Goal: Task Accomplishment & Management: Use online tool/utility

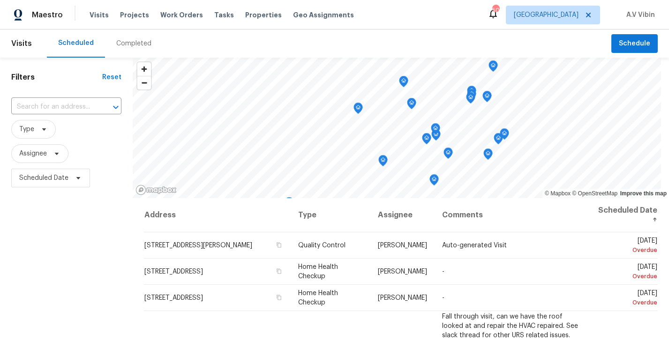
click at [134, 39] on div "Completed" at bounding box center [133, 43] width 35 height 9
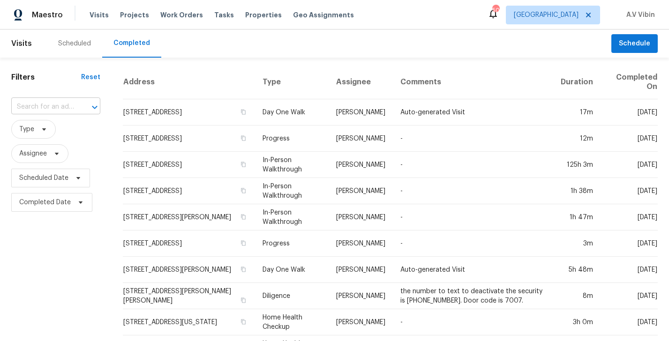
click at [36, 104] on input "text" at bounding box center [42, 107] width 63 height 15
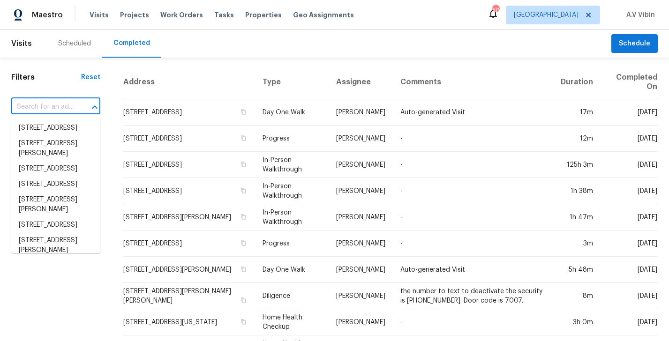
paste input "[STREET_ADDRESS]"
type input "[STREET_ADDRESS]"
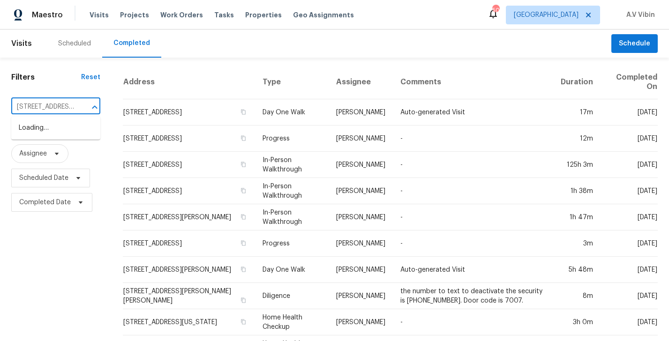
scroll to position [0, 57]
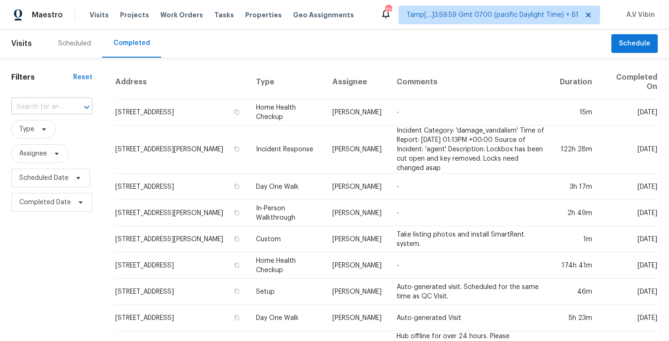
click at [41, 109] on input "text" at bounding box center [38, 107] width 55 height 15
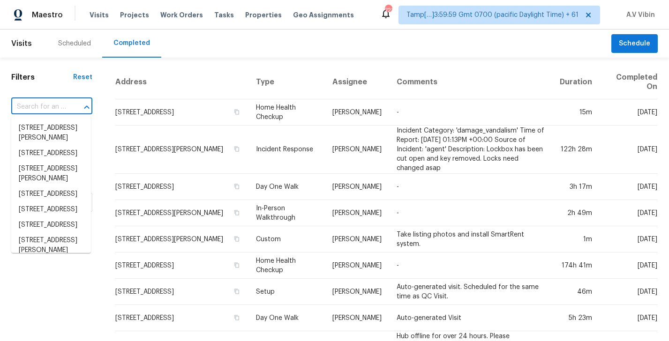
paste input "[STREET_ADDRESS]"
type input "[STREET_ADDRESS]"
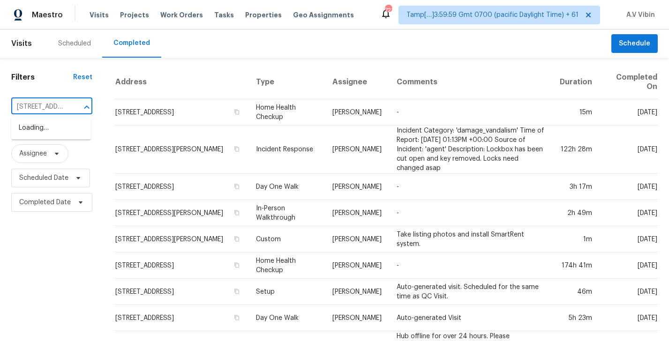
scroll to position [0, 66]
click at [52, 125] on li "[STREET_ADDRESS]" at bounding box center [51, 128] width 80 height 15
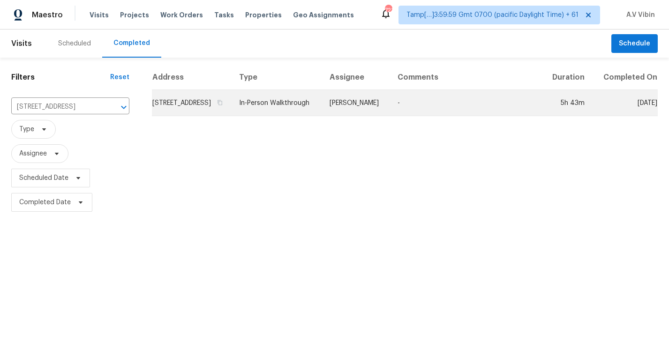
click at [209, 112] on td "[STREET_ADDRESS]" at bounding box center [192, 103] width 80 height 26
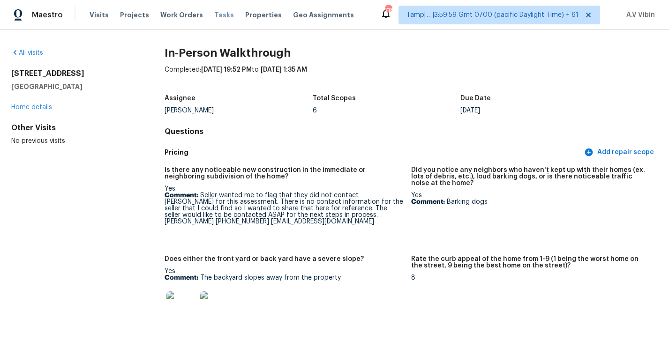
click at [217, 12] on span "Tasks" at bounding box center [224, 15] width 20 height 7
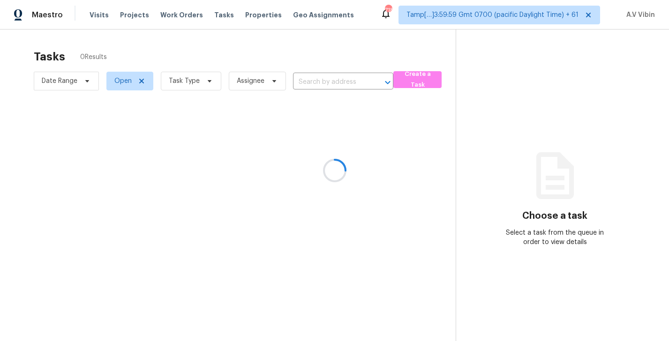
click at [315, 84] on div at bounding box center [334, 170] width 669 height 341
click at [304, 78] on div at bounding box center [334, 170] width 669 height 341
click at [306, 83] on div at bounding box center [334, 170] width 669 height 341
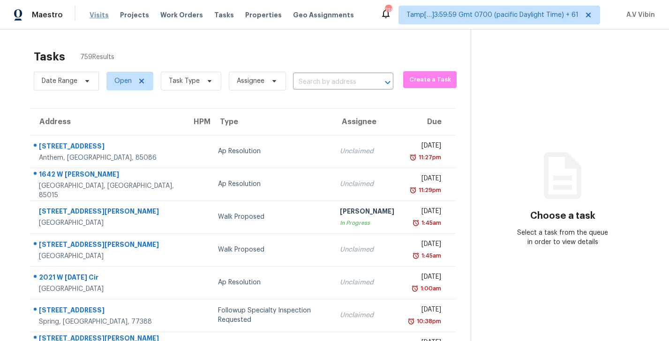
click at [100, 14] on span "Visits" at bounding box center [99, 14] width 19 height 9
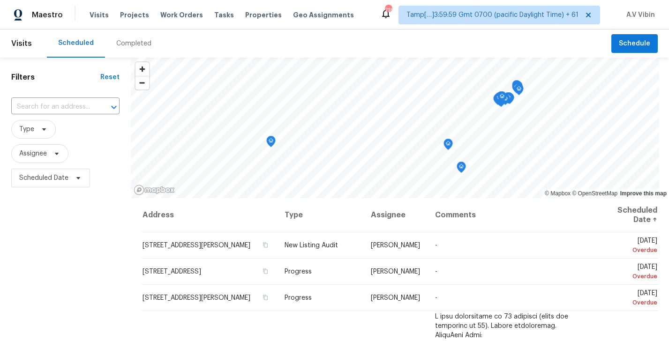
click at [131, 45] on div "Completed" at bounding box center [133, 43] width 35 height 9
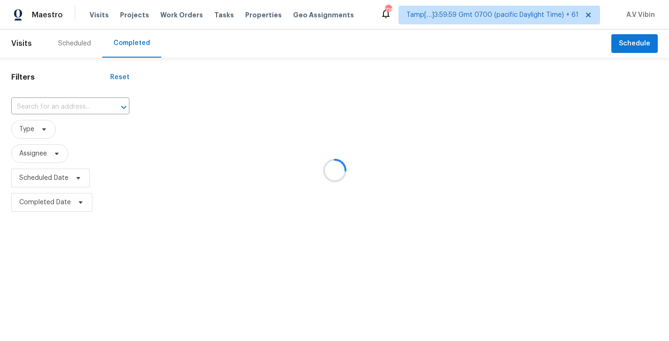
click at [73, 105] on div at bounding box center [334, 170] width 669 height 341
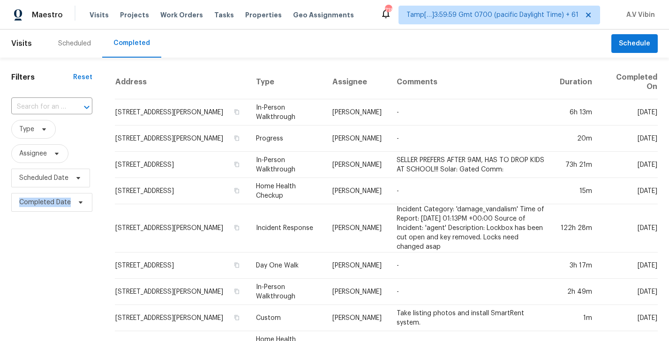
click at [73, 105] on div at bounding box center [80, 107] width 24 height 13
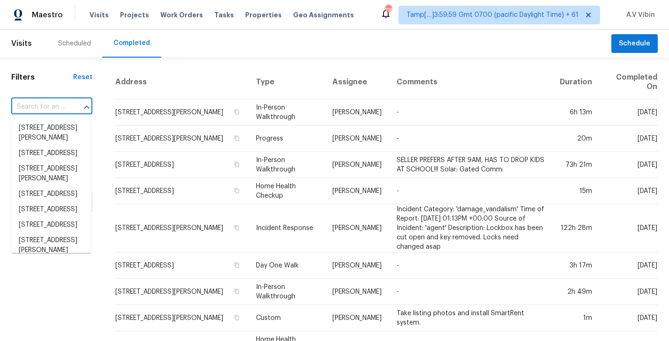
paste input "[STREET_ADDRESS]"
type input "[STREET_ADDRESS]"
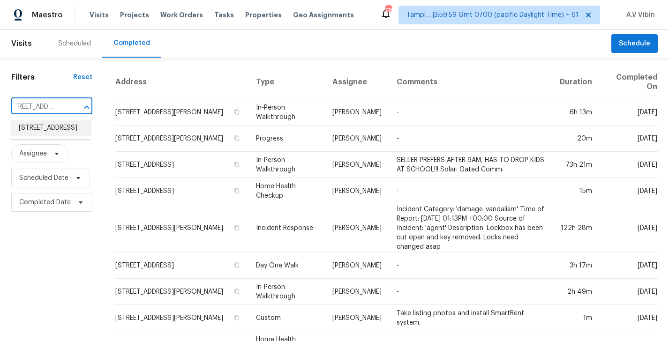
click at [66, 131] on li "[STREET_ADDRESS]" at bounding box center [51, 128] width 80 height 15
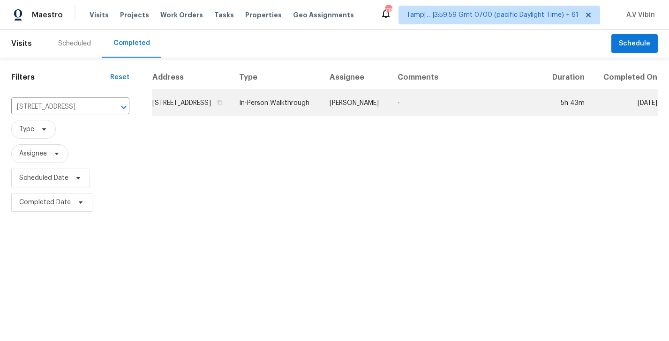
click at [313, 116] on td "In-Person Walkthrough" at bounding box center [277, 103] width 91 height 26
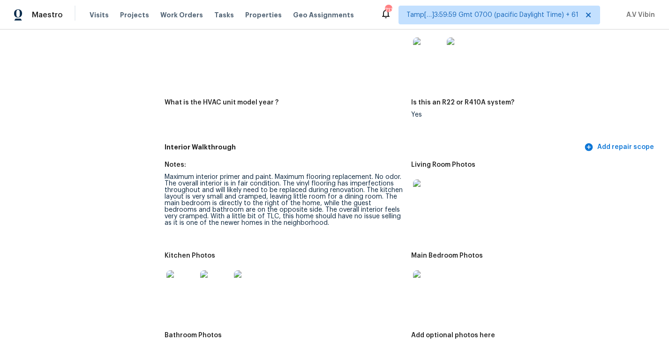
scroll to position [1037, 0]
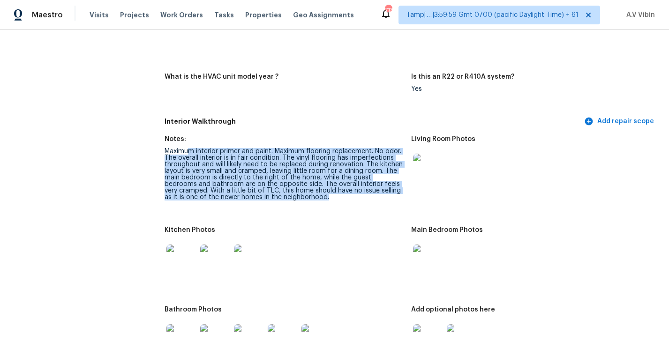
drag, startPoint x: 190, startPoint y: 141, endPoint x: 301, endPoint y: 193, distance: 122.5
click at [301, 193] on figure "Notes: Maximum interior primer and paint. Maximum flooring replacement. No odor…" at bounding box center [288, 176] width 247 height 80
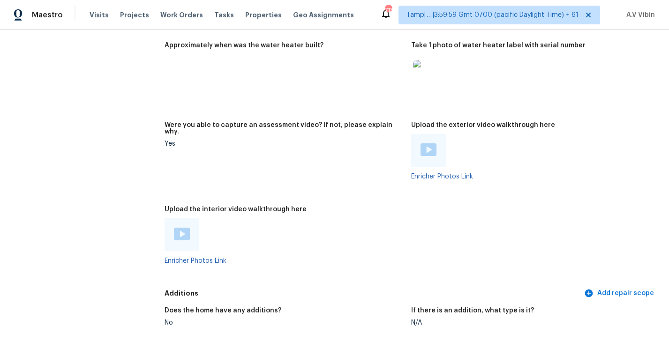
scroll to position [1665, 0]
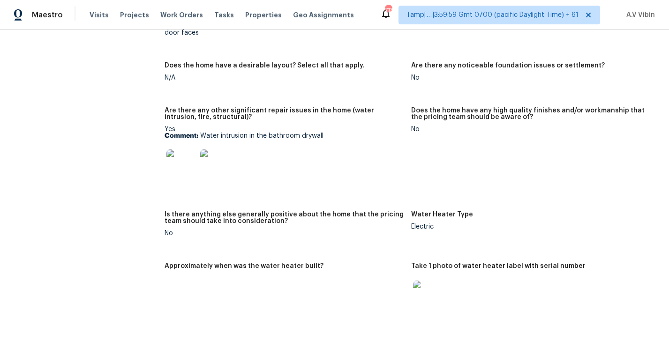
click at [191, 157] on img at bounding box center [181, 165] width 30 height 30
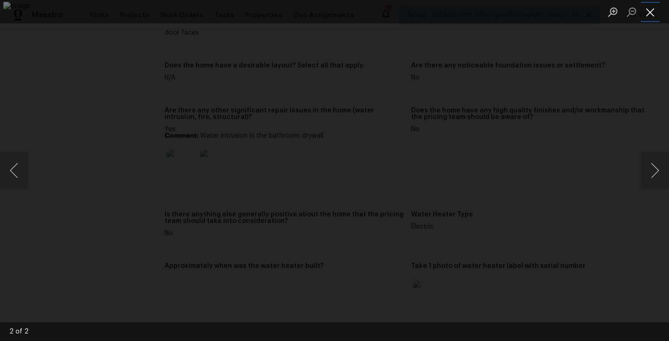
click at [652, 9] on button "Close lightbox" at bounding box center [650, 12] width 19 height 16
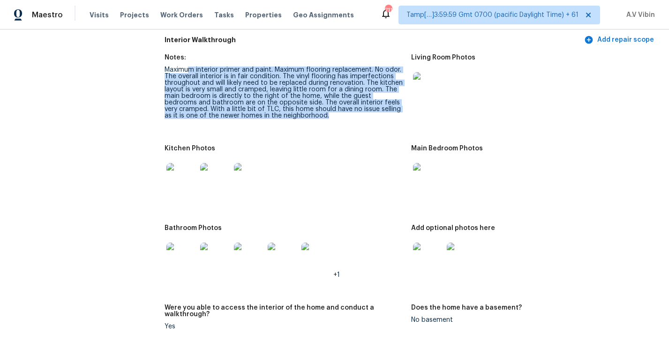
scroll to position [1127, 0]
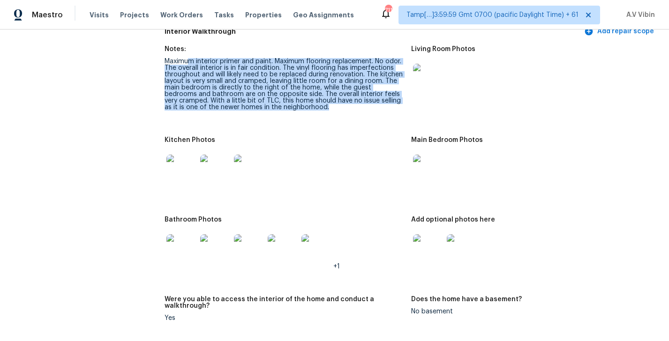
click at [190, 155] on img at bounding box center [181, 170] width 30 height 30
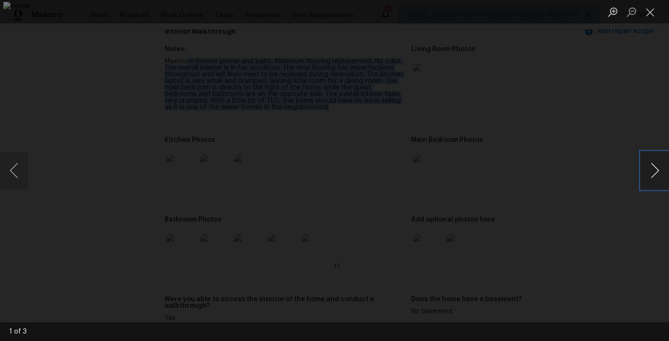
click at [649, 169] on button "Next image" at bounding box center [655, 171] width 28 height 38
click at [655, 13] on button "Close lightbox" at bounding box center [650, 12] width 19 height 16
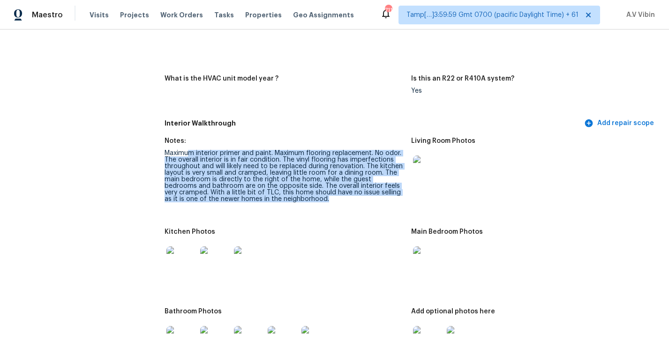
scroll to position [1033, 0]
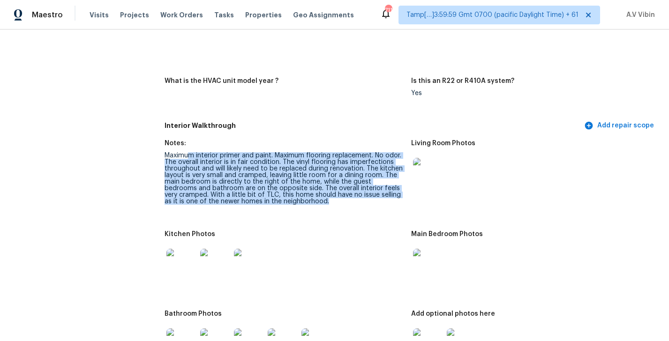
click at [439, 158] on img at bounding box center [428, 173] width 30 height 30
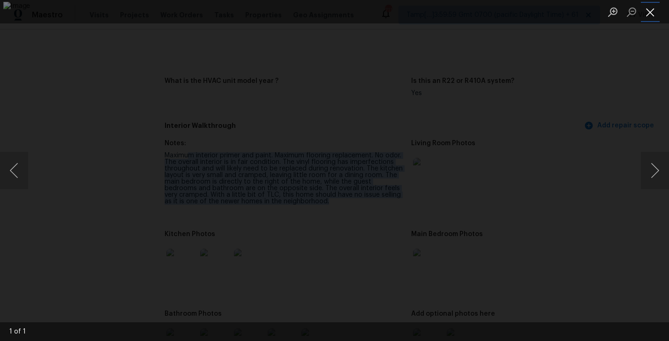
click at [651, 13] on button "Close lightbox" at bounding box center [650, 12] width 19 height 16
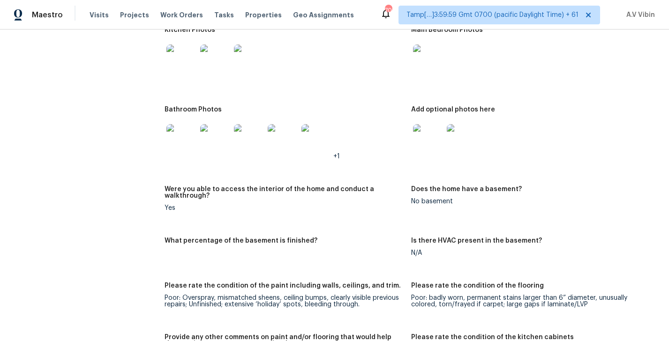
scroll to position [1207, 0]
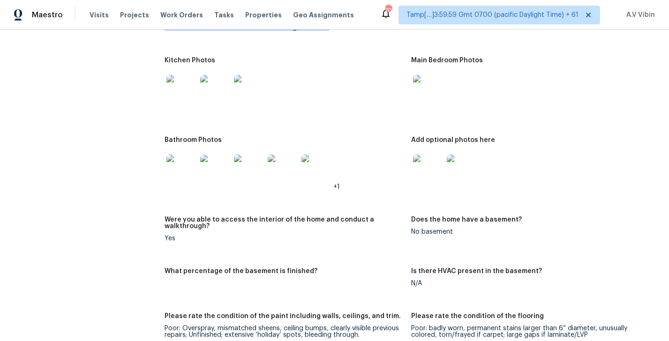
click at [189, 160] on img at bounding box center [181, 170] width 30 height 30
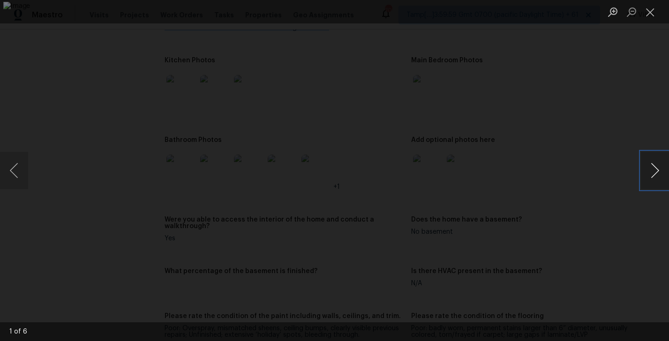
click at [655, 174] on button "Next image" at bounding box center [655, 171] width 28 height 38
click at [18, 167] on button "Previous image" at bounding box center [14, 171] width 28 height 38
click at [653, 15] on button "Close lightbox" at bounding box center [650, 12] width 19 height 16
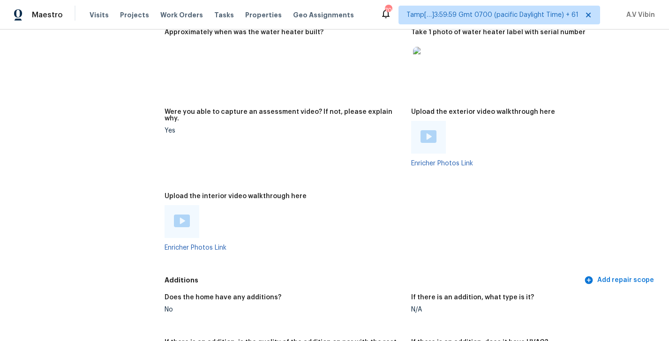
scroll to position [1900, 0]
click at [186, 214] on img at bounding box center [182, 220] width 16 height 13
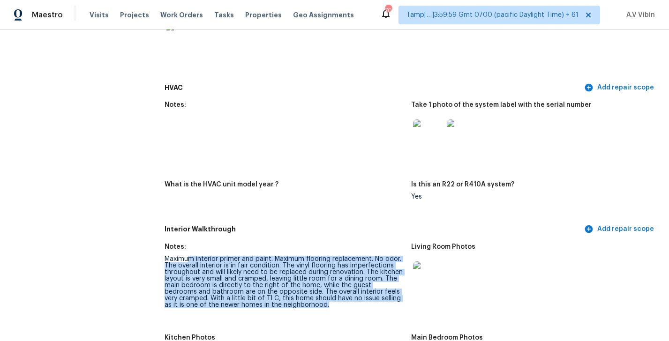
scroll to position [0, 0]
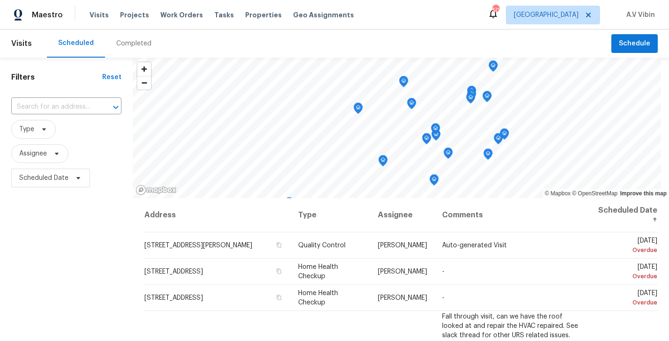
click at [20, 45] on span "Visits" at bounding box center [21, 43] width 21 height 21
click at [171, 15] on span "Work Orders" at bounding box center [181, 14] width 43 height 9
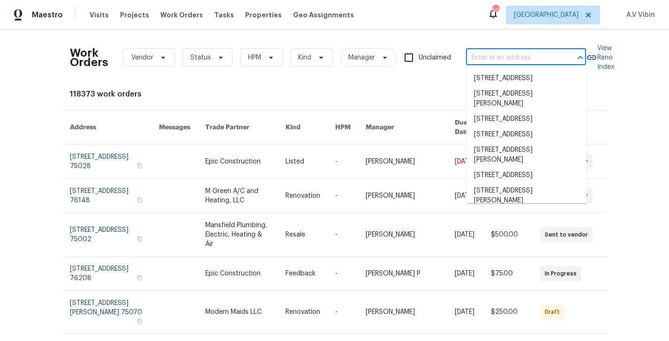
click at [491, 60] on input "text" at bounding box center [513, 58] width 94 height 15
paste input "[STREET_ADDRESS]"
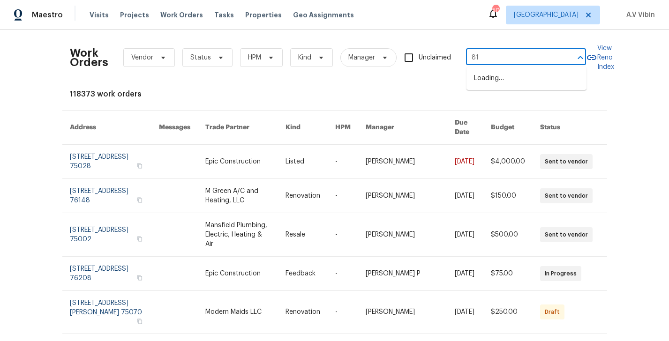
type input "8"
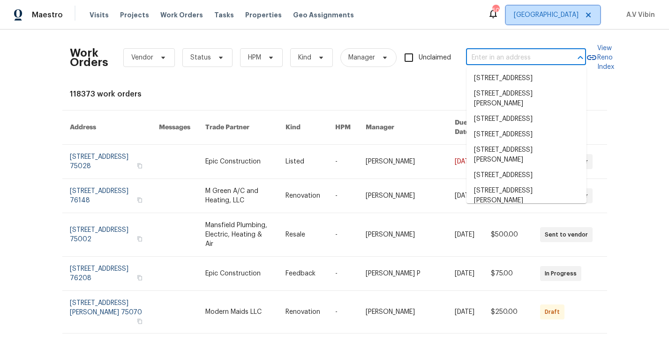
click at [571, 13] on span "[GEOGRAPHIC_DATA]" at bounding box center [546, 14] width 65 height 9
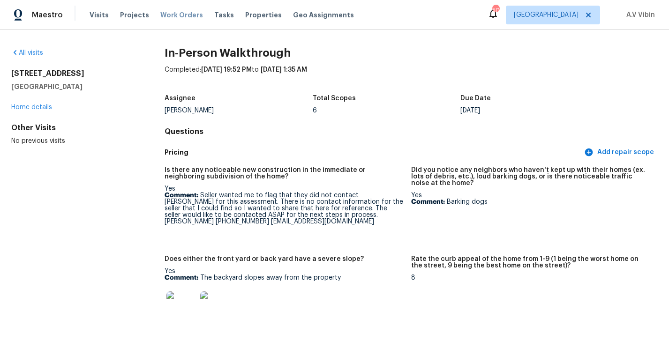
click at [174, 15] on span "Work Orders" at bounding box center [181, 14] width 43 height 9
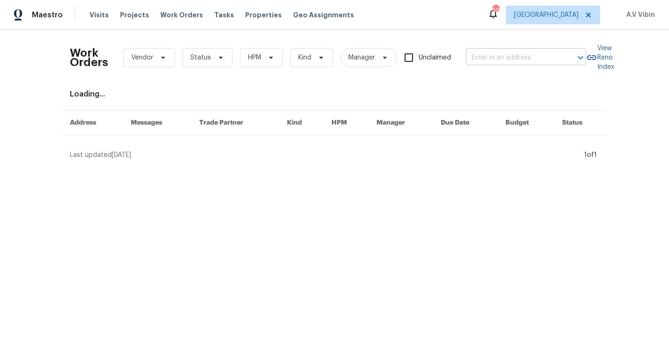
click at [497, 56] on input "text" at bounding box center [513, 58] width 94 height 15
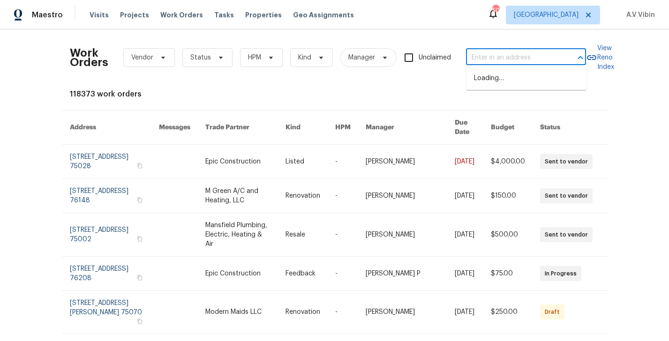
paste input "[STREET_ADDRESS]"
type input "[STREET_ADDRESS]"
click at [574, 17] on span "[GEOGRAPHIC_DATA]" at bounding box center [546, 14] width 65 height 9
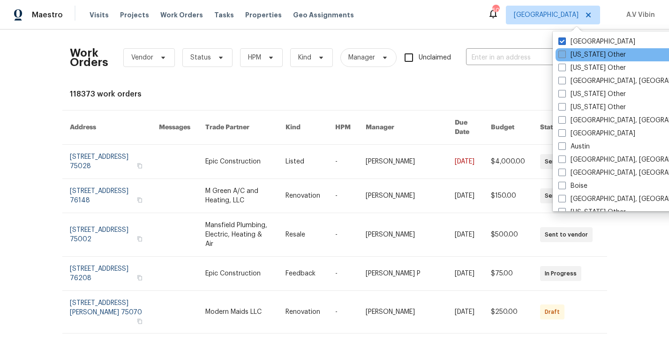
click at [561, 52] on span at bounding box center [563, 55] width 8 height 8
click at [561, 52] on input "[US_STATE] Other" at bounding box center [562, 53] width 6 height 6
checkbox input "true"
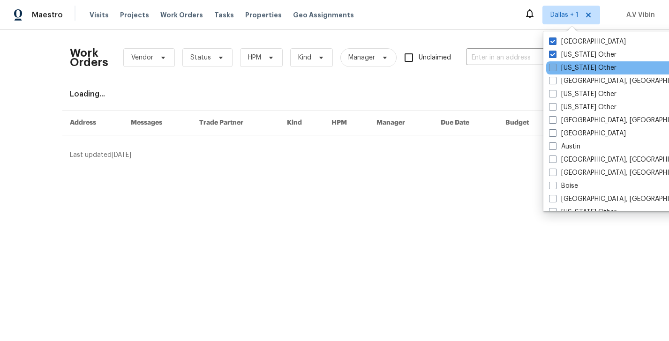
click at [555, 70] on span at bounding box center [553, 68] width 8 height 8
click at [555, 69] on input "[US_STATE] Other" at bounding box center [552, 66] width 6 height 6
checkbox input "true"
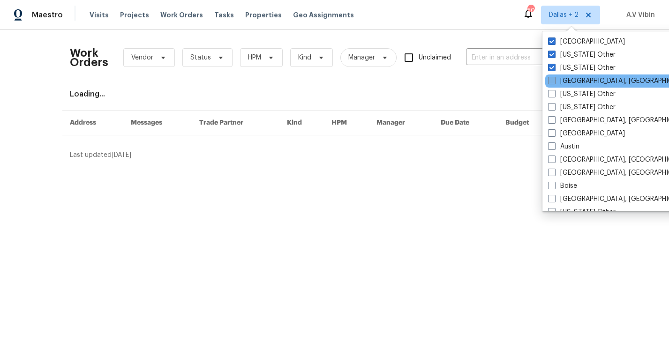
click at [554, 83] on span at bounding box center [552, 81] width 8 height 8
click at [554, 83] on input "[GEOGRAPHIC_DATA], [GEOGRAPHIC_DATA]" at bounding box center [551, 79] width 6 height 6
checkbox input "true"
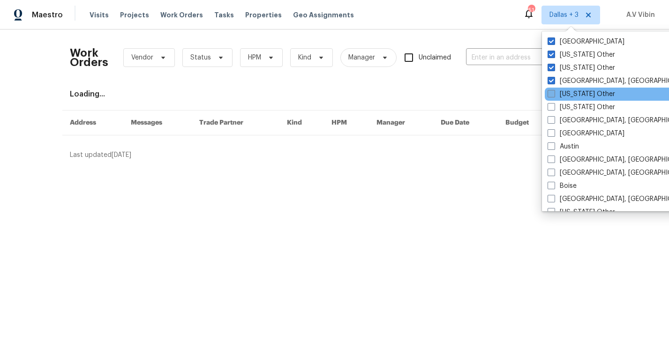
click at [553, 96] on span at bounding box center [552, 94] width 8 height 8
click at [553, 96] on input "Arizona Other" at bounding box center [551, 93] width 6 height 6
checkbox input "true"
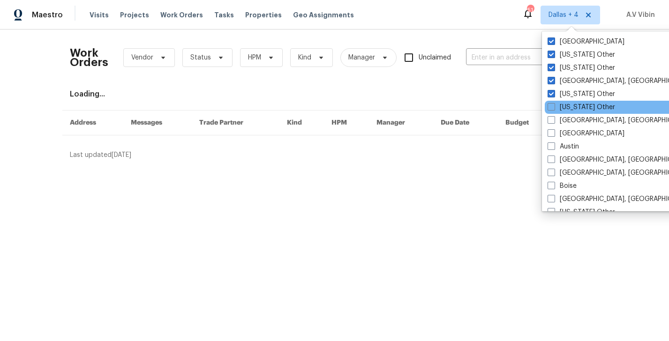
click at [554, 101] on div "Arkansas Other" at bounding box center [639, 107] width 189 height 13
click at [554, 106] on span at bounding box center [552, 107] width 8 height 8
click at [554, 106] on input "Arkansas Other" at bounding box center [551, 106] width 6 height 6
checkbox input "true"
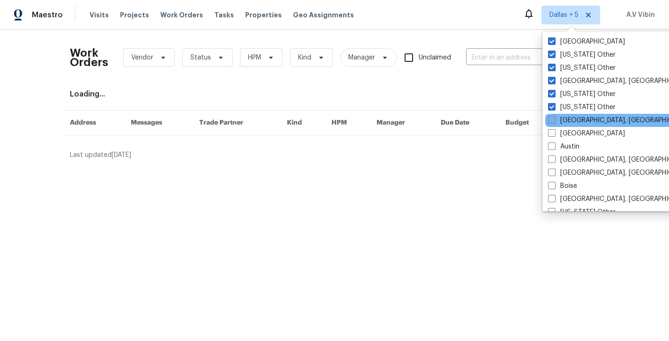
click at [553, 119] on span at bounding box center [552, 120] width 8 height 8
click at [553, 119] on input "Asheville, NC" at bounding box center [551, 119] width 6 height 6
checkbox input "true"
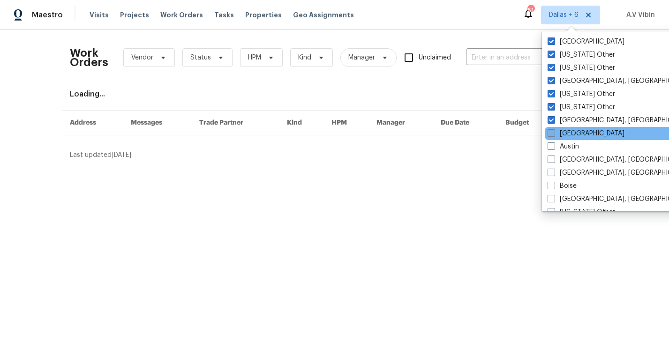
click at [553, 132] on span at bounding box center [552, 133] width 8 height 8
click at [553, 132] on input "Atlanta" at bounding box center [551, 132] width 6 height 6
checkbox input "true"
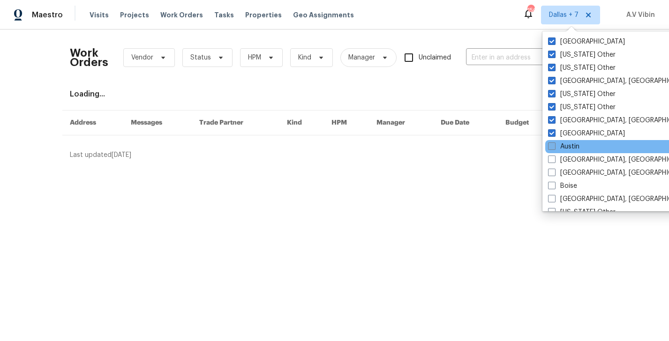
click at [553, 146] on span at bounding box center [552, 147] width 8 height 8
click at [553, 146] on input "Austin" at bounding box center [551, 145] width 6 height 6
checkbox input "true"
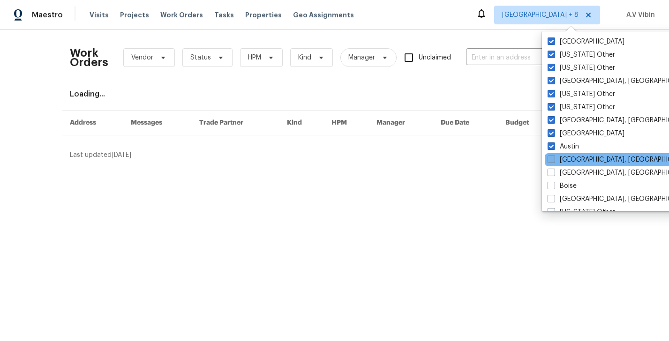
click at [554, 159] on span at bounding box center [552, 160] width 8 height 8
click at [554, 159] on input "Baltimore, MD" at bounding box center [551, 158] width 6 height 6
checkbox input "true"
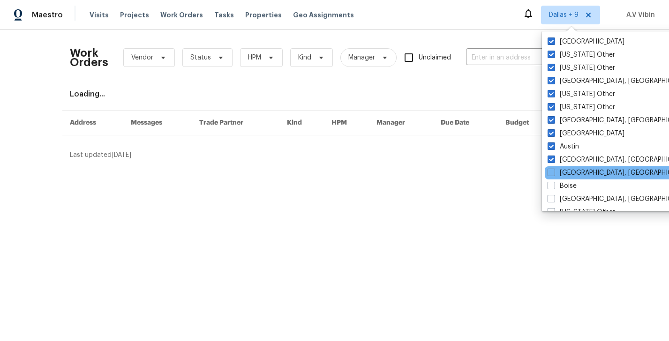
click at [554, 167] on div "Birmingham, AL" at bounding box center [639, 172] width 189 height 13
click at [554, 174] on span at bounding box center [552, 173] width 8 height 8
click at [554, 174] on input "Birmingham, AL" at bounding box center [551, 171] width 6 height 6
checkbox input "true"
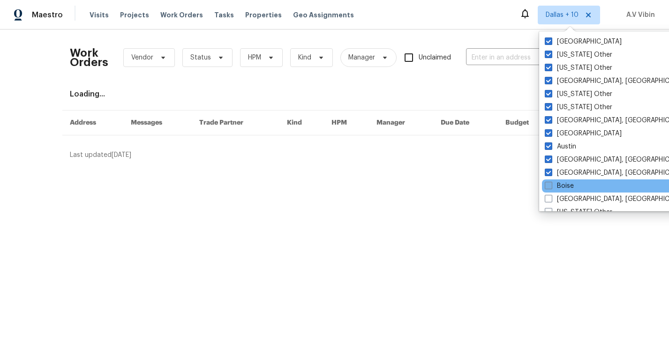
click at [553, 187] on label "Boise" at bounding box center [559, 185] width 29 height 9
click at [551, 187] on input "Boise" at bounding box center [548, 184] width 6 height 6
checkbox input "true"
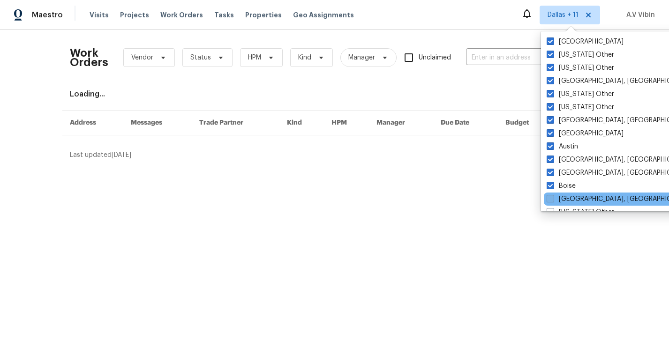
click at [553, 197] on span at bounding box center [551, 199] width 8 height 8
click at [553, 197] on input "Boston, MA" at bounding box center [550, 198] width 6 height 6
checkbox input "true"
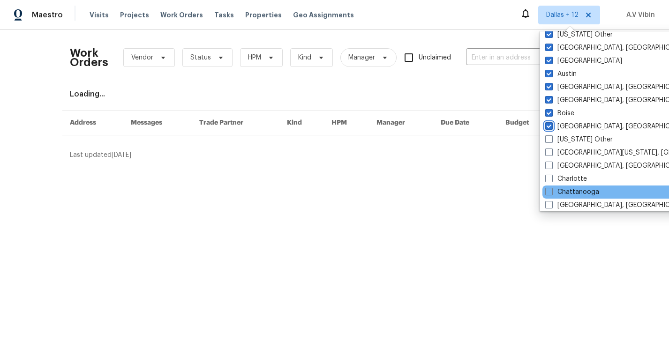
scroll to position [78, 0]
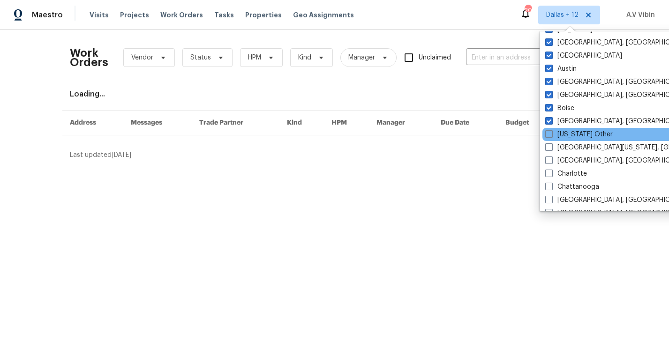
click at [555, 140] on div "California Other" at bounding box center [637, 134] width 189 height 13
click at [552, 137] on span at bounding box center [549, 134] width 8 height 8
click at [551, 136] on input "California Other" at bounding box center [548, 133] width 6 height 6
checkbox input "true"
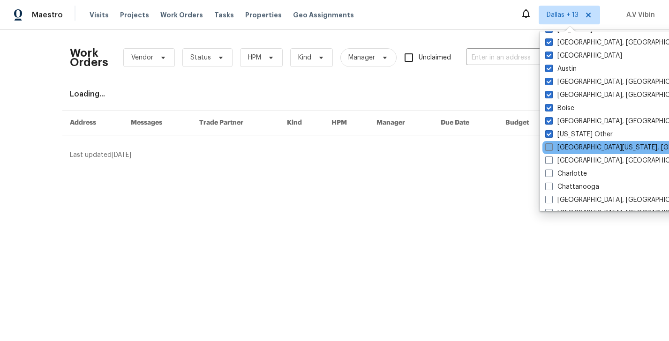
click at [551, 145] on span at bounding box center [549, 147] width 8 height 8
click at [551, 145] on input "Central California, CA" at bounding box center [548, 146] width 6 height 6
checkbox input "true"
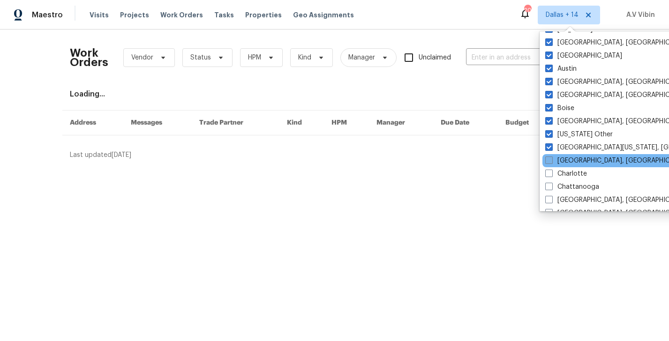
click at [551, 163] on span at bounding box center [549, 161] width 8 height 8
click at [551, 162] on input "Charleston, SC" at bounding box center [548, 159] width 6 height 6
checkbox input "true"
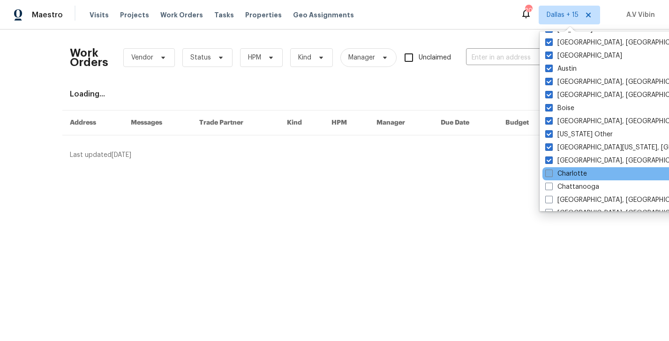
click at [551, 176] on span at bounding box center [549, 174] width 8 height 8
click at [551, 175] on input "Charlotte" at bounding box center [548, 172] width 6 height 6
checkbox input "true"
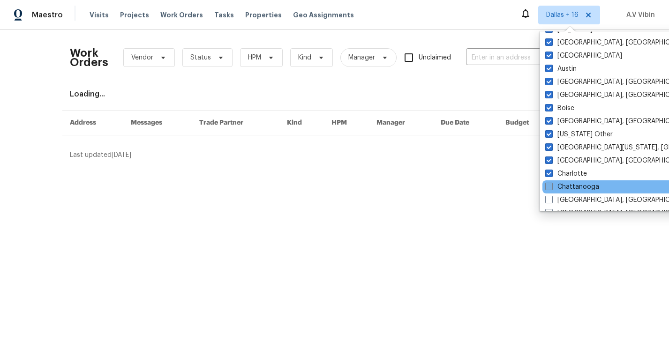
click at [551, 189] on span at bounding box center [549, 187] width 8 height 8
click at [551, 189] on input "Chattanooga" at bounding box center [548, 185] width 6 height 6
checkbox input "true"
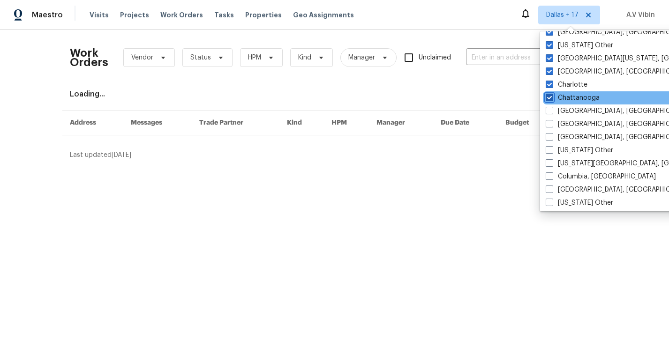
scroll to position [209, 0]
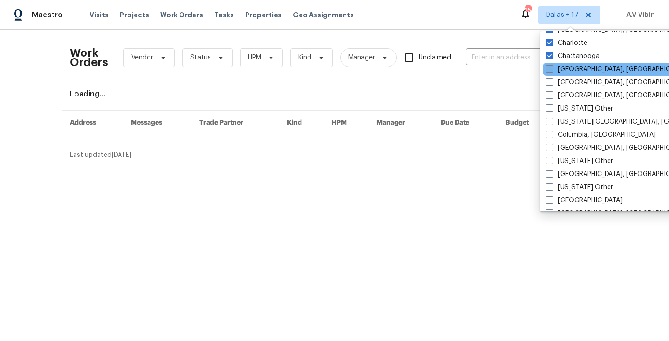
click at [552, 66] on span at bounding box center [550, 69] width 8 height 8
click at [552, 66] on input "Chicago, IL" at bounding box center [549, 68] width 6 height 6
checkbox input "true"
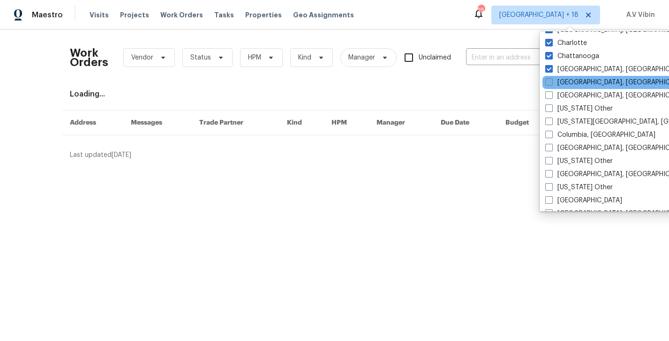
click at [551, 86] on label "Cincinnati, OH" at bounding box center [617, 82] width 145 height 9
click at [551, 84] on input "Cincinnati, OH" at bounding box center [548, 81] width 6 height 6
checkbox input "true"
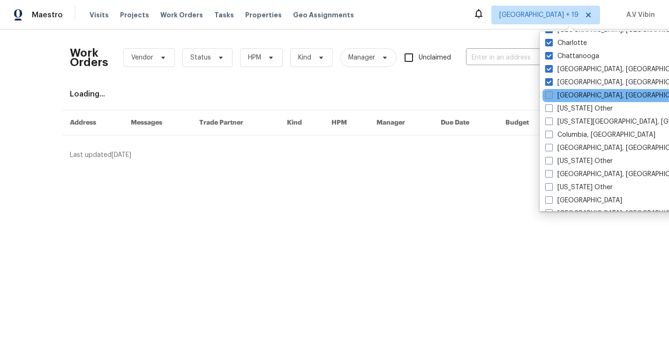
click at [551, 94] on span at bounding box center [549, 95] width 8 height 8
click at [551, 94] on input "Cleveland, OH" at bounding box center [548, 94] width 6 height 6
checkbox input "true"
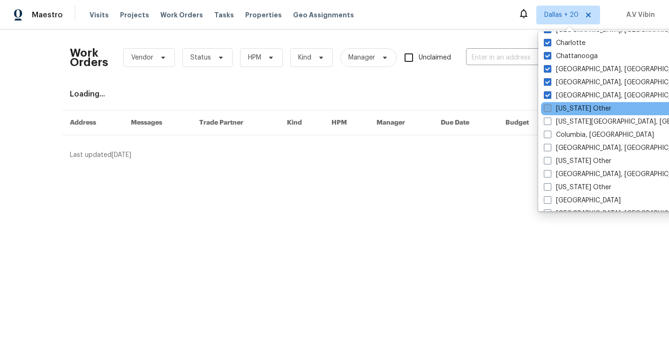
click at [551, 105] on span at bounding box center [548, 109] width 8 height 8
click at [550, 105] on input "Colorado Other" at bounding box center [547, 107] width 6 height 6
checkbox input "true"
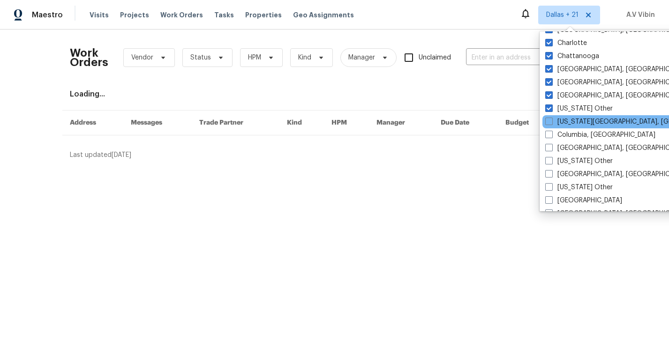
click at [551, 128] on div "Colorado Springs, CO" at bounding box center [637, 121] width 189 height 13
click at [551, 121] on span at bounding box center [549, 122] width 8 height 8
click at [551, 121] on input "Colorado Springs, CO" at bounding box center [548, 120] width 6 height 6
checkbox input "true"
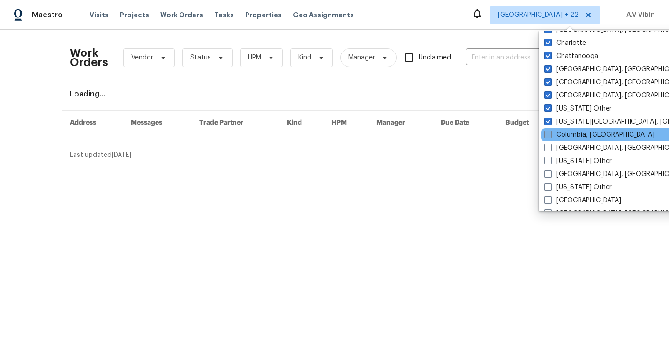
click at [551, 137] on span at bounding box center [548, 135] width 8 height 8
click at [551, 136] on input "Columbia, SC" at bounding box center [547, 133] width 6 height 6
checkbox input "true"
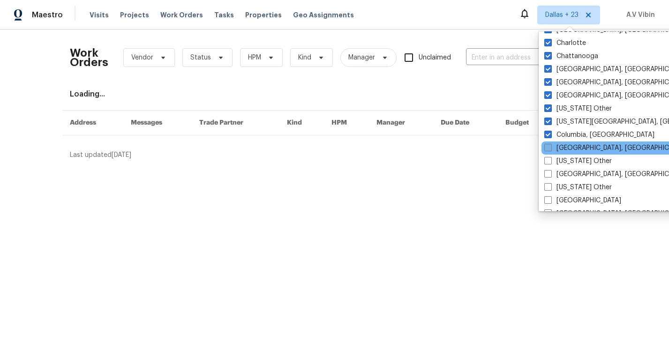
click at [551, 144] on span at bounding box center [548, 148] width 8 height 8
click at [551, 144] on input "Columbus, OH" at bounding box center [547, 146] width 6 height 6
checkbox input "true"
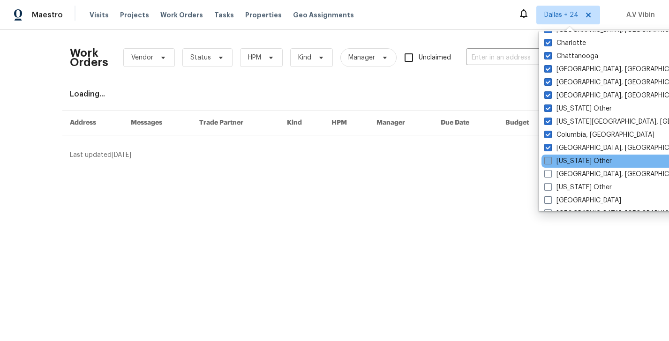
click at [551, 160] on span at bounding box center [548, 161] width 8 height 8
click at [551, 160] on input "Connecticut Other" at bounding box center [547, 160] width 6 height 6
checkbox input "true"
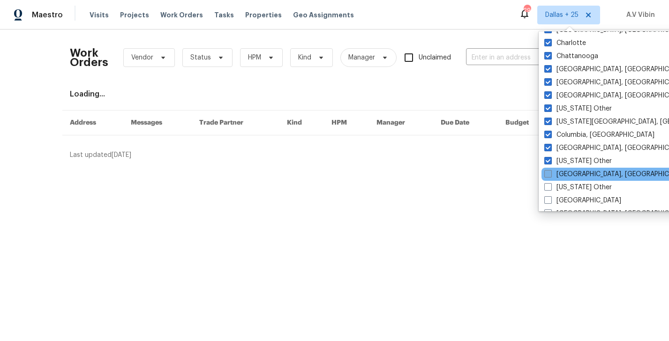
click at [550, 174] on span at bounding box center [548, 174] width 8 height 8
click at [550, 174] on input "Corpus Christi, TX" at bounding box center [547, 173] width 6 height 6
checkbox input "true"
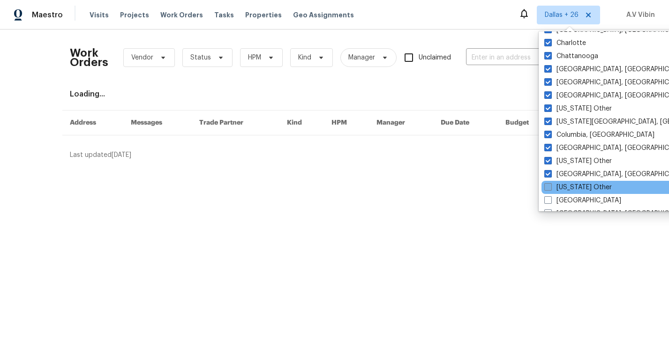
click at [550, 191] on label "Delaware Other" at bounding box center [578, 187] width 68 height 9
click at [550, 189] on input "Delaware Other" at bounding box center [547, 186] width 6 height 6
checkbox input "true"
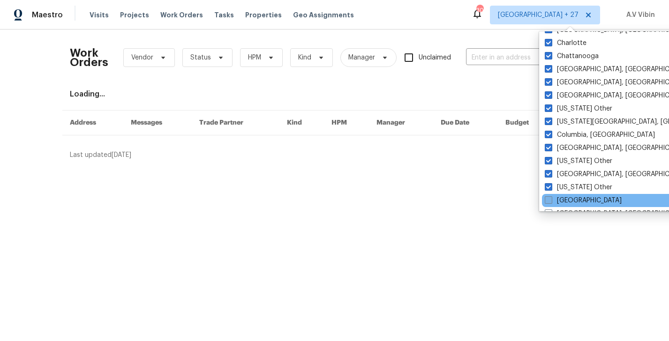
click at [551, 203] on span at bounding box center [549, 200] width 8 height 8
click at [551, 202] on input "Denver" at bounding box center [548, 199] width 6 height 6
checkbox input "true"
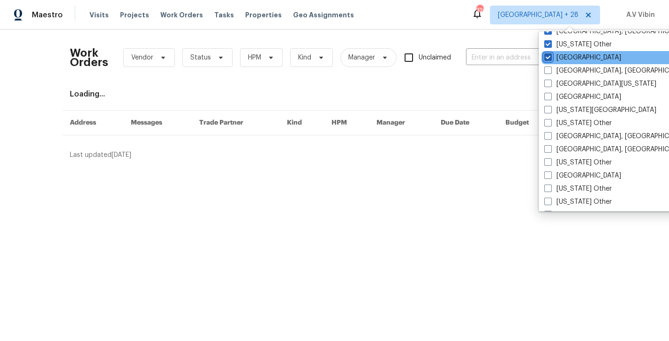
scroll to position [368, 0]
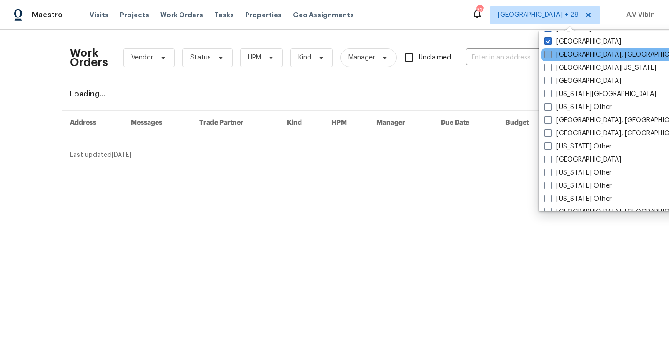
click at [550, 57] on span at bounding box center [548, 55] width 8 height 8
click at [550, 56] on input "Detroit, MI" at bounding box center [547, 53] width 6 height 6
checkbox input "true"
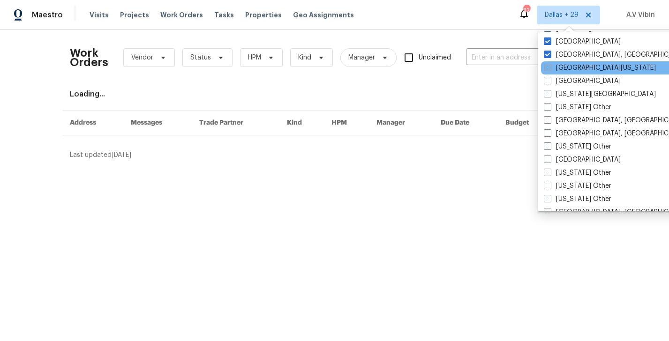
click at [548, 66] on span at bounding box center [548, 68] width 8 height 8
click at [548, 66] on input "East Texas" at bounding box center [547, 66] width 6 height 6
checkbox input "true"
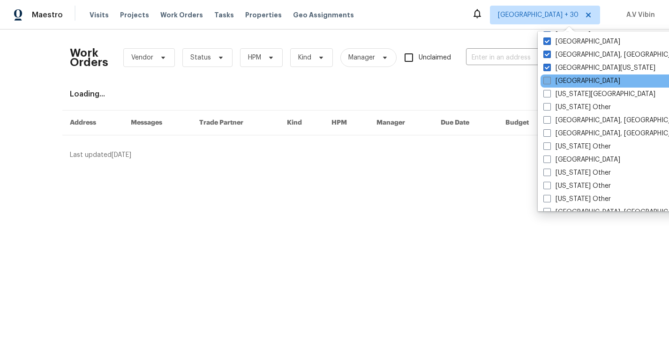
click at [548, 79] on span at bounding box center [548, 81] width 8 height 8
click at [548, 79] on input "El Paso" at bounding box center [547, 79] width 6 height 6
checkbox input "true"
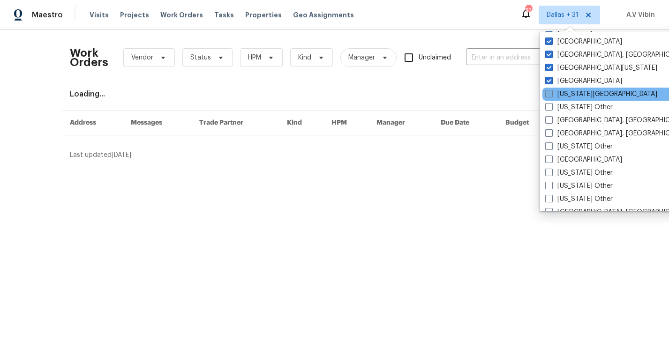
click at [549, 94] on span at bounding box center [549, 94] width 8 height 8
click at [549, 94] on input "Florida Panhandle" at bounding box center [548, 93] width 6 height 6
checkbox input "true"
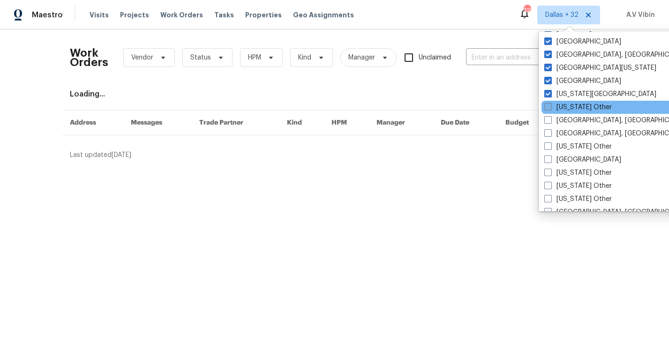
click at [549, 106] on span at bounding box center [548, 107] width 8 height 8
click at [549, 106] on input "Georgia Other" at bounding box center [547, 106] width 6 height 6
checkbox input "true"
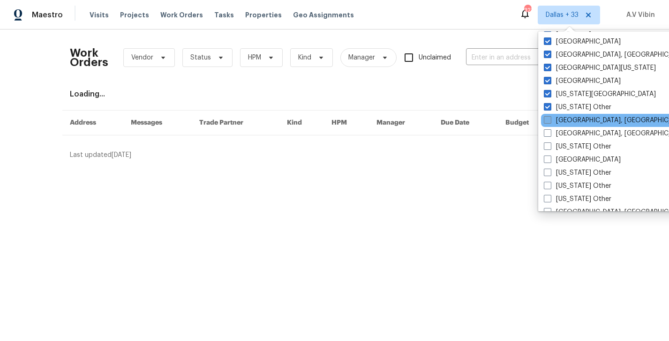
click at [550, 123] on span at bounding box center [548, 120] width 8 height 8
click at [550, 122] on input "Greensboro, NC" at bounding box center [547, 119] width 6 height 6
checkbox input "true"
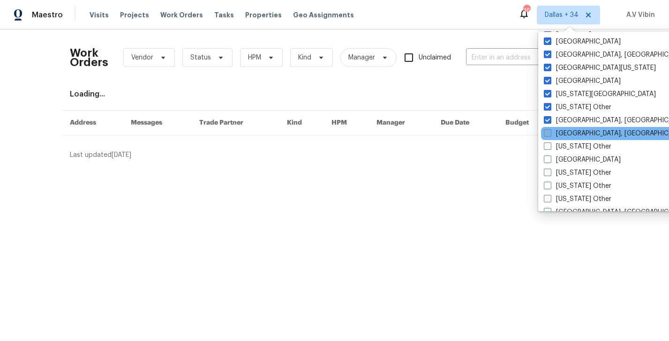
click at [551, 136] on span at bounding box center [548, 133] width 8 height 8
click at [550, 135] on input "Greenville, SC" at bounding box center [547, 132] width 6 height 6
checkbox input "true"
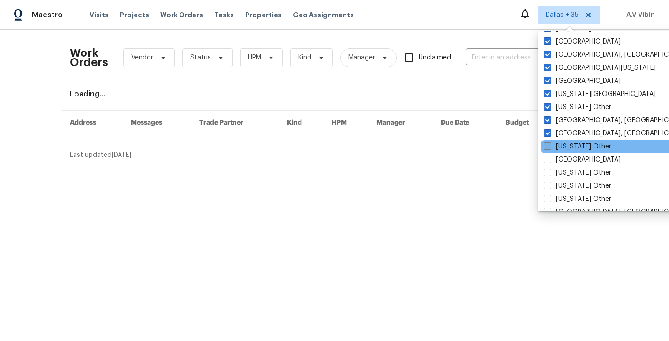
click at [551, 150] on span at bounding box center [548, 147] width 8 height 8
click at [550, 148] on input "Hawaii Other" at bounding box center [547, 145] width 6 height 6
checkbox input "true"
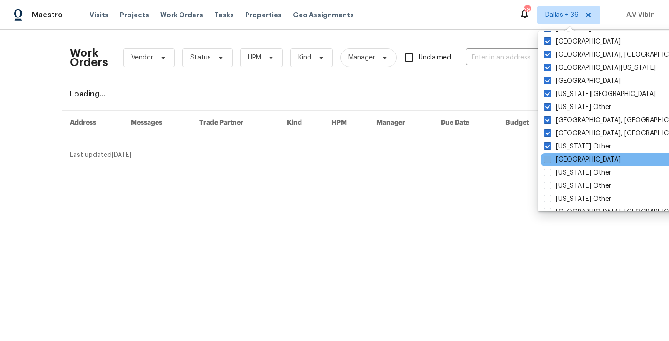
click at [551, 157] on span at bounding box center [548, 160] width 8 height 8
click at [550, 157] on input "Houston" at bounding box center [547, 158] width 6 height 6
checkbox input "true"
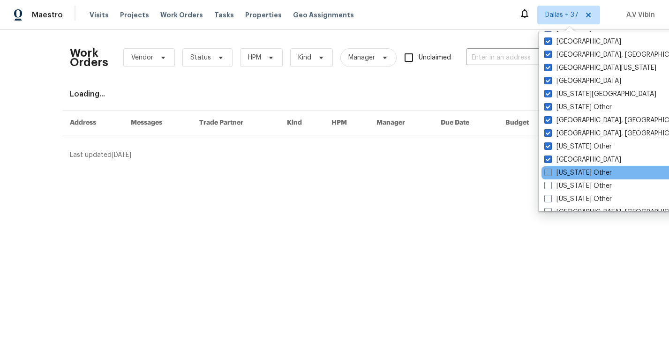
click at [551, 171] on span at bounding box center [548, 173] width 8 height 8
click at [551, 171] on input "Idaho Other" at bounding box center [547, 171] width 6 height 6
checkbox input "true"
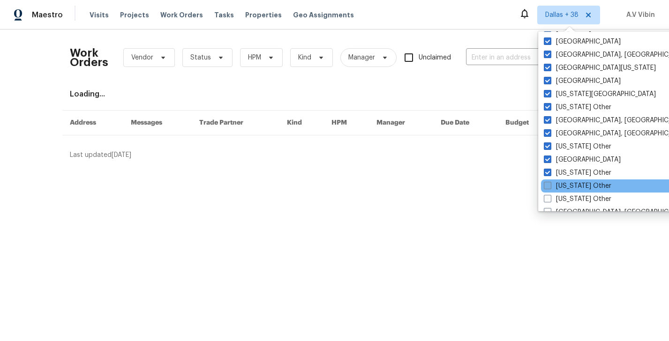
click at [551, 181] on label "Illinois Other" at bounding box center [578, 185] width 68 height 9
click at [550, 181] on input "Illinois Other" at bounding box center [547, 184] width 6 height 6
checkbox input "true"
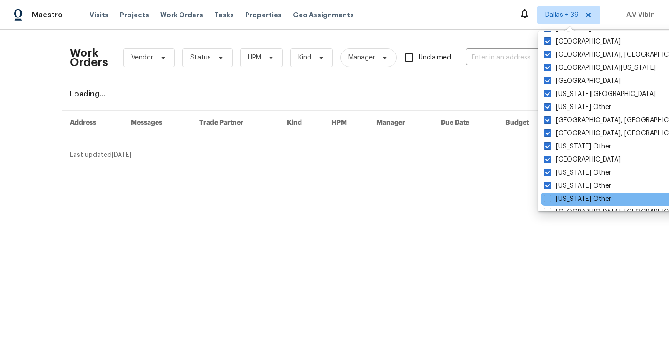
click at [549, 194] on div "Indiana Other" at bounding box center [635, 199] width 189 height 13
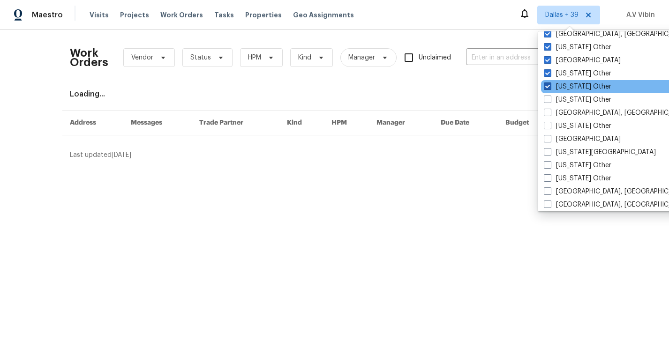
scroll to position [477, 0]
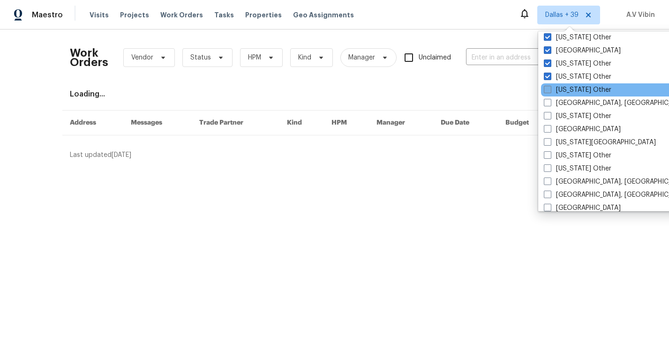
click at [548, 90] on span at bounding box center [548, 90] width 8 height 8
click at [548, 90] on input "Indiana Other" at bounding box center [547, 88] width 6 height 6
checkbox input "true"
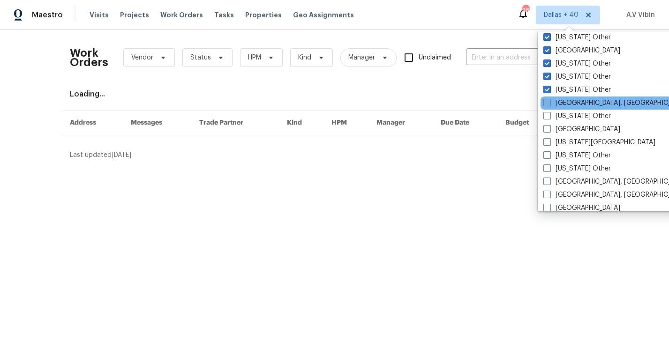
click at [548, 107] on label "Indianapolis, IN" at bounding box center [616, 102] width 145 height 9
click at [548, 105] on input "Indianapolis, IN" at bounding box center [547, 101] width 6 height 6
checkbox input "true"
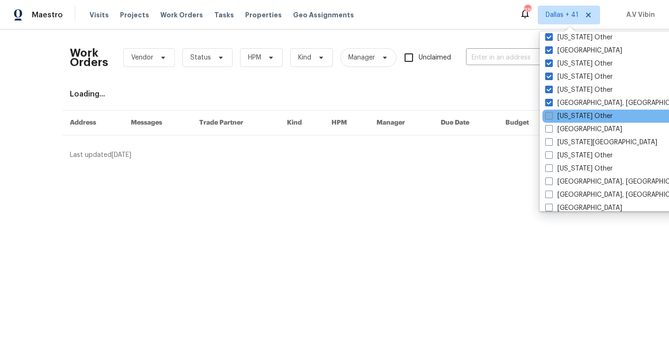
click at [548, 117] on span at bounding box center [549, 116] width 8 height 8
click at [548, 117] on input "Iowa Other" at bounding box center [548, 115] width 6 height 6
checkbox input "true"
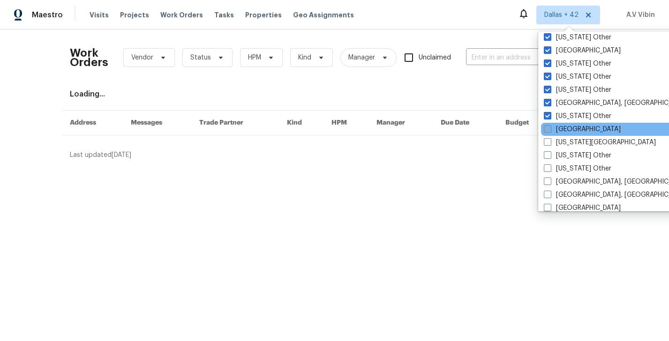
click at [549, 127] on span at bounding box center [548, 129] width 8 height 8
click at [549, 127] on input "Jacksonville" at bounding box center [547, 128] width 6 height 6
checkbox input "true"
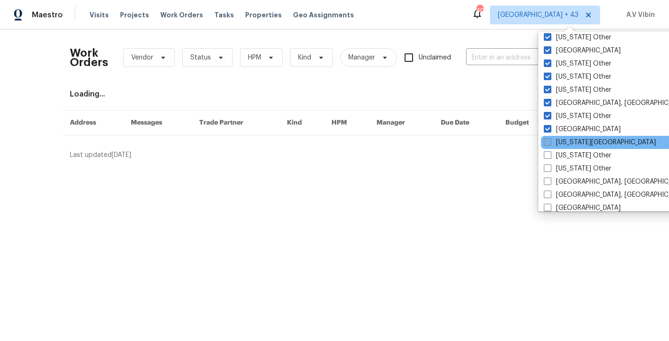
click at [551, 143] on label "Kansas City" at bounding box center [600, 142] width 112 height 9
click at [550, 143] on input "Kansas City" at bounding box center [547, 141] width 6 height 6
checkbox input "true"
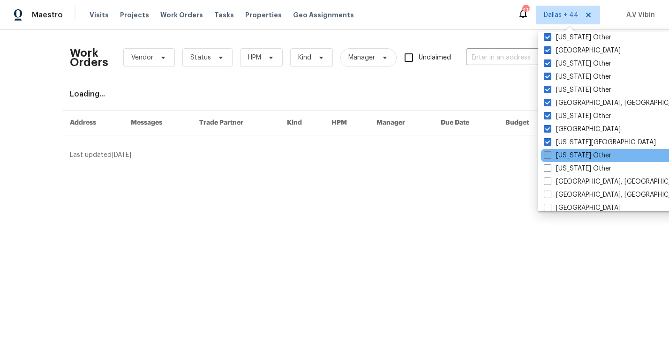
click at [551, 154] on label "Kansas Other" at bounding box center [578, 155] width 68 height 9
click at [550, 154] on input "Kansas Other" at bounding box center [547, 154] width 6 height 6
checkbox input "true"
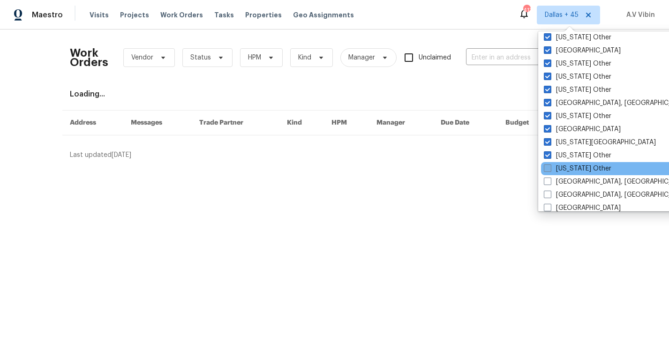
click at [551, 173] on label "Kentucky Other" at bounding box center [578, 168] width 68 height 9
click at [550, 170] on input "Kentucky Other" at bounding box center [547, 167] width 6 height 6
checkbox input "true"
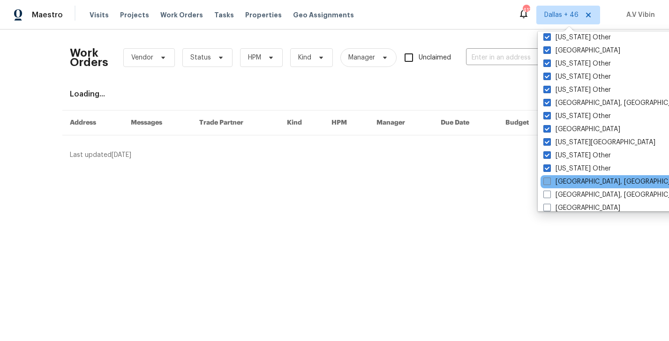
click at [551, 181] on label "Killeen, TX" at bounding box center [616, 181] width 145 height 9
click at [550, 181] on input "Killeen, TX" at bounding box center [547, 180] width 6 height 6
checkbox input "true"
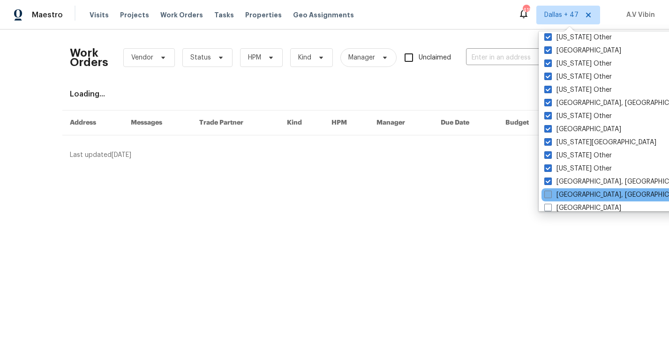
click at [551, 194] on span at bounding box center [548, 195] width 8 height 8
click at [551, 194] on input "Knoxville, TN" at bounding box center [547, 193] width 6 height 6
checkbox input "true"
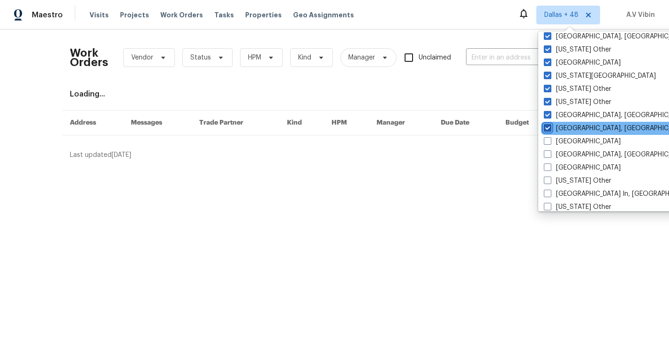
scroll to position [596, 0]
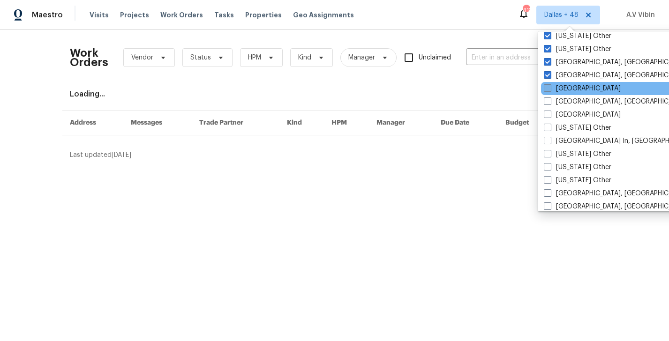
click at [551, 87] on span at bounding box center [548, 88] width 8 height 8
click at [550, 87] on input "Las Vegas" at bounding box center [547, 87] width 6 height 6
checkbox input "true"
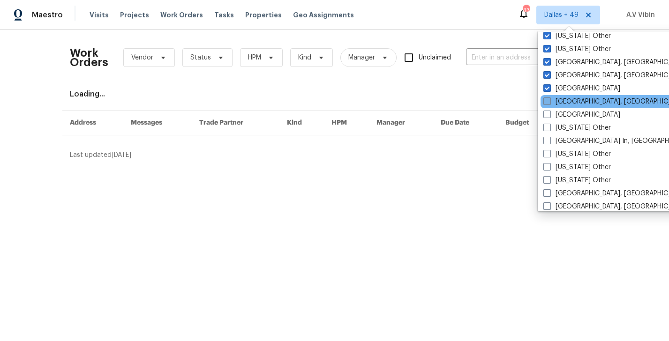
click at [548, 103] on span at bounding box center [548, 102] width 8 height 8
click at [548, 103] on input "Little Rock, AR" at bounding box center [547, 100] width 6 height 6
checkbox input "true"
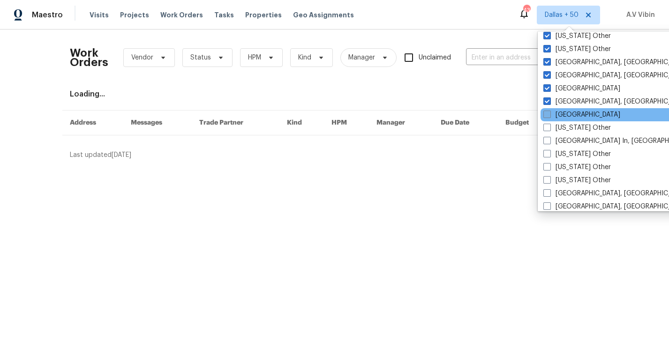
click at [549, 115] on span at bounding box center [548, 115] width 8 height 8
click at [549, 115] on input "Los Angeles" at bounding box center [547, 113] width 6 height 6
checkbox input "true"
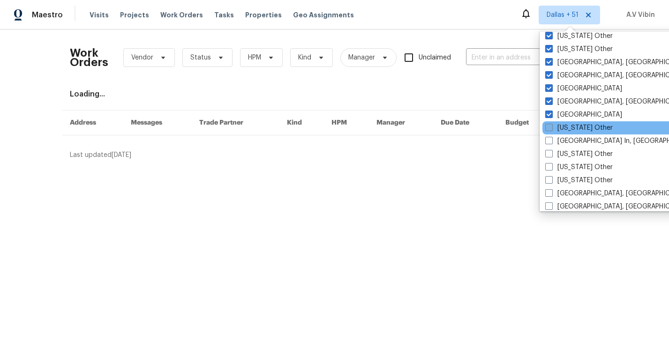
click at [550, 128] on span at bounding box center [549, 128] width 8 height 8
click at [550, 128] on input "Louisiana Other" at bounding box center [548, 126] width 6 height 6
checkbox input "true"
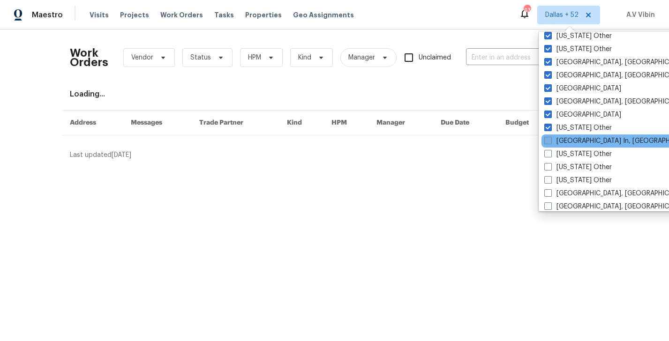
click at [550, 138] on span at bounding box center [548, 141] width 8 height 8
click at [550, 138] on input "Louisville In, KY" at bounding box center [547, 139] width 6 height 6
checkbox input "true"
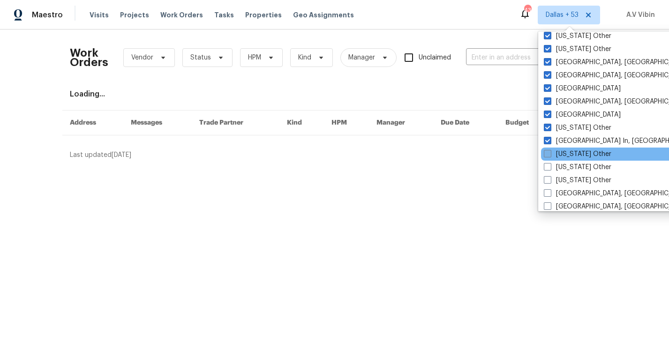
click at [548, 153] on span at bounding box center [548, 154] width 8 height 8
click at [548, 153] on input "Maine Other" at bounding box center [547, 153] width 6 height 6
checkbox input "true"
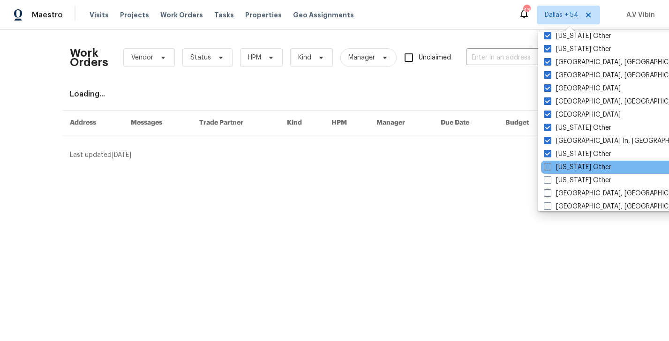
click at [548, 166] on span at bounding box center [548, 167] width 8 height 8
click at [548, 166] on input "Maryland Other" at bounding box center [547, 166] width 6 height 6
checkbox input "true"
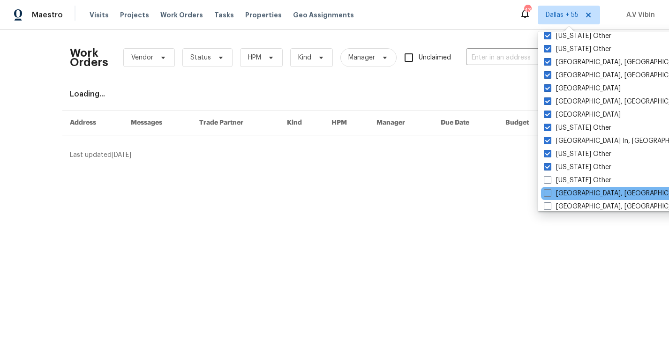
click at [548, 187] on div "Memphis, TN" at bounding box center [635, 193] width 189 height 13
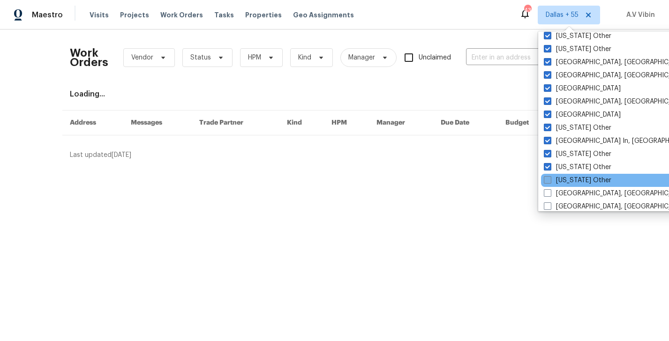
click at [549, 181] on span at bounding box center [548, 180] width 8 height 8
click at [549, 181] on input "Massachusetts Other" at bounding box center [547, 179] width 6 height 6
checkbox input "true"
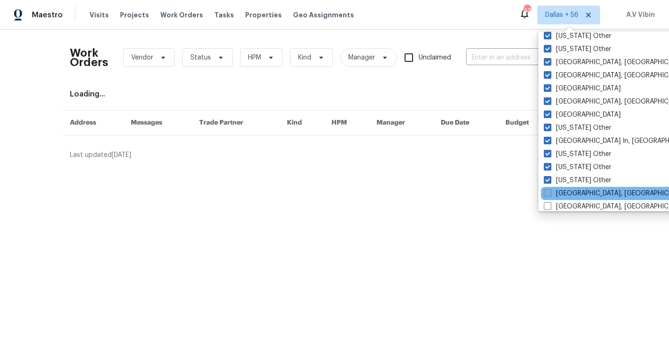
click at [549, 196] on span at bounding box center [548, 193] width 8 height 8
click at [549, 195] on input "Memphis, TN" at bounding box center [547, 192] width 6 height 6
checkbox input "true"
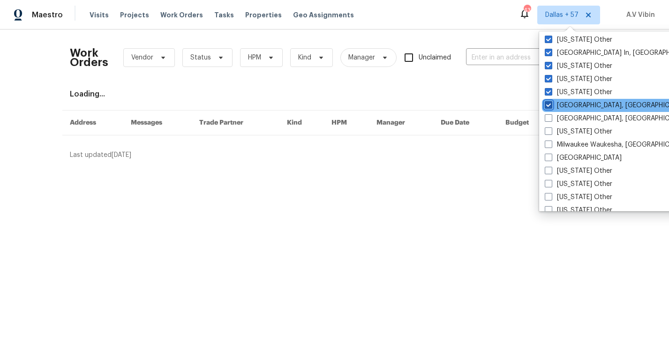
scroll to position [749, 0]
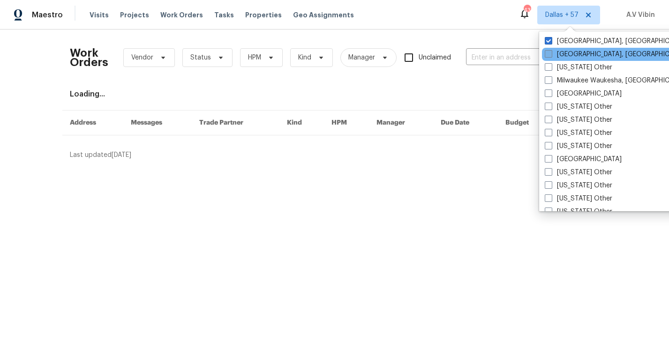
click at [550, 56] on span at bounding box center [549, 54] width 8 height 8
click at [550, 56] on input "Miami, FL" at bounding box center [548, 53] width 6 height 6
checkbox input "true"
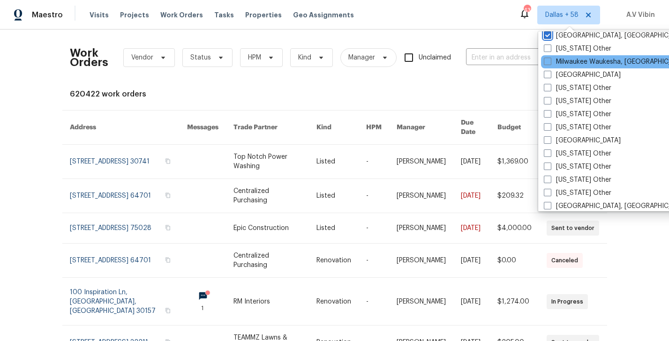
scroll to position [749, 0]
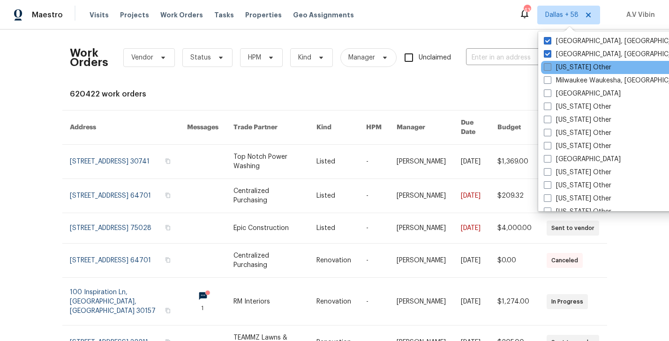
click at [549, 64] on span at bounding box center [548, 67] width 8 height 8
click at [549, 64] on input "Michigan Other" at bounding box center [547, 66] width 6 height 6
checkbox input "true"
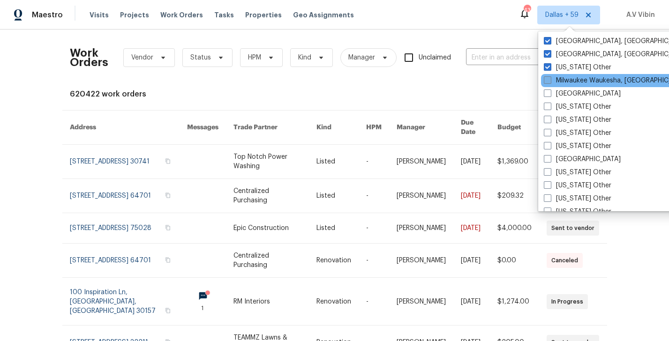
click at [550, 83] on span at bounding box center [548, 80] width 8 height 8
click at [550, 82] on input "Milwaukee Waukesha, WI" at bounding box center [547, 79] width 6 height 6
checkbox input "true"
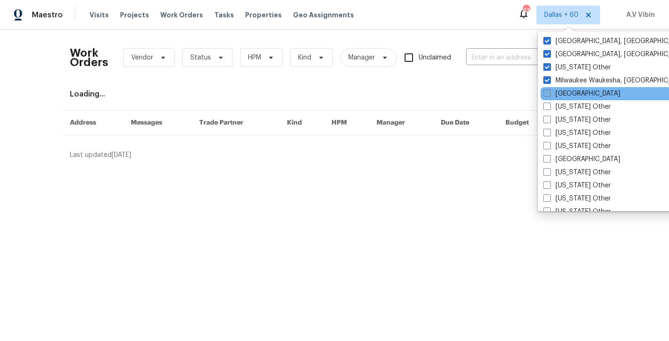
click at [548, 92] on span at bounding box center [548, 94] width 8 height 8
click at [548, 92] on input "Minneapolis" at bounding box center [547, 92] width 6 height 6
checkbox input "true"
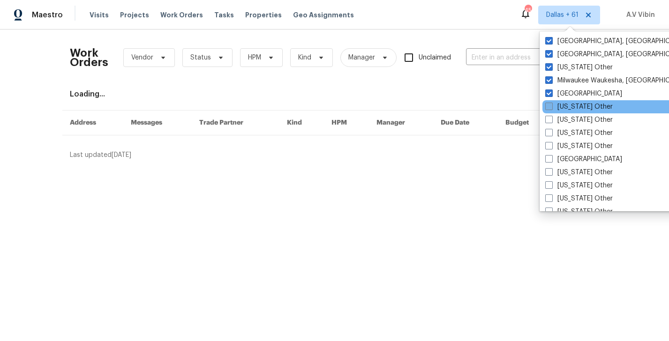
click at [549, 103] on span at bounding box center [549, 107] width 8 height 8
click at [549, 103] on input "Minnesota Other" at bounding box center [548, 105] width 6 height 6
checkbox input "true"
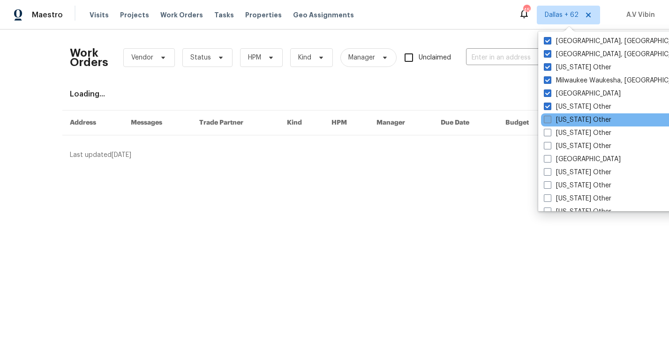
click at [547, 115] on label "Mississippi Other" at bounding box center [578, 119] width 68 height 9
click at [547, 115] on input "Mississippi Other" at bounding box center [547, 118] width 6 height 6
checkbox input "true"
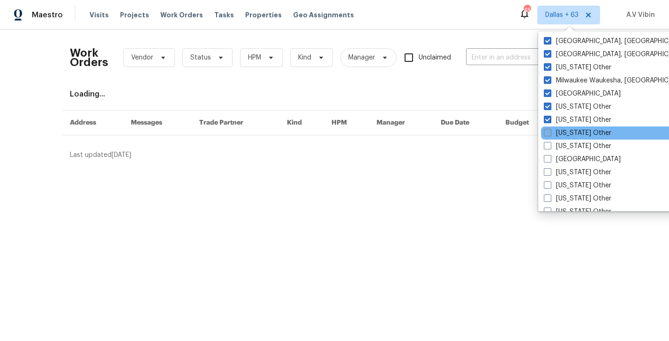
click at [547, 136] on label "Missouri Other" at bounding box center [578, 132] width 68 height 9
click at [547, 135] on input "Missouri Other" at bounding box center [547, 131] width 6 height 6
checkbox input "true"
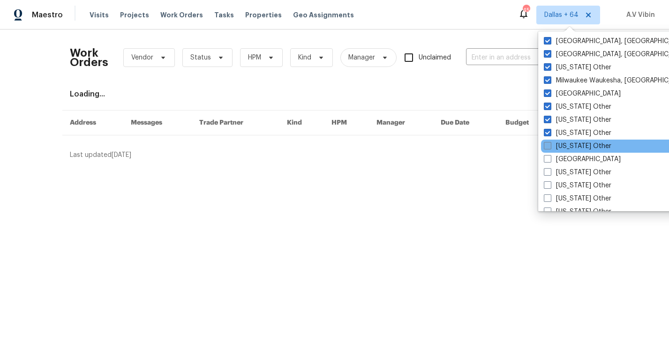
click at [547, 143] on span at bounding box center [548, 146] width 8 height 8
click at [547, 143] on input "Montana Other" at bounding box center [547, 145] width 6 height 6
checkbox input "true"
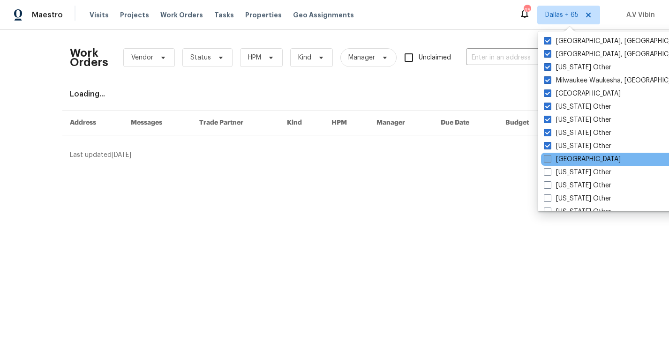
click at [547, 159] on span at bounding box center [548, 159] width 8 height 8
click at [547, 159] on input "Nashville" at bounding box center [547, 158] width 6 height 6
checkbox input "true"
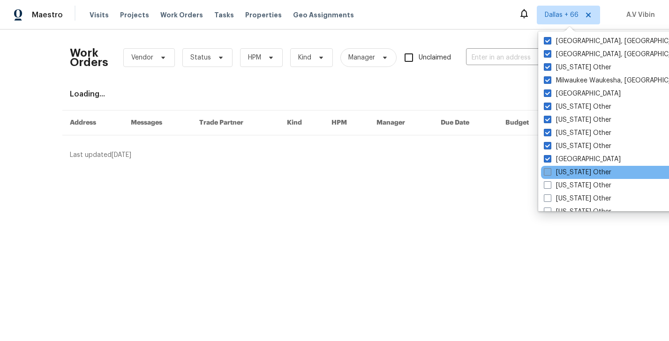
click at [547, 170] on span at bounding box center [548, 172] width 8 height 8
click at [547, 170] on input "Nebraska Other" at bounding box center [547, 171] width 6 height 6
checkbox input "true"
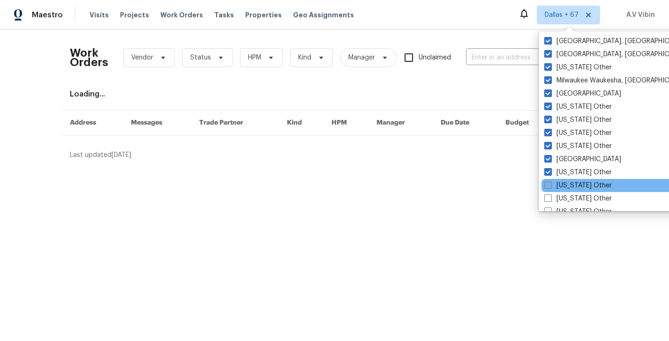
click at [547, 181] on label "Nevada Other" at bounding box center [578, 185] width 68 height 9
click at [547, 181] on input "Nevada Other" at bounding box center [547, 184] width 6 height 6
checkbox input "true"
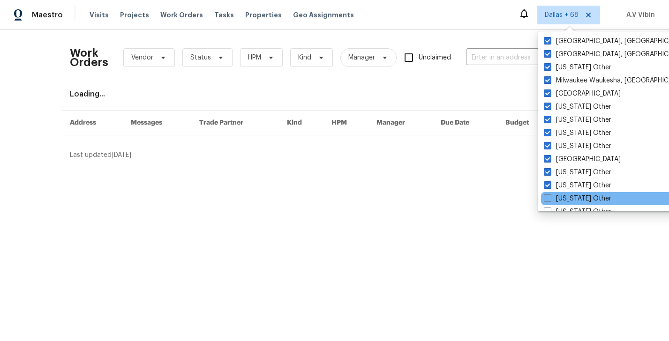
click at [547, 193] on div "New Hampshire Other" at bounding box center [635, 198] width 189 height 13
click at [547, 196] on span at bounding box center [548, 199] width 8 height 8
click at [547, 196] on input "New Hampshire Other" at bounding box center [547, 197] width 6 height 6
checkbox input "true"
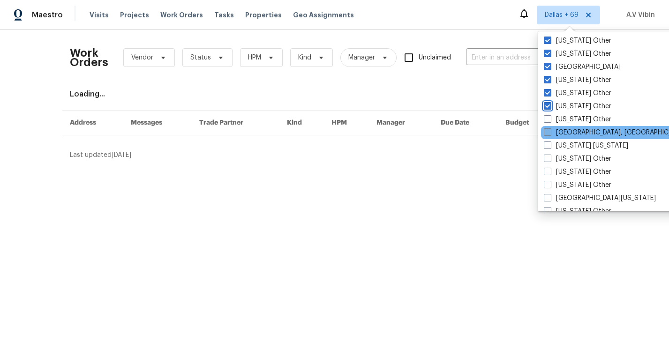
scroll to position [846, 0]
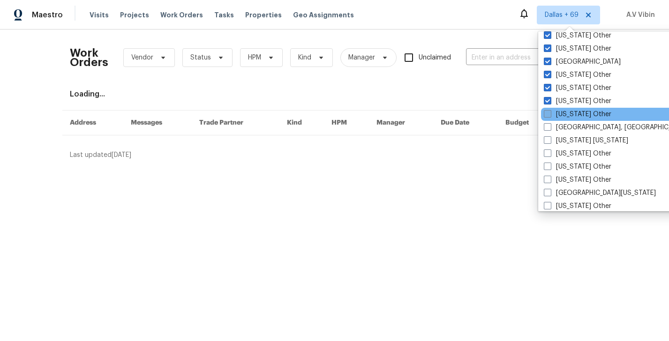
click at [550, 116] on span at bounding box center [548, 114] width 8 height 8
click at [550, 116] on input "New Mexico Other" at bounding box center [547, 113] width 6 height 6
checkbox input "true"
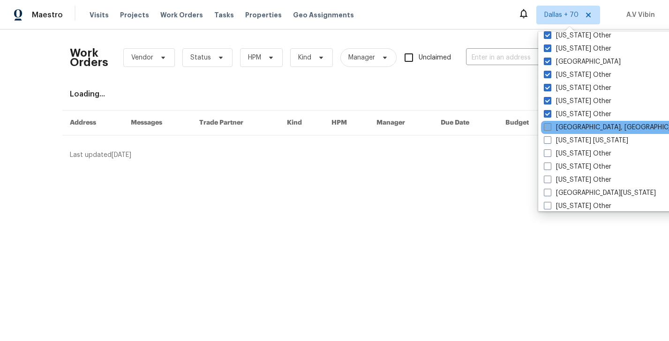
click at [550, 125] on span at bounding box center [548, 127] width 8 height 8
click at [550, 125] on input "New Orleans, LA" at bounding box center [547, 126] width 6 height 6
checkbox input "true"
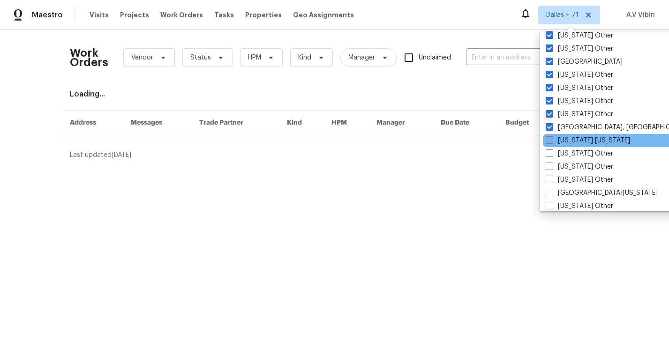
click at [550, 137] on span at bounding box center [550, 140] width 8 height 8
click at [550, 137] on input "New York New Jersey" at bounding box center [549, 139] width 6 height 6
checkbox input "true"
click at [550, 147] on div "New York New Jersey" at bounding box center [636, 140] width 189 height 13
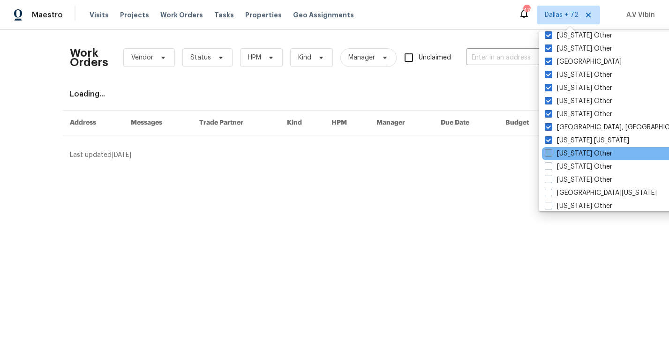
click at [550, 155] on span at bounding box center [549, 154] width 8 height 8
click at [550, 155] on input "New York Other" at bounding box center [548, 152] width 6 height 6
checkbox input "true"
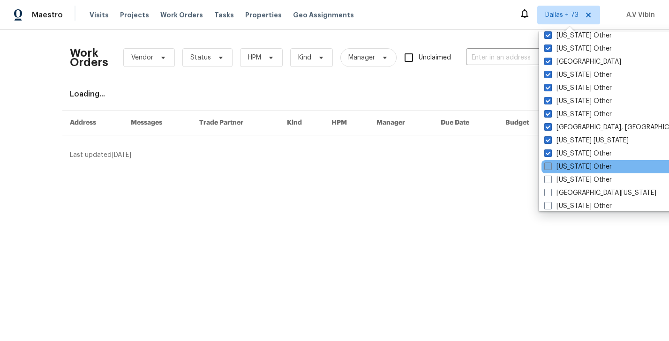
click at [550, 164] on span at bounding box center [548, 167] width 8 height 8
click at [550, 164] on input "North Carolina Other" at bounding box center [547, 165] width 6 height 6
checkbox input "true"
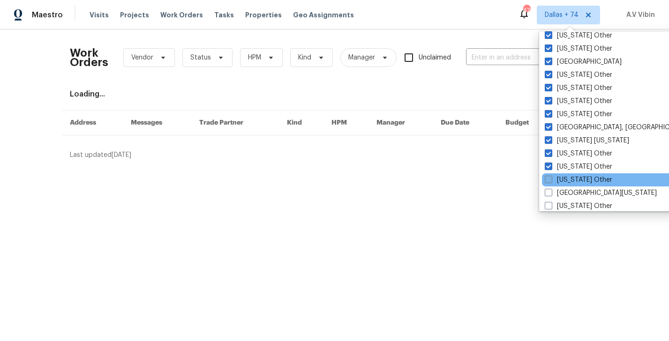
click at [550, 178] on span at bounding box center [549, 180] width 8 height 8
click at [550, 178] on input "North Dakota Other" at bounding box center [548, 178] width 6 height 6
checkbox input "true"
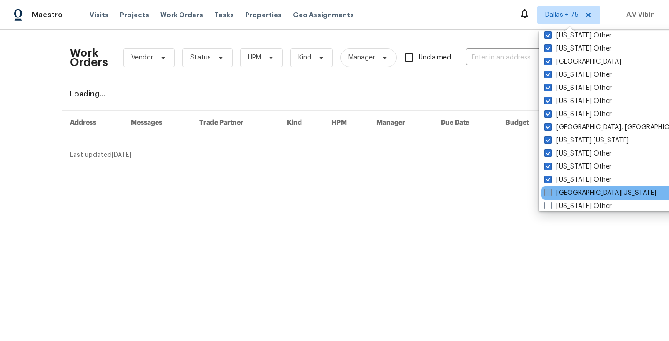
click at [550, 192] on span at bounding box center [548, 193] width 8 height 8
click at [550, 192] on input "Northern Colorado" at bounding box center [547, 192] width 6 height 6
checkbox input "true"
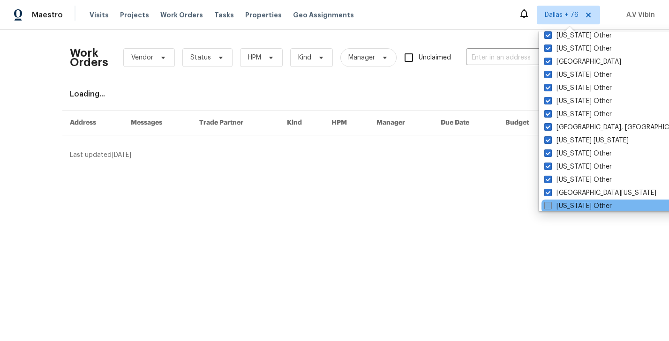
click at [551, 204] on span at bounding box center [548, 206] width 8 height 8
click at [551, 204] on input "Ohio Other" at bounding box center [547, 205] width 6 height 6
checkbox input "true"
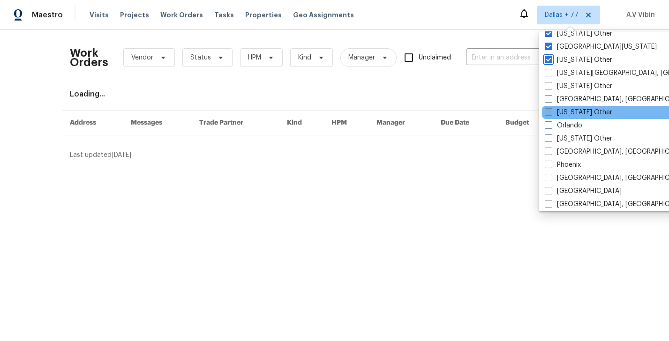
scroll to position [1002, 0]
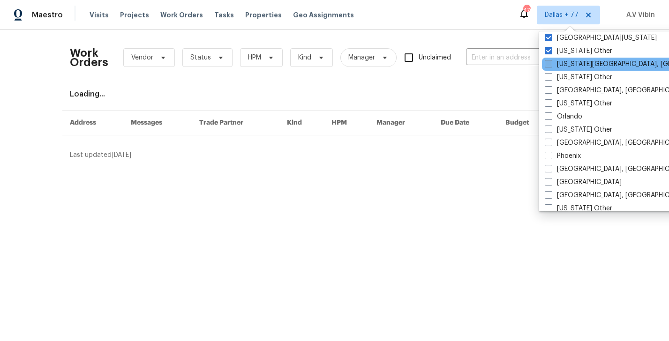
click at [548, 65] on span at bounding box center [549, 64] width 8 height 8
click at [548, 65] on input "Oklahoma City, OK" at bounding box center [548, 63] width 6 height 6
checkbox input "true"
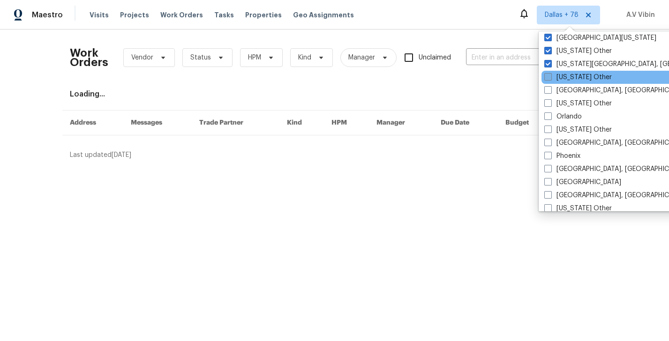
click at [547, 80] on span at bounding box center [548, 77] width 8 height 8
click at [547, 79] on input "Oklahoma Other" at bounding box center [547, 76] width 6 height 6
checkbox input "true"
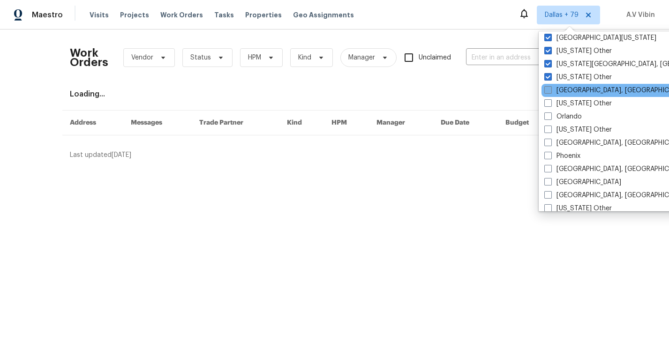
click at [547, 90] on span at bounding box center [548, 90] width 8 height 8
click at [547, 90] on input "Omaha, NE" at bounding box center [547, 89] width 6 height 6
checkbox input "true"
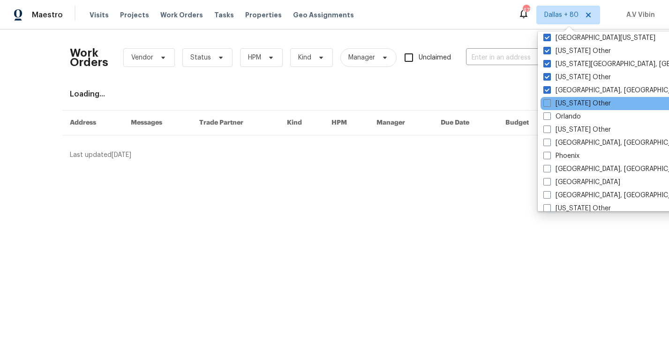
click at [547, 97] on div "Oregon Other" at bounding box center [635, 103] width 189 height 13
click at [546, 102] on span at bounding box center [548, 103] width 8 height 8
click at [546, 102] on input "Oregon Other" at bounding box center [547, 102] width 6 height 6
checkbox input "true"
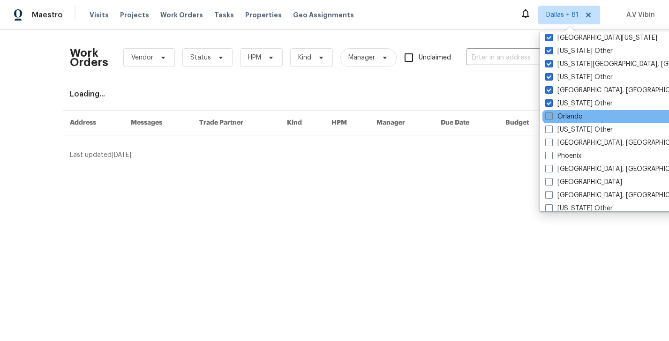
click at [547, 116] on span at bounding box center [549, 117] width 8 height 8
click at [547, 116] on input "Orlando" at bounding box center [548, 115] width 6 height 6
checkbox input "true"
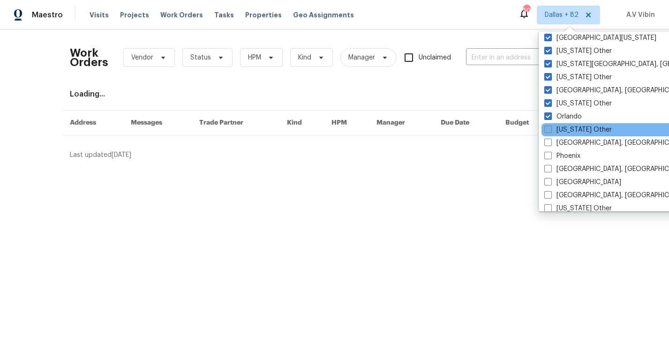
click at [548, 134] on label "Pennsylvania Other" at bounding box center [578, 129] width 68 height 9
click at [548, 131] on input "Pennsylvania Other" at bounding box center [547, 128] width 6 height 6
checkbox input "true"
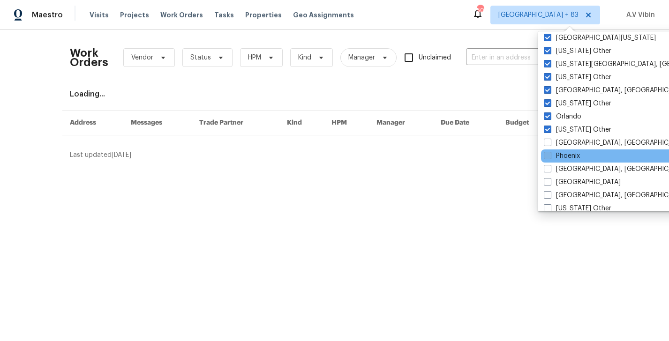
click at [550, 152] on span at bounding box center [548, 156] width 8 height 8
click at [550, 152] on input "Phoenix" at bounding box center [547, 154] width 6 height 6
checkbox input "true"
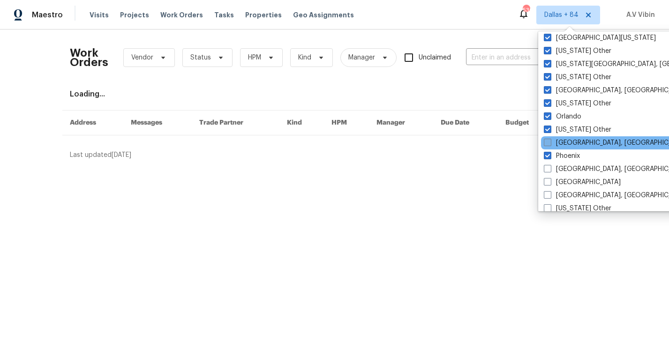
click at [550, 144] on span at bounding box center [548, 143] width 8 height 8
click at [550, 144] on input "Philadelphia, PA" at bounding box center [547, 141] width 6 height 6
checkbox input "true"
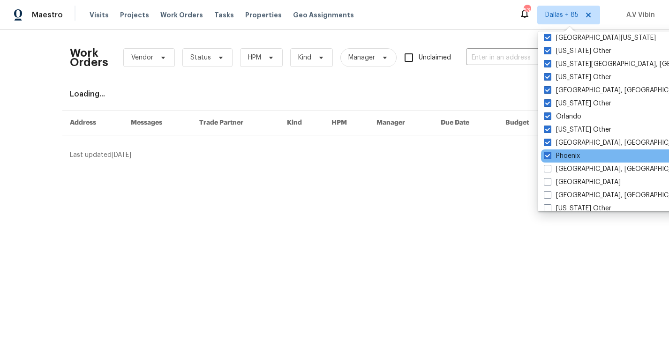
click at [548, 162] on div "Phoenix" at bounding box center [635, 156] width 189 height 13
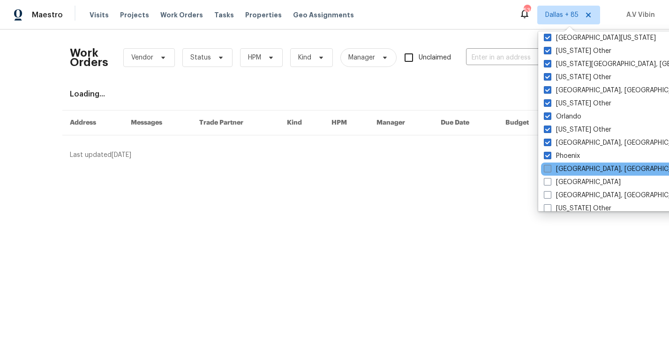
click at [548, 167] on span at bounding box center [548, 169] width 8 height 8
click at [548, 167] on input "Pittsburgh, PA" at bounding box center [547, 168] width 6 height 6
checkbox input "true"
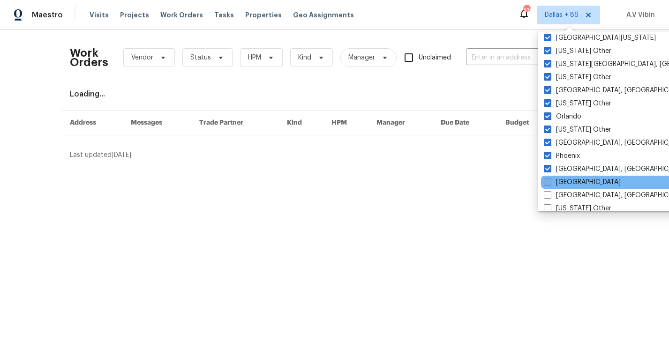
click at [548, 185] on span at bounding box center [548, 182] width 8 height 8
click at [548, 184] on input "Portland" at bounding box center [547, 181] width 6 height 6
checkbox input "true"
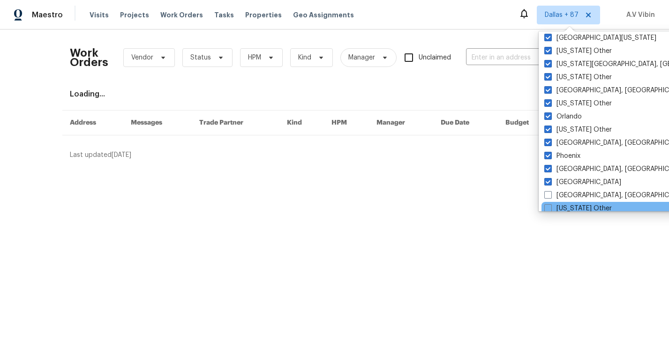
click at [549, 202] on div "Puerto Rico Other" at bounding box center [636, 208] width 189 height 13
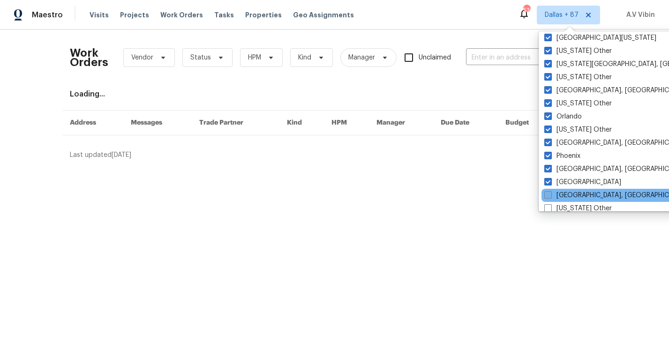
click at [549, 194] on span at bounding box center [548, 195] width 8 height 8
click at [549, 194] on input "Prescott, AZ" at bounding box center [547, 194] width 6 height 6
checkbox input "true"
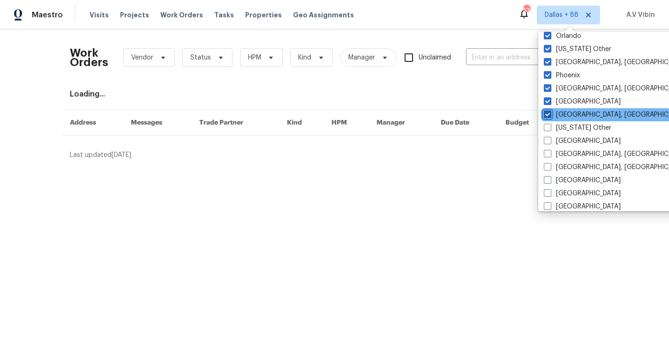
scroll to position [1092, 0]
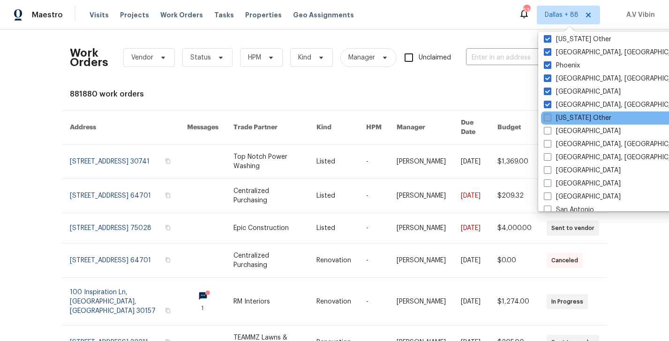
click at [546, 121] on span at bounding box center [548, 118] width 8 height 8
click at [546, 120] on input "Puerto Rico Other" at bounding box center [547, 116] width 6 height 6
checkbox input "true"
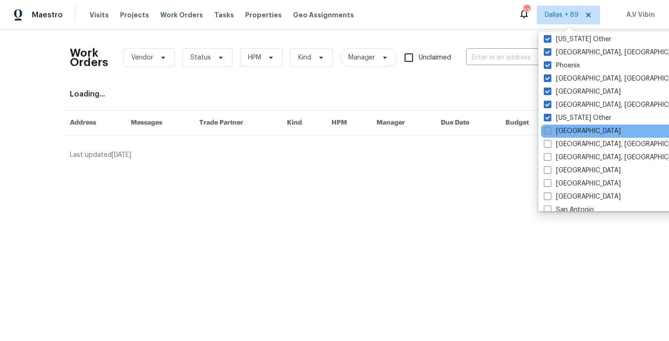
click at [546, 130] on span at bounding box center [548, 131] width 8 height 8
click at [546, 130] on input "Raleigh" at bounding box center [547, 130] width 6 height 6
checkbox input "true"
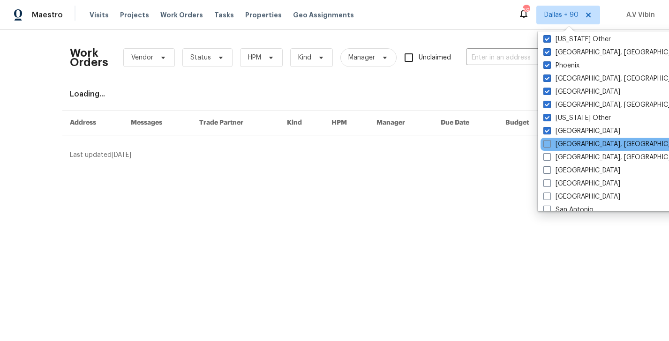
click at [547, 139] on div "Reno, NV" at bounding box center [635, 144] width 189 height 13
click at [547, 145] on span at bounding box center [548, 144] width 8 height 8
click at [547, 145] on input "Reno, NV" at bounding box center [547, 143] width 6 height 6
checkbox input "true"
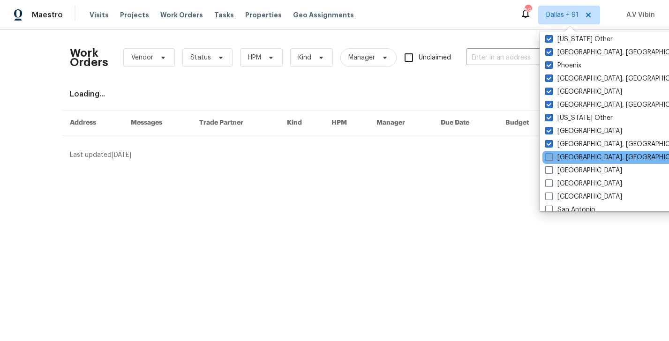
click at [547, 154] on span at bounding box center [549, 157] width 8 height 8
click at [547, 154] on input "Richmond, VA" at bounding box center [548, 156] width 6 height 6
checkbox input "true"
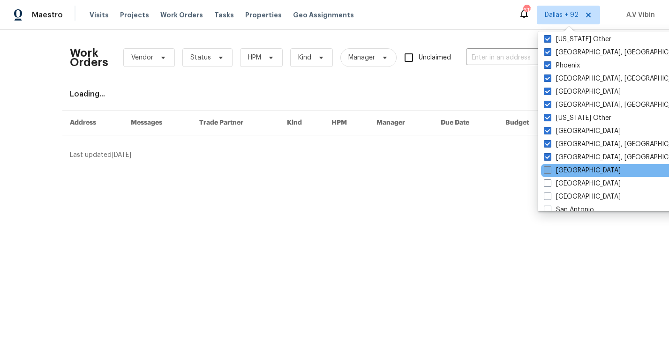
click at [549, 170] on span at bounding box center [548, 170] width 8 height 8
click at [549, 170] on input "Riverside" at bounding box center [547, 169] width 6 height 6
checkbox input "true"
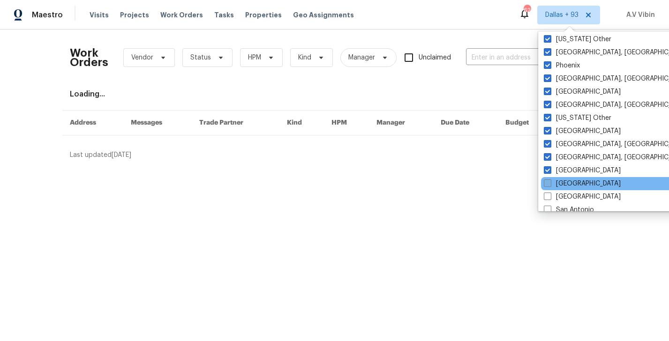
click at [550, 183] on span at bounding box center [548, 184] width 8 height 8
click at [550, 183] on input "Sacramento" at bounding box center [547, 182] width 6 height 6
checkbox input "true"
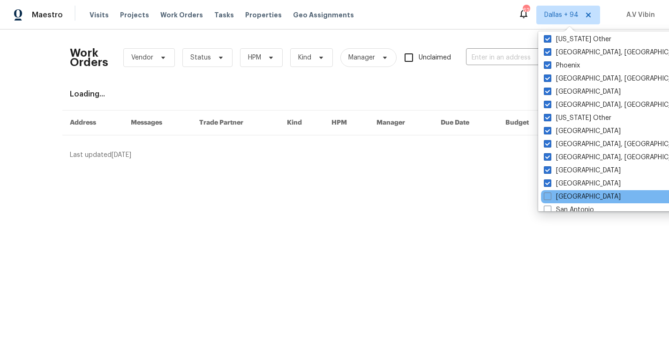
click at [550, 191] on div "Salt Lake City" at bounding box center [635, 196] width 189 height 13
click at [550, 195] on span at bounding box center [548, 197] width 8 height 8
click at [550, 195] on input "Salt Lake City" at bounding box center [547, 195] width 6 height 6
checkbox input "true"
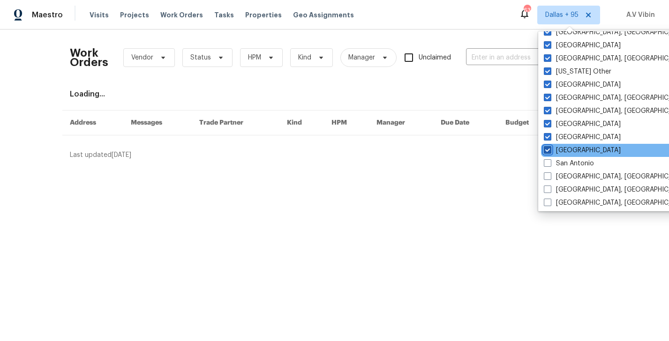
scroll to position [1173, 0]
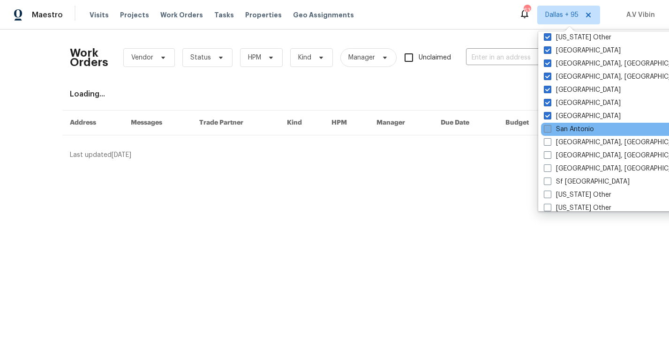
click at [550, 133] on label "San Antonio" at bounding box center [569, 129] width 50 height 9
click at [550, 131] on input "San Antonio" at bounding box center [547, 128] width 6 height 6
checkbox input "true"
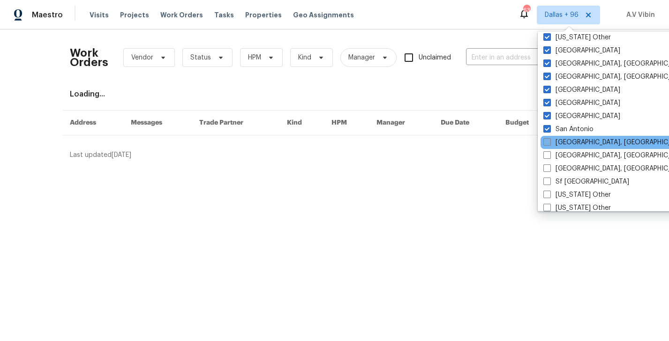
click at [549, 141] on span at bounding box center [548, 142] width 8 height 8
click at [549, 141] on input "San Diego, CA" at bounding box center [547, 141] width 6 height 6
checkbox input "true"
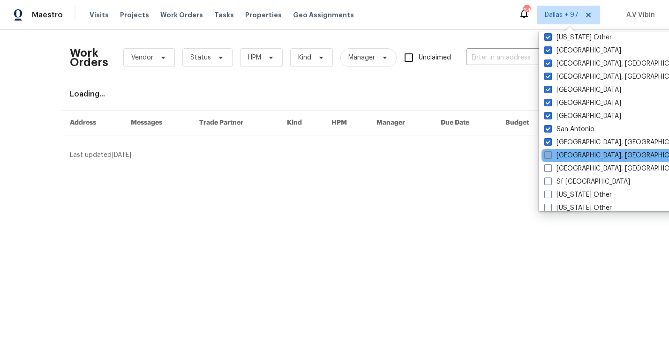
click at [548, 151] on span at bounding box center [548, 155] width 8 height 8
click at [548, 151] on input "Savannah, GA" at bounding box center [547, 154] width 6 height 6
checkbox input "true"
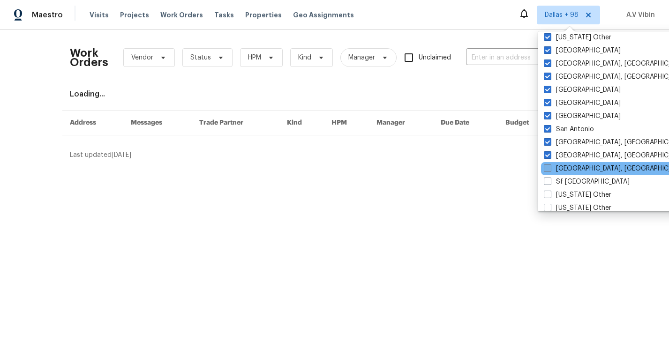
click at [549, 166] on span at bounding box center [548, 169] width 8 height 8
click at [549, 166] on input "Seattle, WA" at bounding box center [547, 167] width 6 height 6
checkbox input "true"
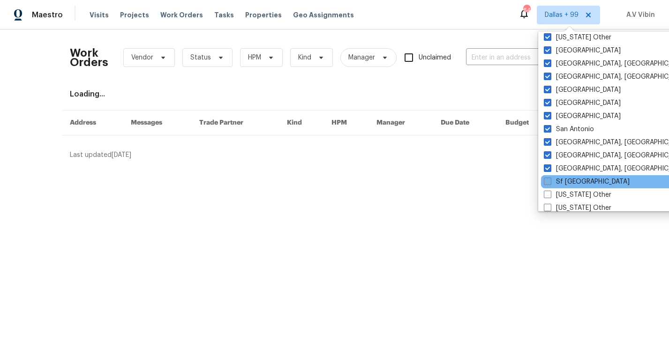
click at [549, 178] on span at bounding box center [548, 182] width 8 height 8
click at [549, 178] on input "Sf Bay Area" at bounding box center [547, 180] width 6 height 6
checkbox input "true"
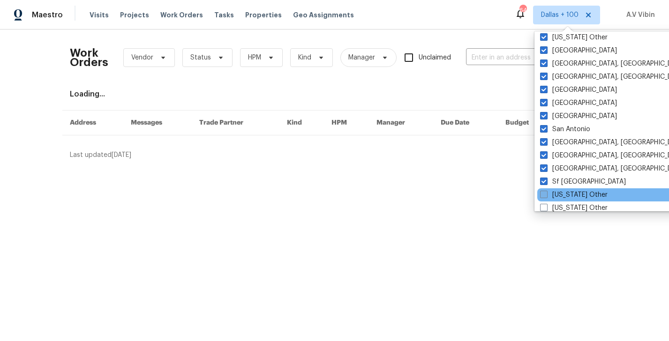
click at [549, 195] on label "South Carolina Other" at bounding box center [574, 194] width 68 height 9
click at [546, 195] on input "South Carolina Other" at bounding box center [543, 193] width 6 height 6
checkbox input "true"
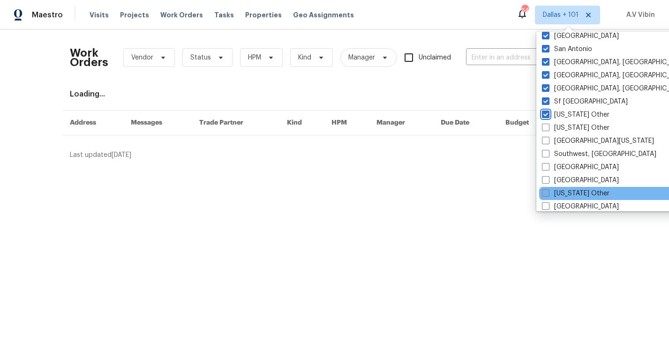
scroll to position [1257, 0]
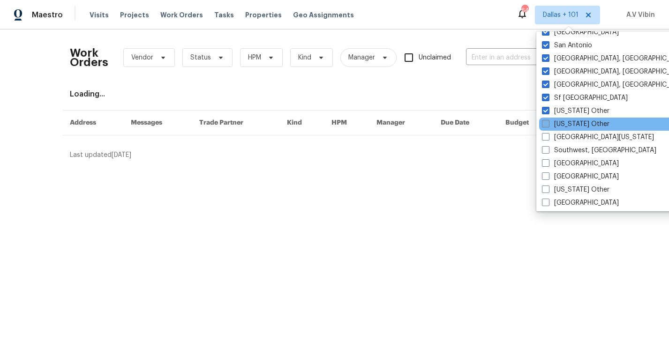
click at [545, 122] on span at bounding box center [546, 124] width 8 height 8
click at [545, 122] on input "South Dakota Other" at bounding box center [545, 123] width 6 height 6
checkbox input "true"
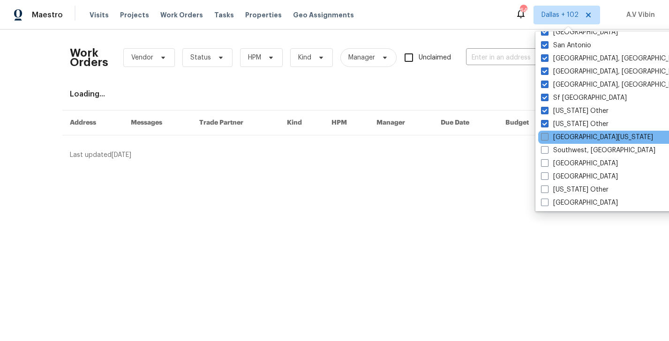
click at [545, 137] on span at bounding box center [545, 137] width 8 height 8
click at [545, 137] on input "South Texas" at bounding box center [544, 136] width 6 height 6
checkbox input "true"
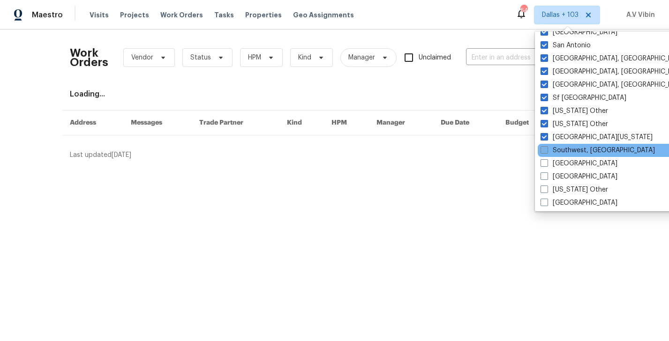
click at [545, 149] on span at bounding box center [545, 150] width 8 height 8
click at [545, 149] on input "Southwest, FL" at bounding box center [544, 149] width 6 height 6
checkbox input "true"
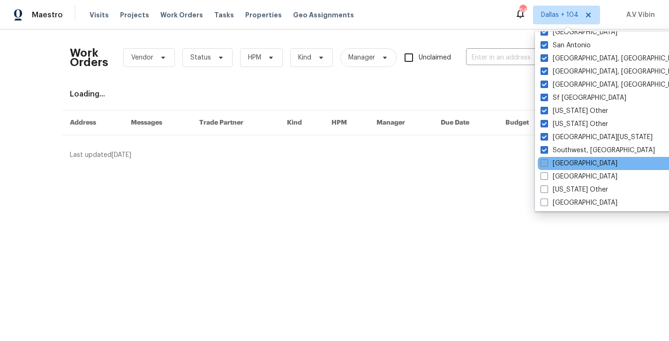
click at [545, 161] on span at bounding box center [545, 163] width 8 height 8
click at [545, 161] on input "St Louis" at bounding box center [544, 162] width 6 height 6
checkbox input "true"
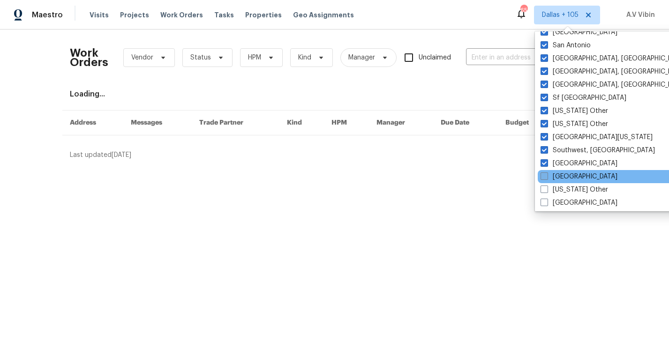
click at [545, 176] on span at bounding box center [545, 177] width 8 height 8
click at [545, 176] on input "Tampa" at bounding box center [544, 175] width 6 height 6
checkbox input "true"
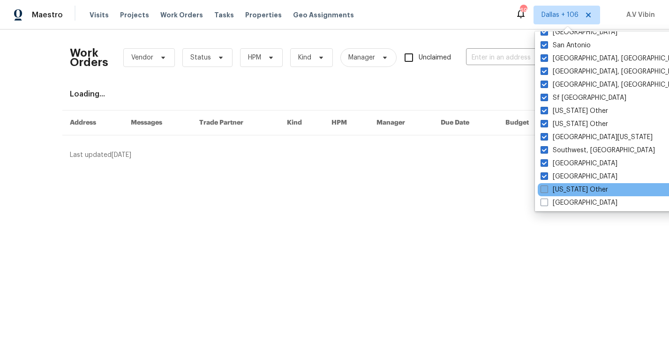
click at [545, 189] on span at bounding box center [545, 190] width 8 height 8
click at [545, 189] on input "Tennessee Other" at bounding box center [544, 188] width 6 height 6
checkbox input "true"
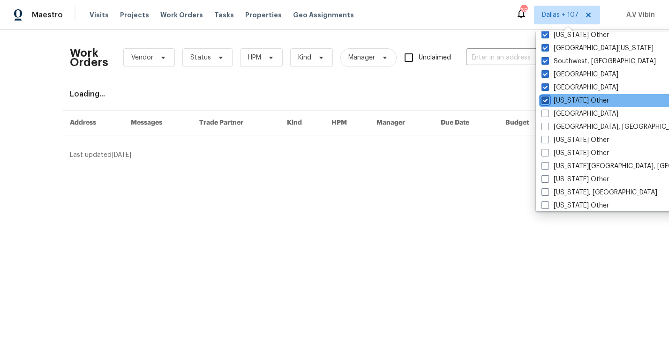
scroll to position [1349, 0]
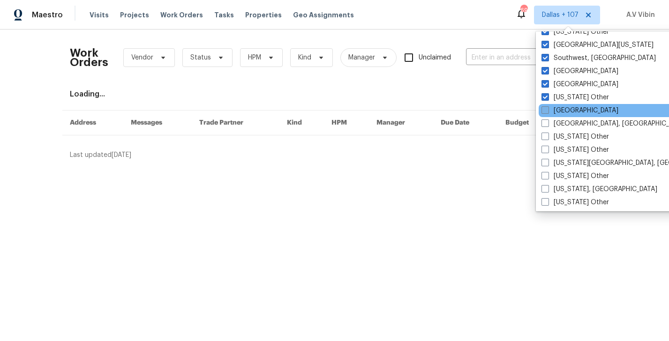
click at [542, 114] on label "Tucson" at bounding box center [580, 110] width 77 height 9
click at [542, 112] on input "Tucson" at bounding box center [545, 109] width 6 height 6
checkbox input "true"
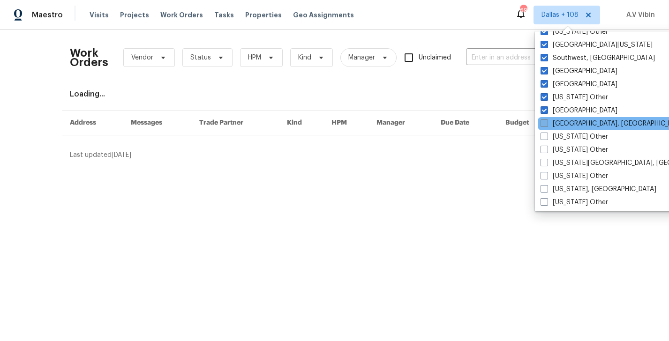
click at [542, 125] on span at bounding box center [545, 124] width 8 height 8
click at [542, 125] on input "Tulsa, OK" at bounding box center [544, 122] width 6 height 6
checkbox input "true"
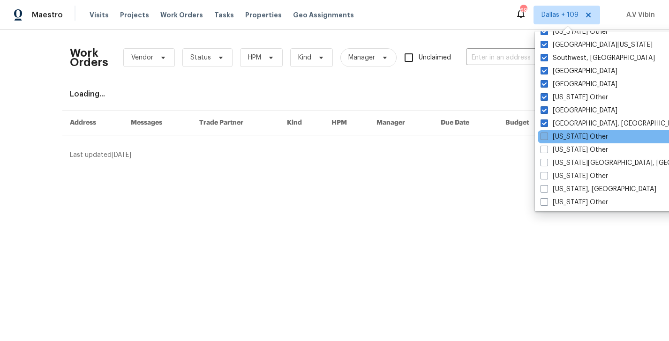
click at [542, 136] on span at bounding box center [545, 137] width 8 height 8
click at [542, 136] on input "Utah Other" at bounding box center [544, 135] width 6 height 6
checkbox input "true"
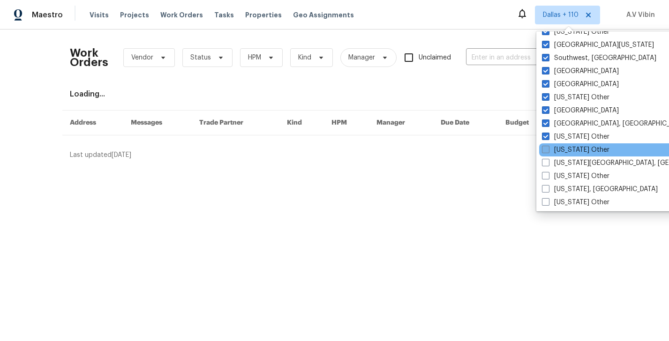
click at [543, 148] on span at bounding box center [546, 150] width 8 height 8
click at [543, 148] on input "Vermont Other" at bounding box center [545, 148] width 6 height 6
checkbox input "true"
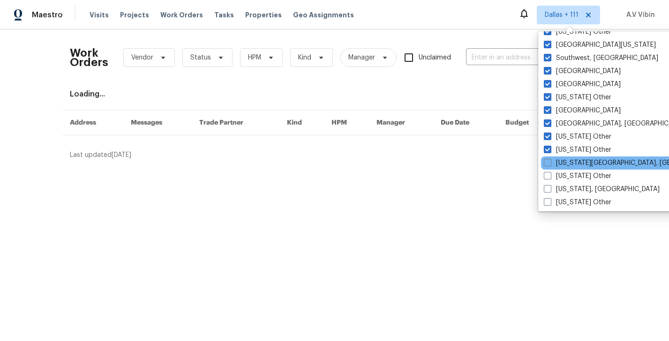
click at [543, 159] on div "Virginia Beach, VA" at bounding box center [635, 163] width 189 height 13
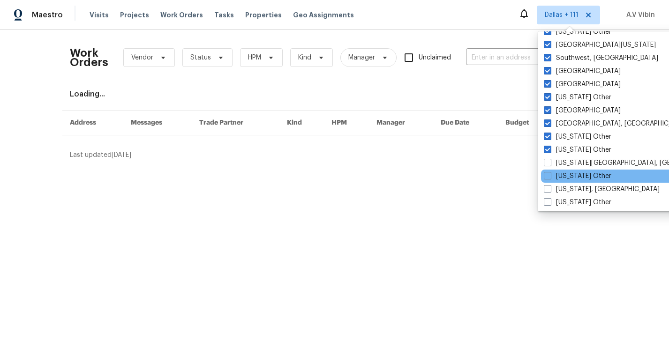
click at [543, 172] on div "Virginia Other" at bounding box center [635, 176] width 189 height 13
click at [545, 176] on span at bounding box center [548, 176] width 8 height 8
click at [545, 176] on input "Virginia Other" at bounding box center [547, 175] width 6 height 6
checkbox input "true"
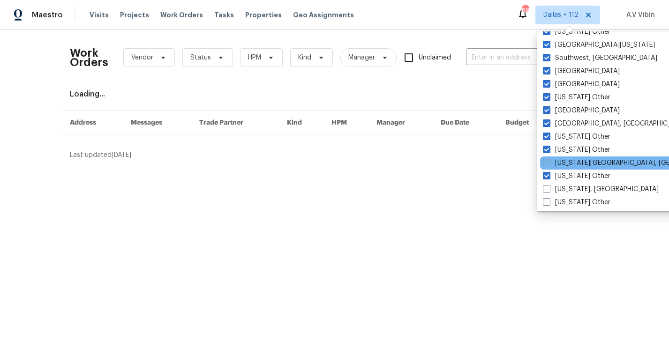
click at [545, 161] on span at bounding box center [547, 163] width 8 height 8
click at [545, 161] on input "Virginia Beach, VA" at bounding box center [546, 162] width 6 height 6
checkbox input "true"
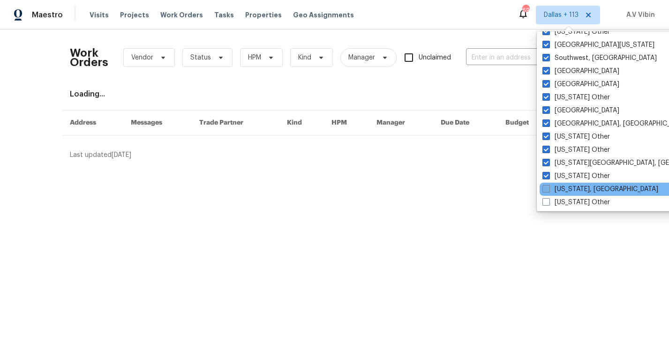
click at [546, 190] on span at bounding box center [547, 189] width 8 height 8
click at [546, 190] on input "Washington, DC" at bounding box center [546, 188] width 6 height 6
checkbox input "true"
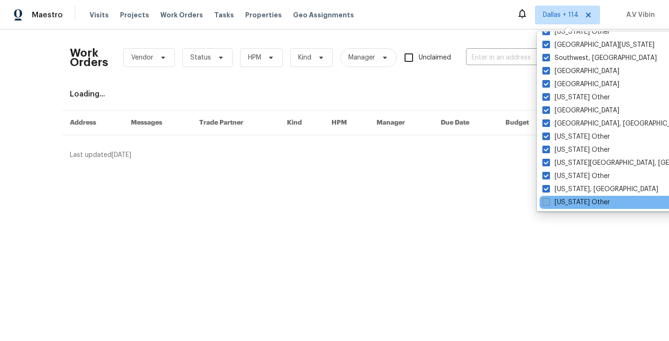
click at [547, 199] on span at bounding box center [547, 202] width 8 height 8
click at [547, 199] on input "Washington Other" at bounding box center [546, 201] width 6 height 6
checkbox input "true"
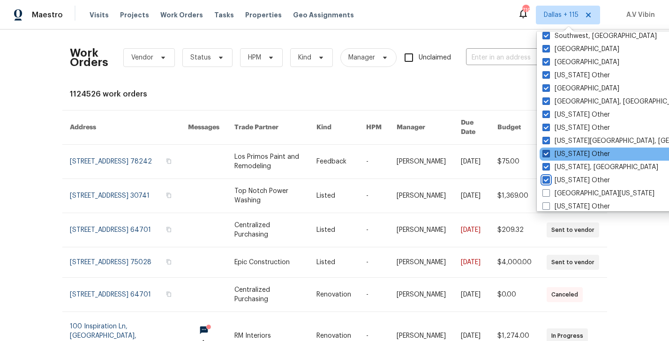
scroll to position [1416, 0]
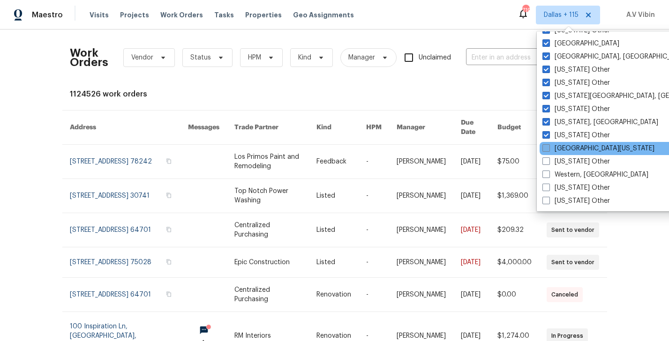
click at [550, 149] on span at bounding box center [547, 148] width 8 height 8
click at [549, 149] on input "West Texas" at bounding box center [546, 147] width 6 height 6
checkbox input "true"
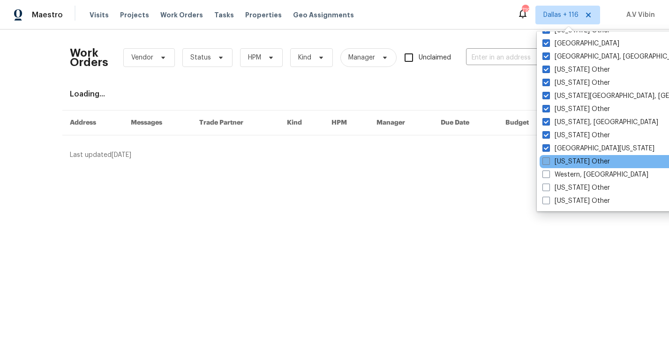
click at [550, 163] on span at bounding box center [547, 162] width 8 height 8
click at [549, 163] on input "West Virginia Other" at bounding box center [546, 160] width 6 height 6
checkbox input "true"
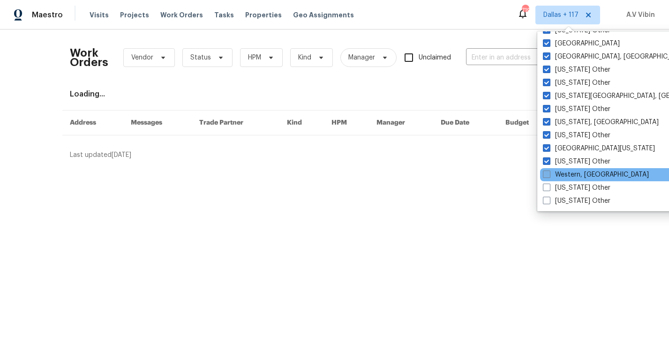
click at [549, 172] on span at bounding box center [547, 175] width 8 height 8
click at [549, 172] on input "Western, NY" at bounding box center [546, 173] width 6 height 6
checkbox input "true"
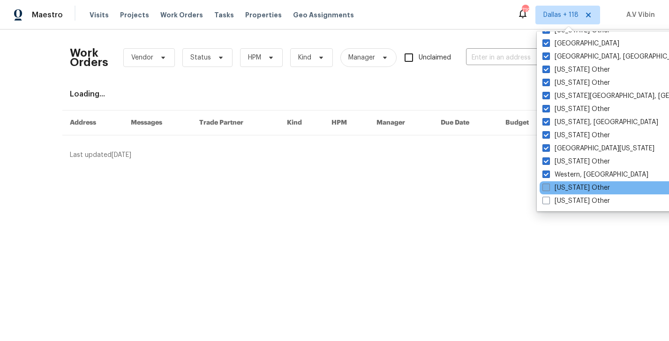
click at [549, 186] on span at bounding box center [547, 188] width 8 height 8
click at [549, 186] on input "Wisconsin Other" at bounding box center [546, 186] width 6 height 6
checkbox input "true"
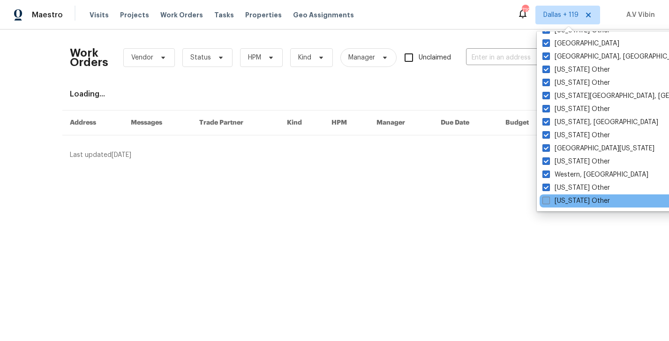
click at [548, 197] on span at bounding box center [547, 201] width 8 height 8
click at [548, 197] on input "Wyoming Other" at bounding box center [546, 199] width 6 height 6
checkbox input "true"
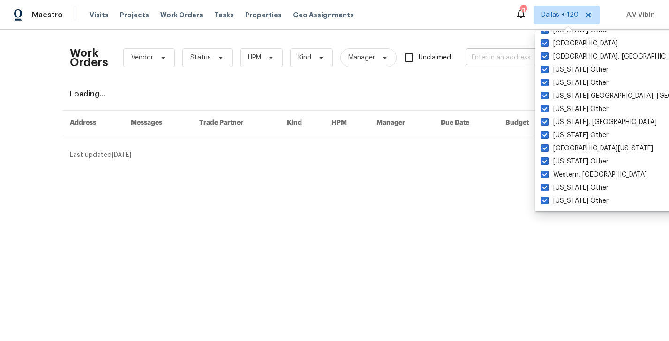
click at [484, 60] on input "text" at bounding box center [513, 58] width 94 height 15
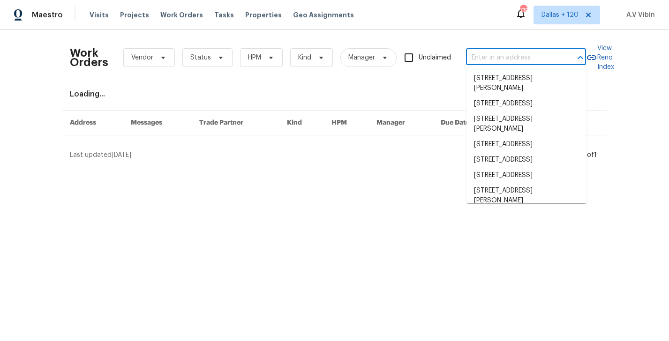
paste input "817 N Brown St, Springfield, TN 37172"
type input "817 N Brown St, Springfield, TN 37172"
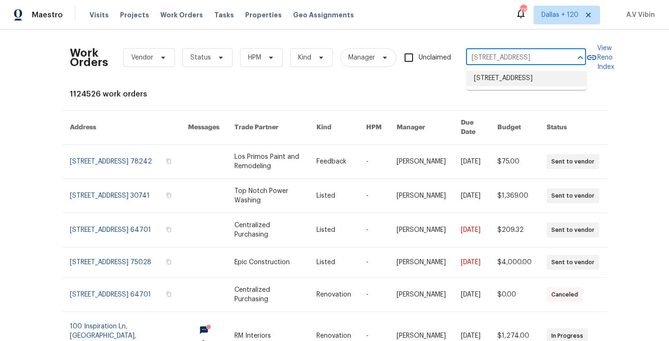
click at [511, 81] on li "817 N Brown St, Springfield, TN 37172" at bounding box center [527, 78] width 120 height 15
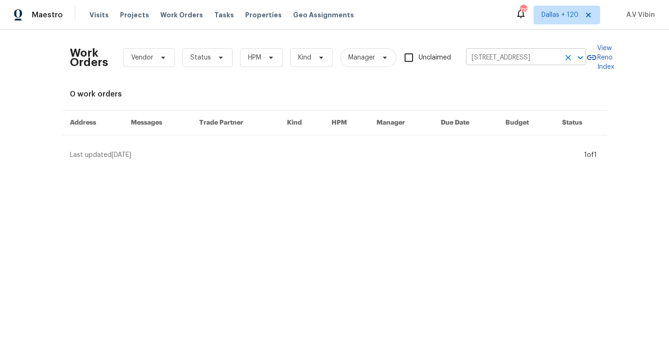
click at [554, 60] on input "817 N Brown St, Springfield, TN 37172" at bounding box center [513, 58] width 94 height 15
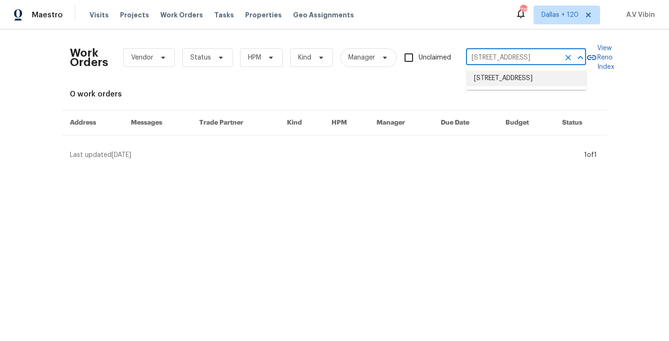
click at [536, 82] on li "817 N Brown St, Springfield, TN 37172" at bounding box center [527, 78] width 120 height 15
click at [214, 17] on span "Tasks" at bounding box center [224, 15] width 20 height 7
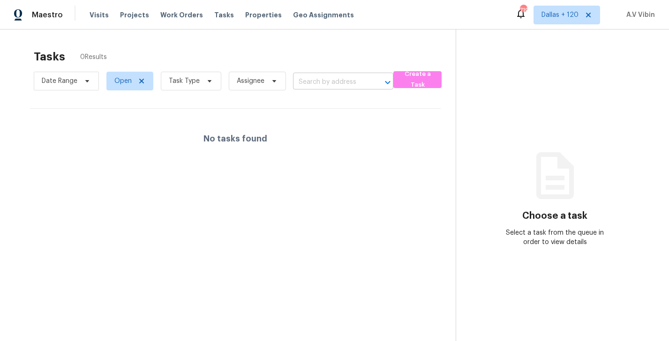
click at [322, 88] on input "text" at bounding box center [330, 82] width 74 height 15
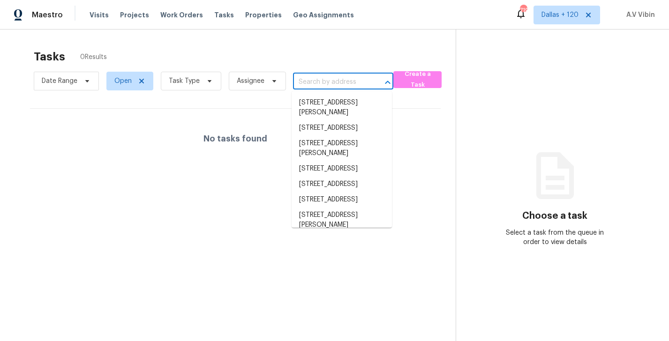
paste input "817 N Brown St, Springfield, TN 37172"
type input "817 N Brown St, Springfield, TN 37172"
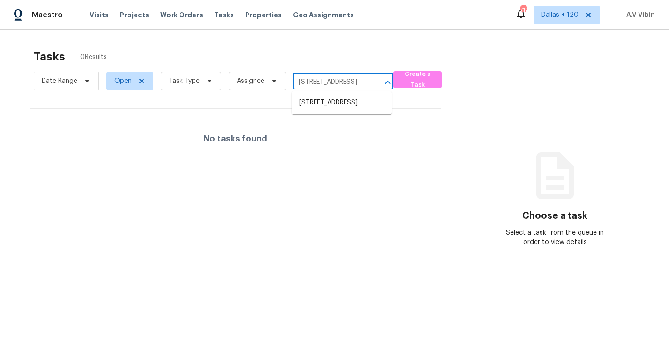
scroll to position [0, 45]
click at [332, 104] on li "817 N Brown St, Springfield, TN 37172" at bounding box center [342, 102] width 100 height 15
click at [353, 82] on input "817 N Brown St, Springfield, TN 37172" at bounding box center [330, 82] width 74 height 15
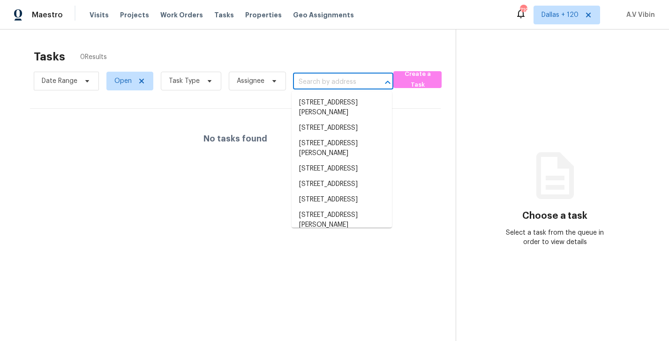
click at [313, 80] on input "text" at bounding box center [330, 82] width 74 height 15
paste input "817 N Brown St, Springfield, TN 37172"
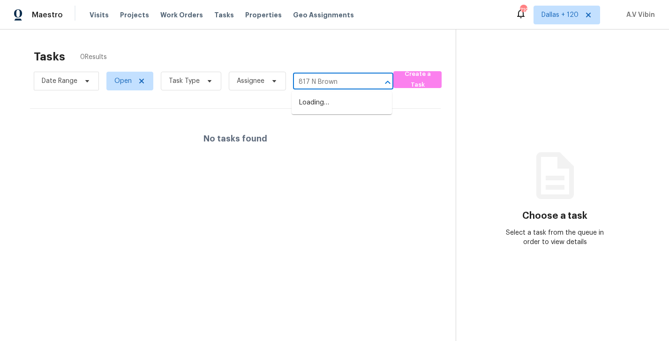
type input "817 N Brown"
click at [346, 102] on li "817 N Brown St, Springfield, TN 37172" at bounding box center [342, 102] width 100 height 15
click at [328, 88] on input "817 N Brown St, Springfield, TN 37172" at bounding box center [330, 82] width 74 height 15
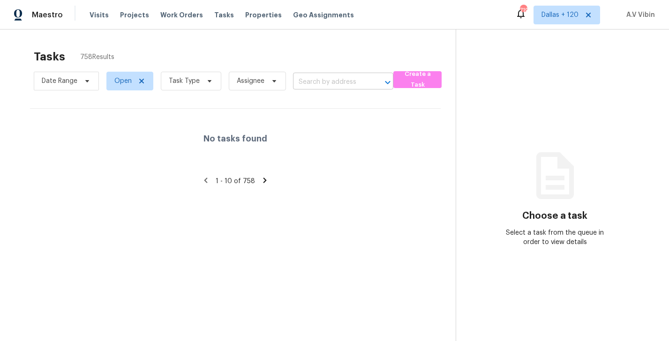
click at [332, 86] on input "text" at bounding box center [330, 82] width 74 height 15
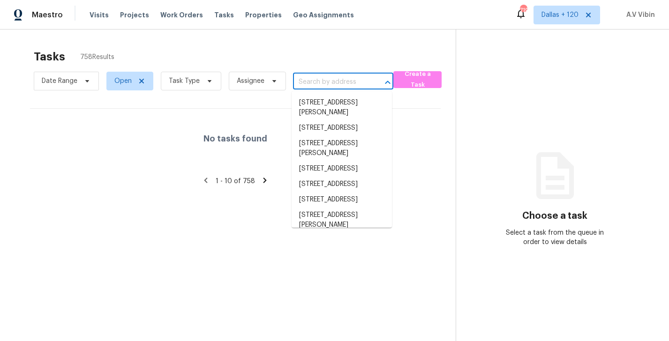
paste input "817 N Brown St, Springfield, TN 37172"
type input "817 N Brown St, Springfield, TN 37172"
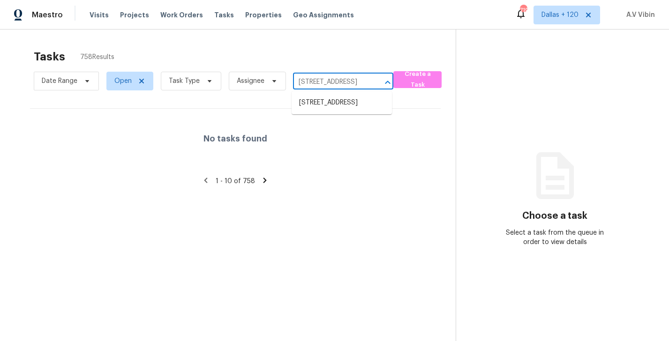
scroll to position [0, 45]
click at [332, 96] on li "817 N Brown St, Springfield, TN 37172" at bounding box center [342, 102] width 100 height 15
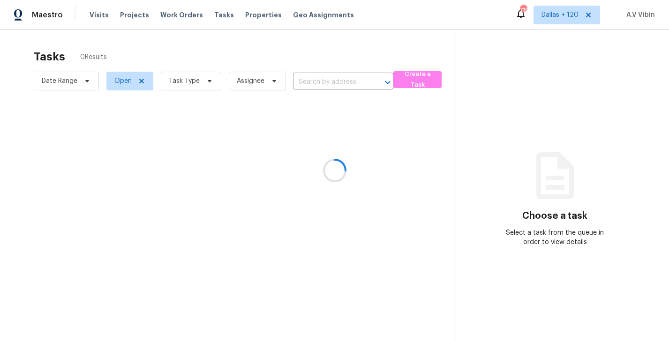
click at [319, 83] on div at bounding box center [334, 170] width 669 height 341
click at [319, 83] on input "text" at bounding box center [330, 82] width 74 height 15
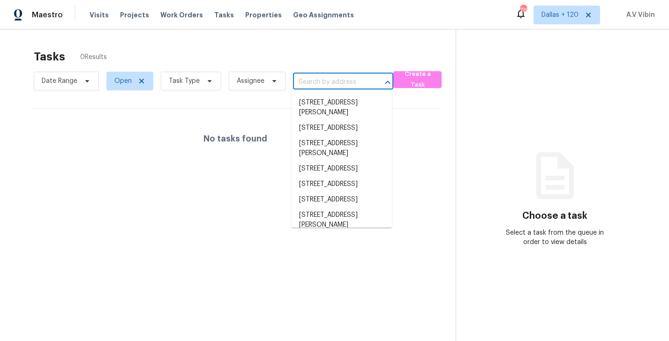
paste input "[STREET_ADDRESS]"
type input "[STREET_ADDRESS]"
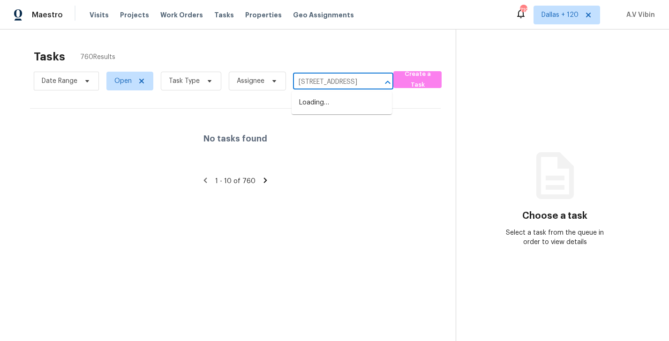
scroll to position [0, 45]
click at [327, 111] on li "[STREET_ADDRESS]" at bounding box center [342, 102] width 100 height 15
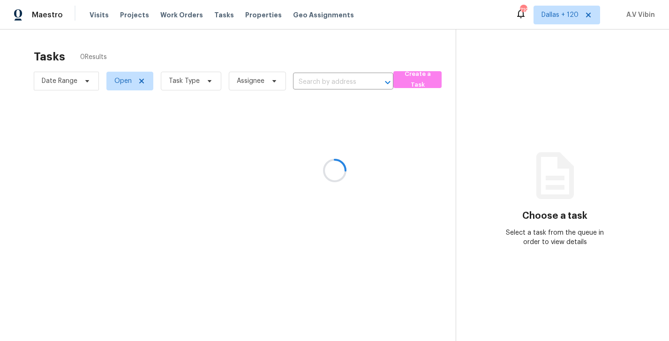
type input "[STREET_ADDRESS]"
click at [273, 80] on icon at bounding box center [274, 81] width 4 height 2
click at [291, 163] on div "No tasks found" at bounding box center [235, 139] width 411 height 60
click at [207, 77] on icon at bounding box center [210, 81] width 8 height 8
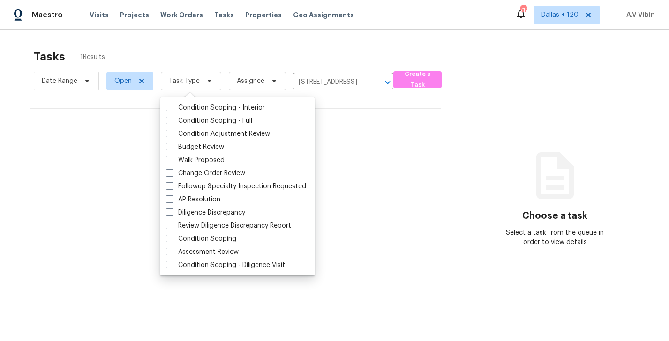
click at [111, 138] on div "No tasks found" at bounding box center [235, 139] width 411 height 60
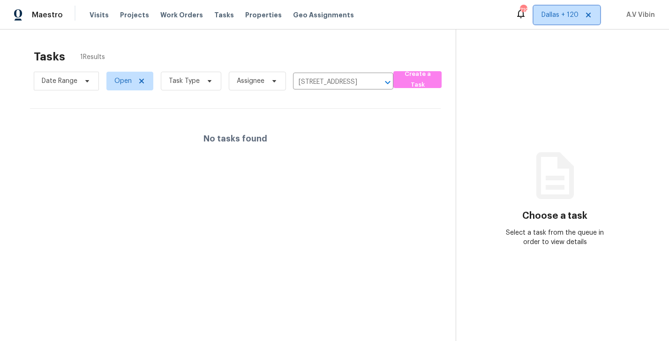
click at [559, 20] on span "Dallas + 120" at bounding box center [567, 15] width 67 height 19
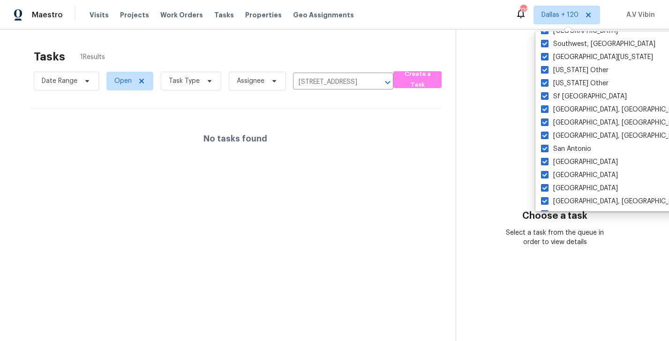
scroll to position [206, 0]
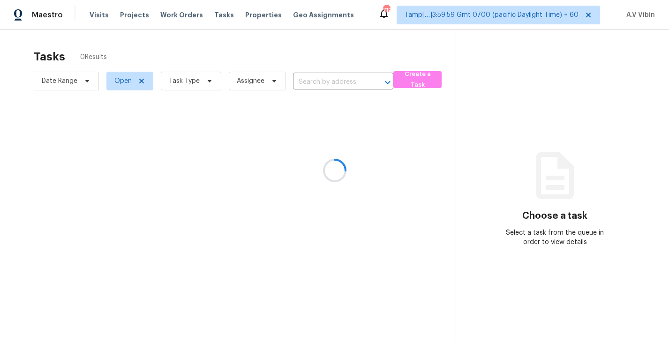
click at [315, 81] on div at bounding box center [334, 170] width 669 height 341
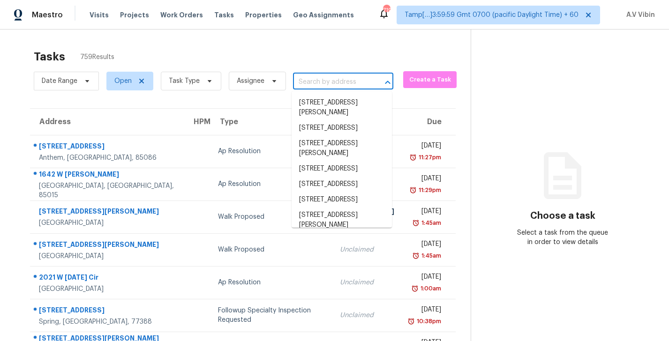
click at [347, 81] on input "text" at bounding box center [330, 82] width 74 height 15
paste input "[STREET_ADDRESS]"
type input "[STREET_ADDRESS]"
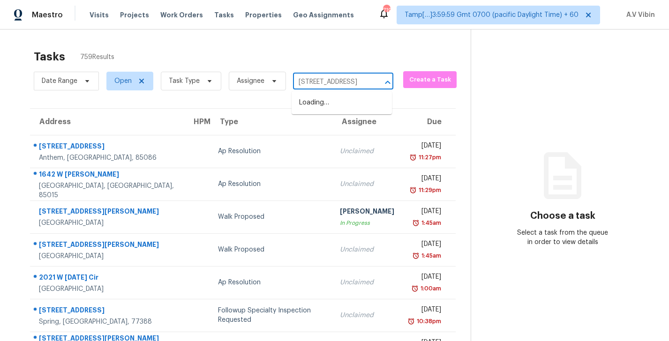
scroll to position [0, 45]
click at [340, 106] on li "[STREET_ADDRESS]" at bounding box center [342, 102] width 100 height 15
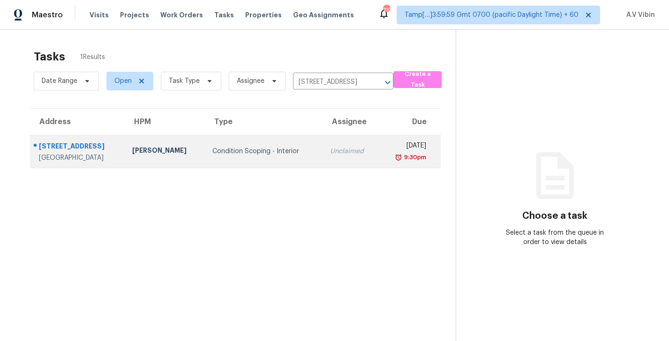
click at [288, 160] on td "Condition Scoping - Interior" at bounding box center [264, 151] width 118 height 33
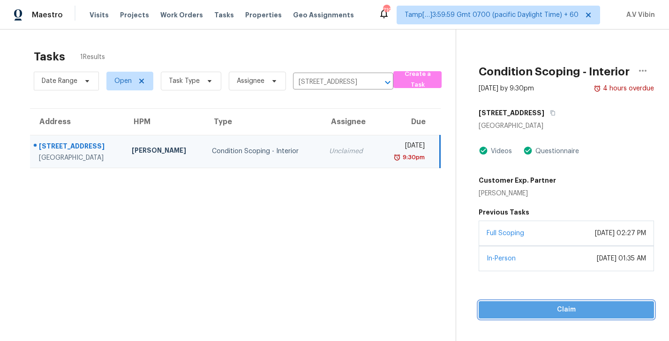
click at [551, 311] on span "Claim" at bounding box center [566, 310] width 160 height 12
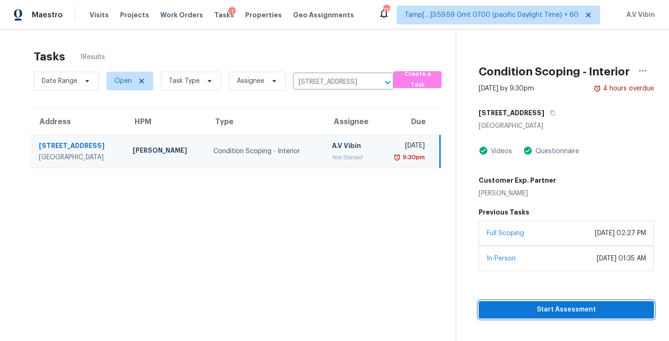
click at [545, 309] on span "Start Assessment" at bounding box center [566, 310] width 160 height 12
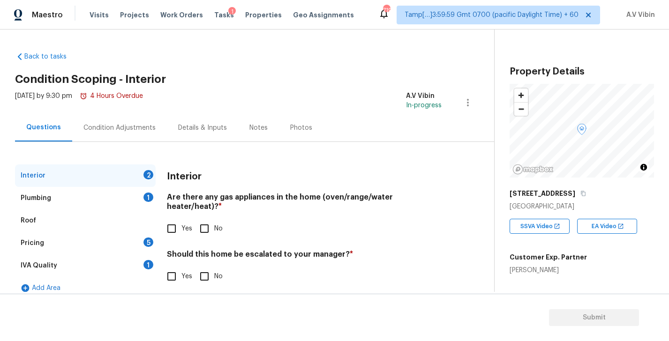
click at [225, 198] on h4 "Are there any gas appliances in the home (oven/range/water heater/heat)? *" at bounding box center [304, 204] width 275 height 23
copy h4 "gas"
click at [204, 221] on input "No" at bounding box center [205, 229] width 20 height 20
checkbox input "true"
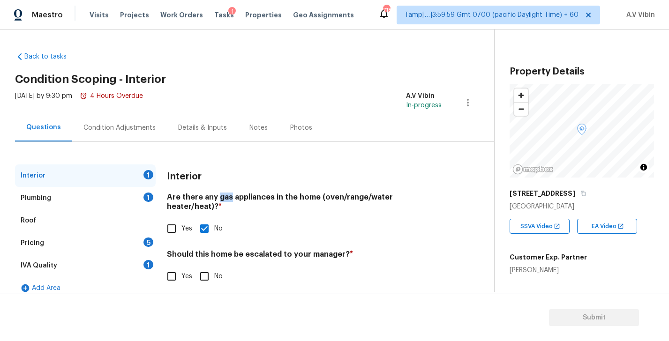
click at [206, 269] on input "No" at bounding box center [205, 277] width 20 height 20
checkbox input "true"
click at [85, 200] on div "Plumbing 1" at bounding box center [85, 198] width 141 height 23
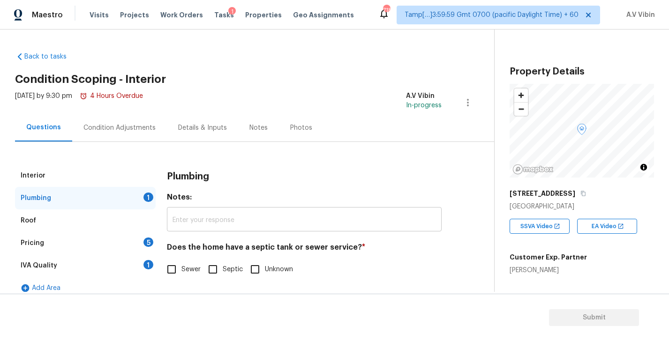
scroll to position [10, 0]
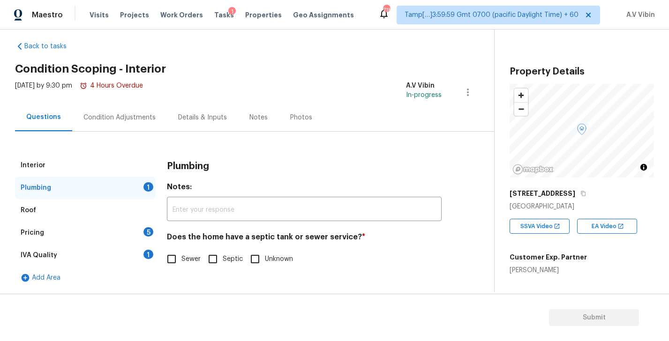
click at [262, 240] on h4 "Does the home have a septic tank or sewer service? *" at bounding box center [304, 239] width 275 height 13
copy h4 "septic"
click at [180, 256] on input "Sewer" at bounding box center [172, 259] width 20 height 20
checkbox input "true"
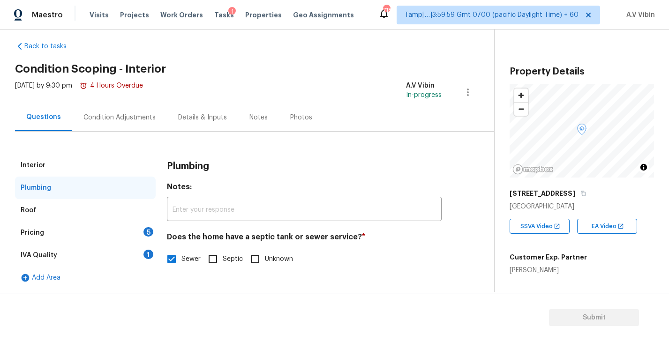
click at [101, 217] on div "Roof" at bounding box center [85, 210] width 141 height 23
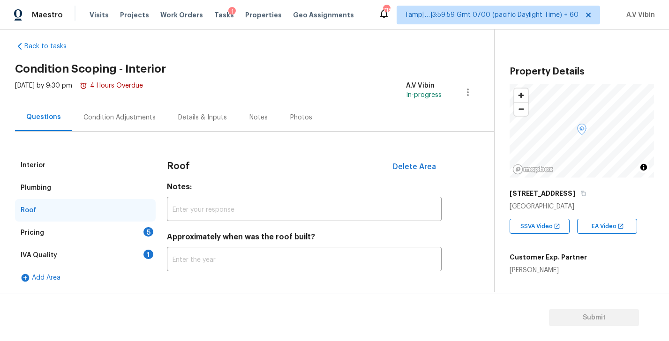
click at [91, 231] on div "Pricing 5" at bounding box center [85, 233] width 141 height 23
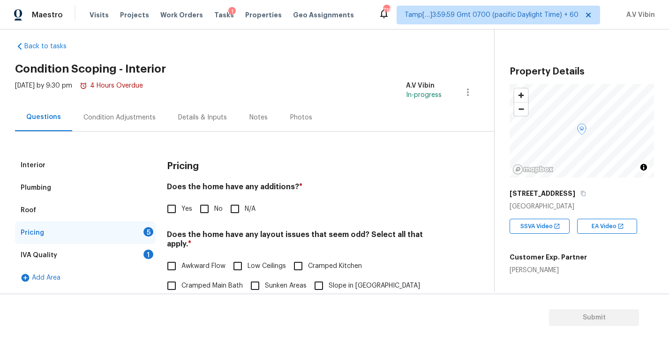
click at [273, 189] on h4 "Does the home have any additions? *" at bounding box center [304, 188] width 275 height 13
copy h4 "additions"
click at [203, 212] on input "No" at bounding box center [205, 209] width 20 height 20
checkbox input "true"
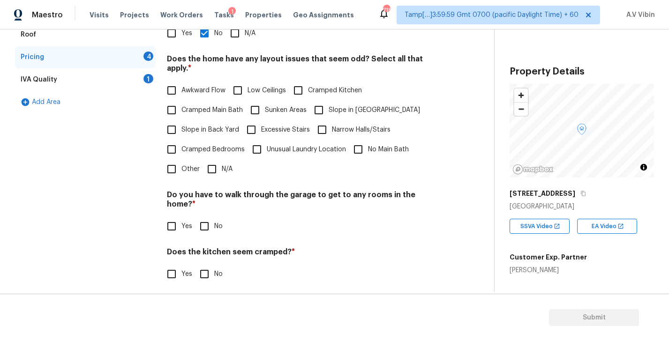
scroll to position [221, 0]
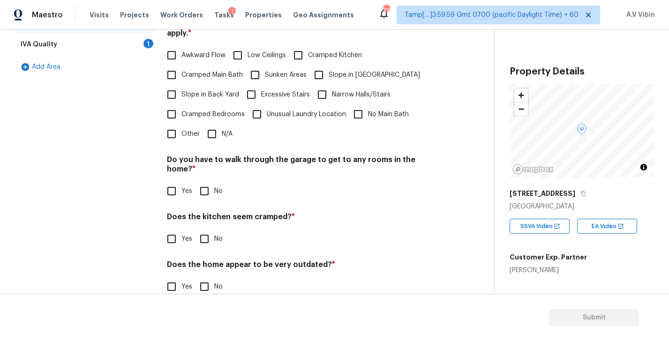
click at [209, 181] on input "No" at bounding box center [205, 191] width 20 height 20
checkbox input "true"
click at [206, 229] on input "No" at bounding box center [205, 239] width 20 height 20
checkbox input "true"
click at [204, 277] on input "No" at bounding box center [205, 287] width 20 height 20
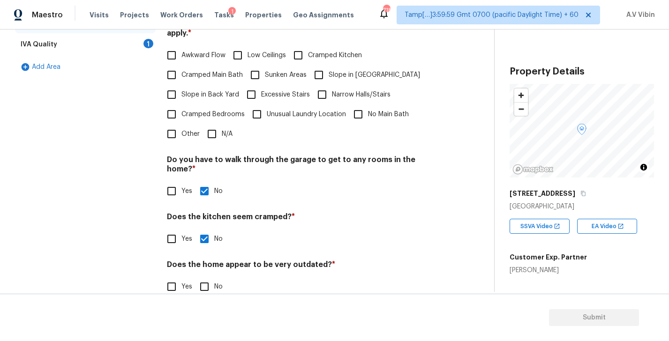
checkbox input "true"
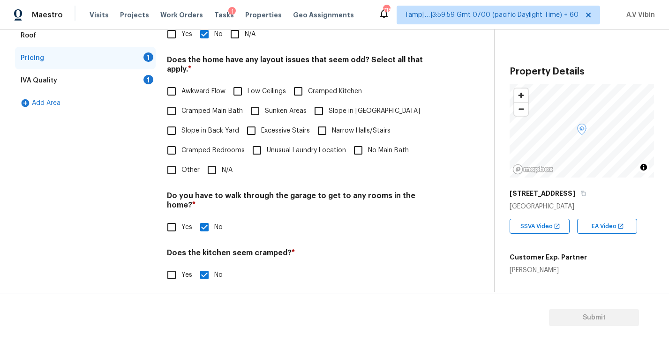
scroll to position [155, 0]
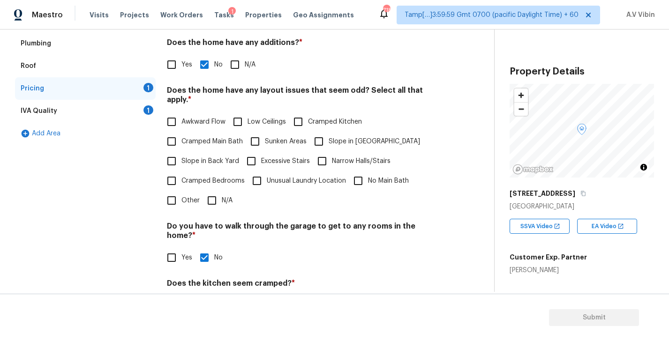
click at [88, 107] on div "IVA Quality 1" at bounding box center [85, 111] width 141 height 23
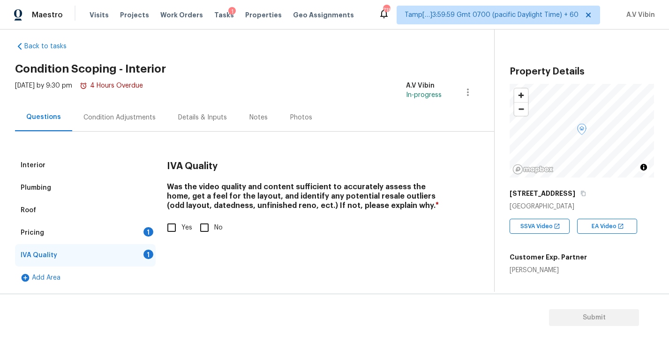
scroll to position [10, 0]
click at [100, 226] on div "Pricing 1" at bounding box center [85, 233] width 141 height 23
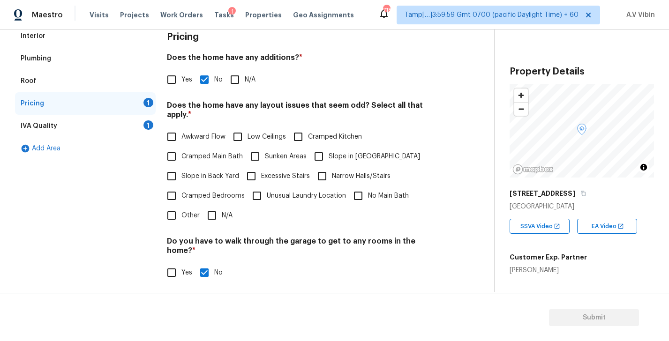
scroll to position [134, 0]
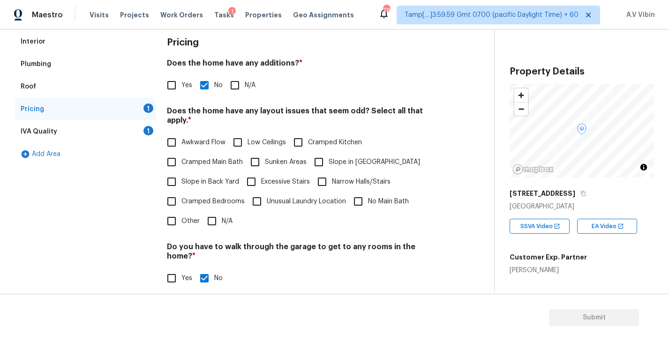
click at [349, 109] on h4 "Does the home have any layout issues that seem odd? Select all that apply. *" at bounding box center [304, 117] width 275 height 23
copy h4 "odd"
click at [209, 138] on span "Awkward Flow" at bounding box center [203, 143] width 44 height 10
click at [181, 133] on input "Awkward Flow" at bounding box center [172, 143] width 20 height 20
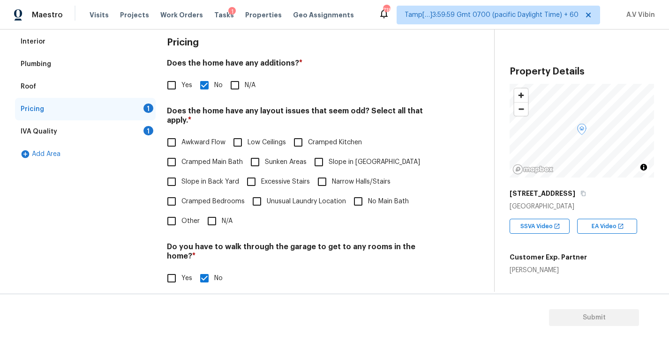
checkbox input "true"
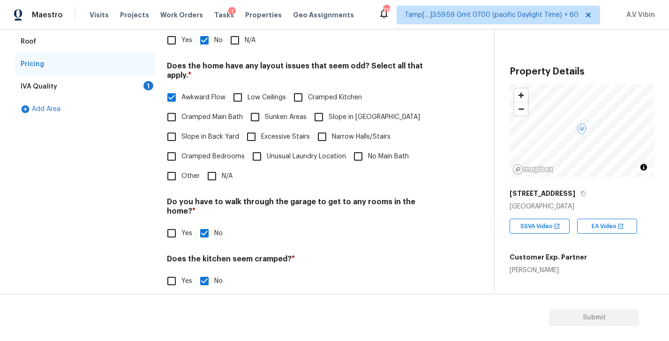
click at [80, 90] on div "IVA Quality 1" at bounding box center [85, 86] width 141 height 23
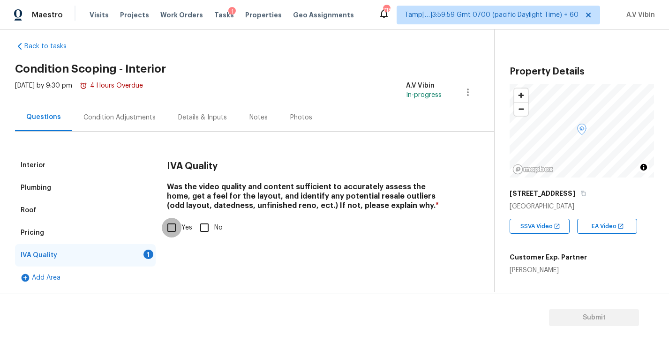
click at [175, 232] on input "Yes" at bounding box center [172, 228] width 20 height 20
checkbox input "true"
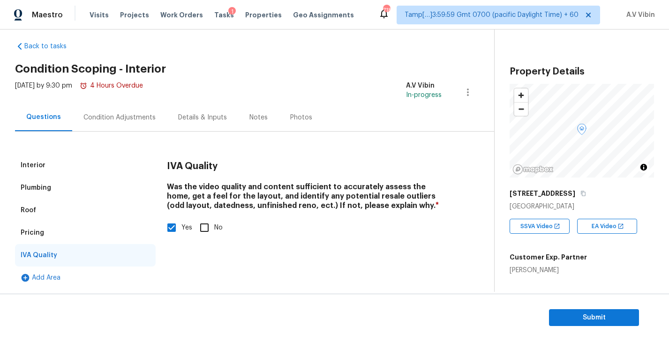
click at [114, 120] on div "Condition Adjustments" at bounding box center [119, 117] width 72 height 9
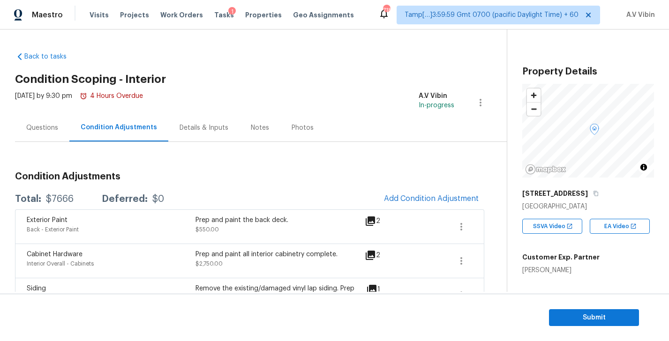
click at [52, 133] on div "Questions" at bounding box center [42, 128] width 54 height 28
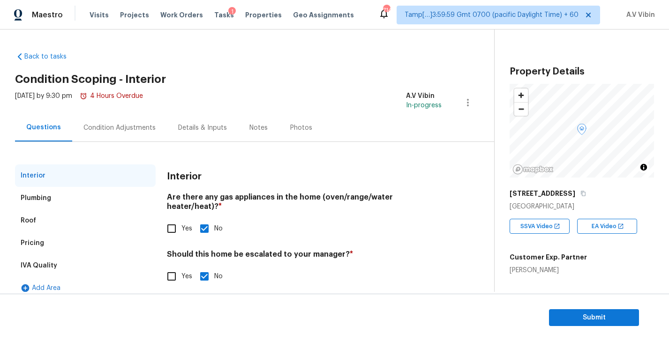
scroll to position [10, 0]
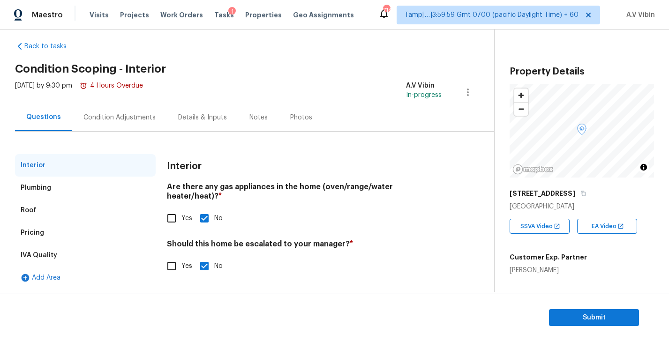
click at [131, 119] on div "Condition Adjustments" at bounding box center [119, 117] width 72 height 9
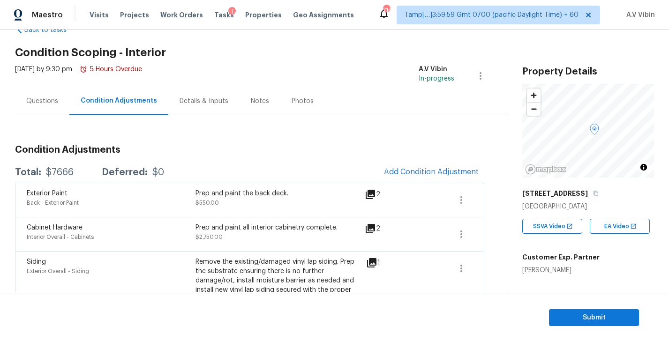
scroll to position [98, 0]
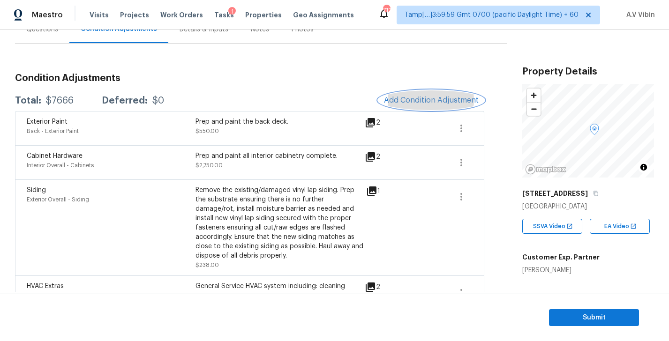
click at [445, 104] on span "Add Condition Adjustment" at bounding box center [431, 100] width 95 height 8
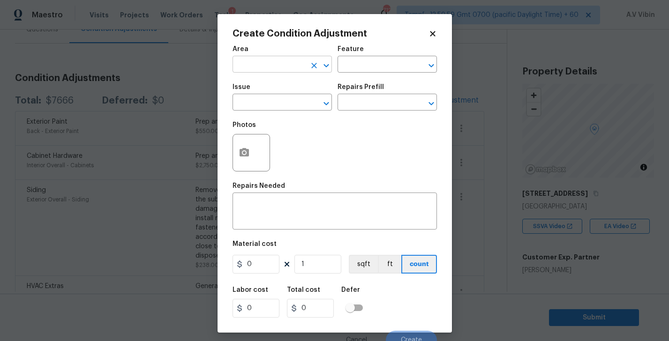
click at [254, 64] on input "text" at bounding box center [269, 65] width 73 height 15
click at [263, 104] on li "Interior Overall" at bounding box center [282, 101] width 99 height 15
type input "Interior Overall"
click at [263, 107] on input "text" at bounding box center [269, 103] width 73 height 15
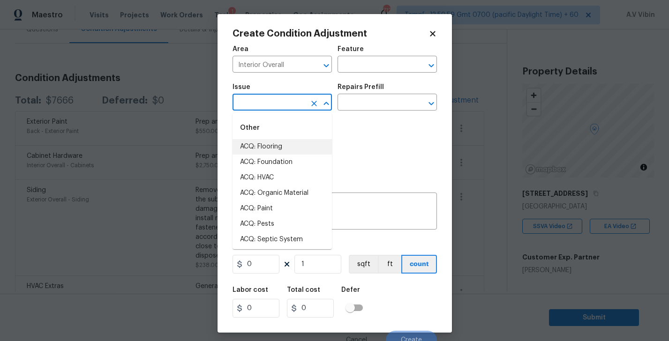
click at [276, 149] on li "ACQ: Flooring" at bounding box center [282, 146] width 99 height 15
type input "ACQ: Flooring"
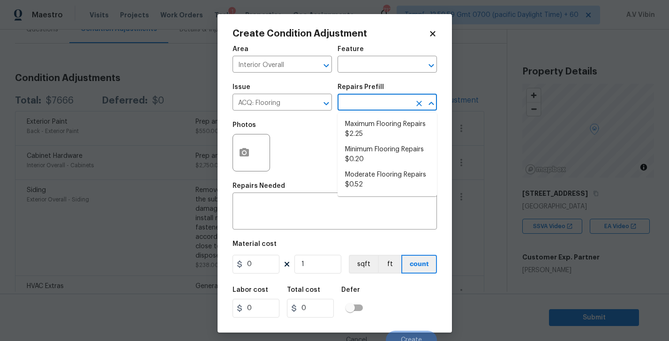
click at [355, 102] on input "text" at bounding box center [374, 103] width 73 height 15
click at [370, 125] on li "Maximum Flooring Repairs $2.25" at bounding box center [387, 129] width 99 height 25
type input "Acquisition"
type textarea "Acquisition Scope: Maximum flooring repairs"
type input "2.25"
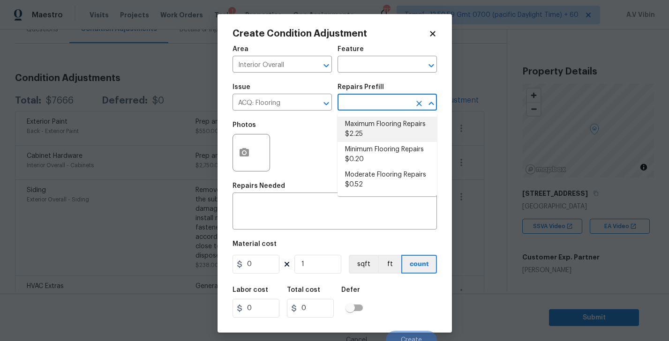
type input "2.25"
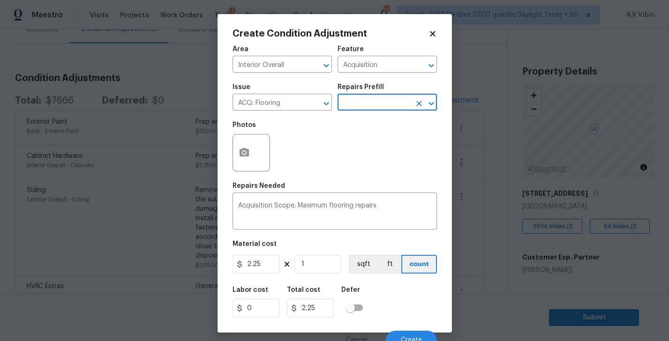
click at [488, 169] on body "Maestro Visits Projects Work Orders Tasks 1 Properties Geo Assignments 712 Tamp…" at bounding box center [334, 170] width 669 height 341
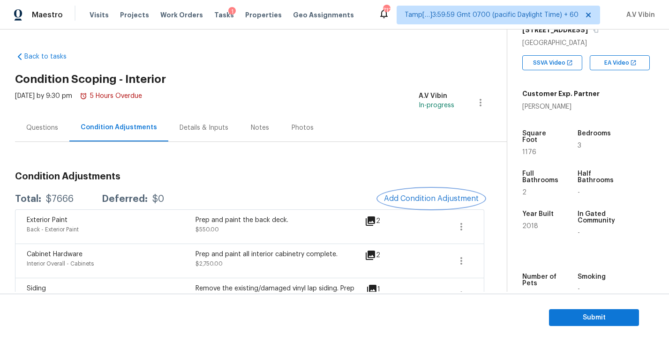
scroll to position [30, 0]
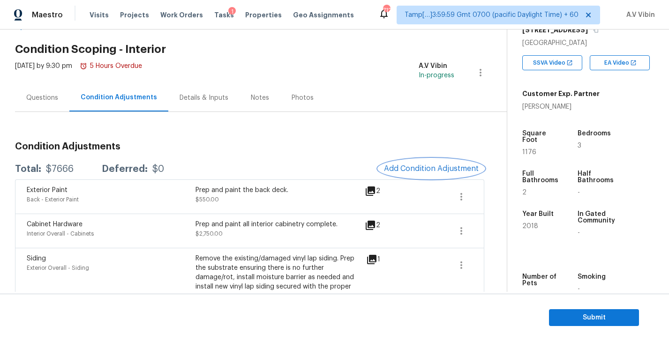
click at [415, 170] on span "Add Condition Adjustment" at bounding box center [431, 169] width 95 height 8
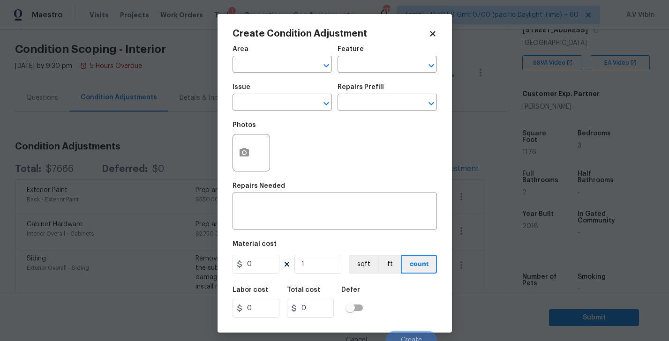
click at [269, 77] on span "Area ​" at bounding box center [282, 59] width 99 height 38
click at [267, 68] on input "text" at bounding box center [269, 65] width 73 height 15
click at [258, 102] on li "Interior Overall" at bounding box center [282, 101] width 99 height 15
type input "Interior Overall"
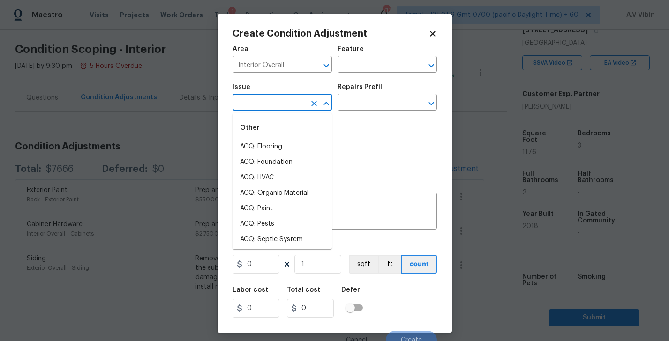
click at [266, 106] on input "text" at bounding box center [269, 103] width 73 height 15
click at [268, 144] on li "ACQ: Flooring" at bounding box center [282, 146] width 99 height 15
type input "ACQ: Flooring"
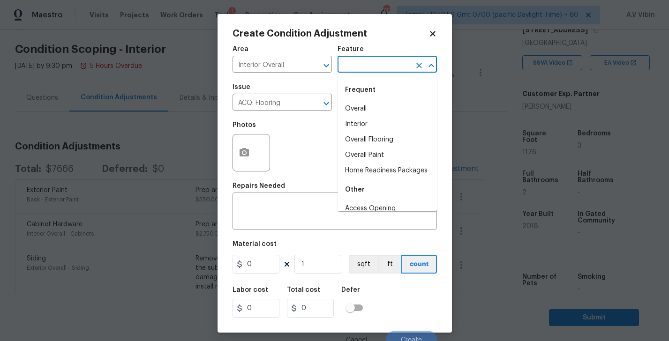
click at [362, 63] on input "text" at bounding box center [374, 65] width 73 height 15
click at [315, 145] on div "Photos" at bounding box center [335, 146] width 204 height 61
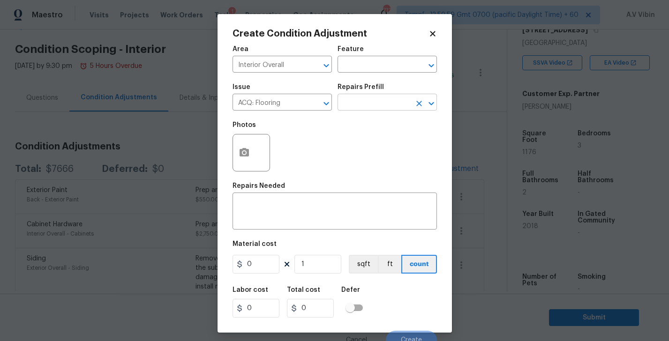
click at [365, 107] on input "text" at bounding box center [374, 103] width 73 height 15
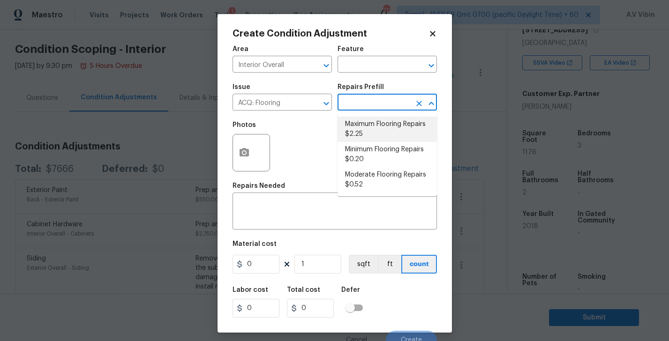
click at [370, 124] on li "Maximum Flooring Repairs $2.25" at bounding box center [387, 129] width 99 height 25
type input "Acquisition"
type textarea "Acquisition Scope: Maximum flooring repairs"
type input "2.25"
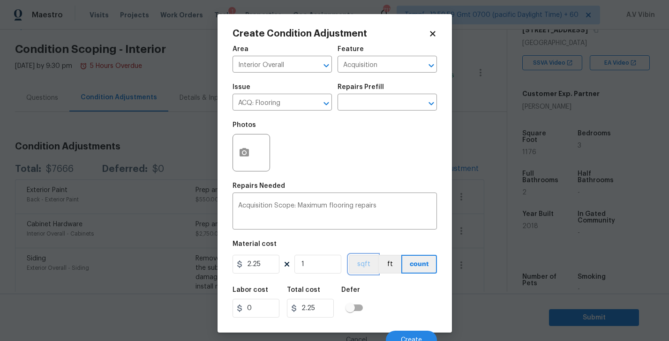
click at [363, 270] on button "sqft" at bounding box center [363, 264] width 29 height 19
click at [317, 265] on input "1" at bounding box center [317, 264] width 47 height 19
type input "11"
type input "24.75"
type input "117"
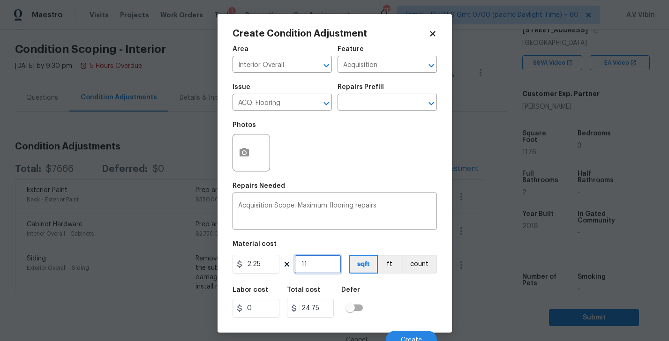
type input "263.25"
type input "1176"
type input "2646"
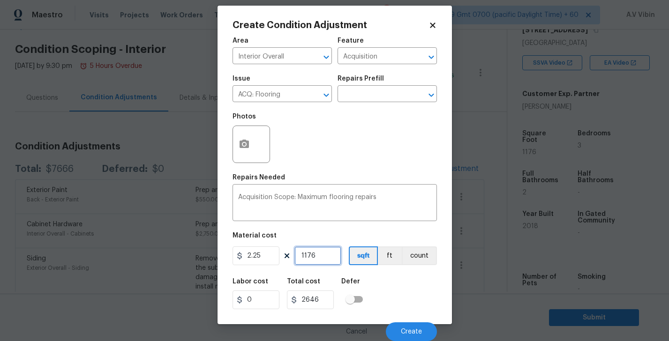
type input "1176"
click at [405, 329] on span "Create" at bounding box center [411, 332] width 21 height 7
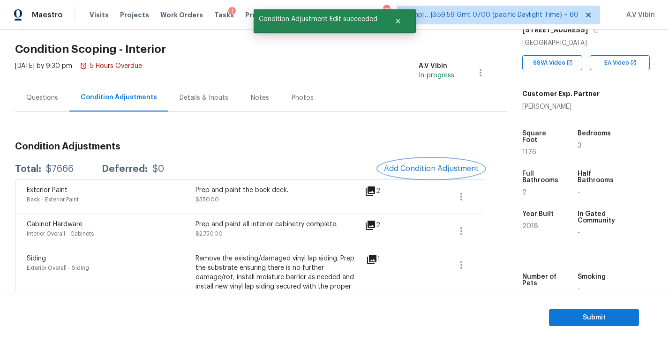
scroll to position [0, 0]
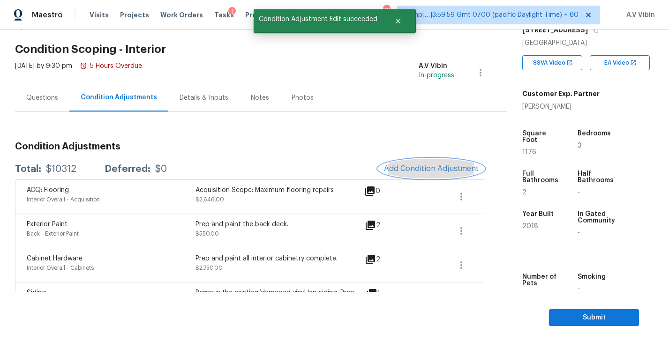
click at [437, 166] on span "Add Condition Adjustment" at bounding box center [431, 169] width 95 height 8
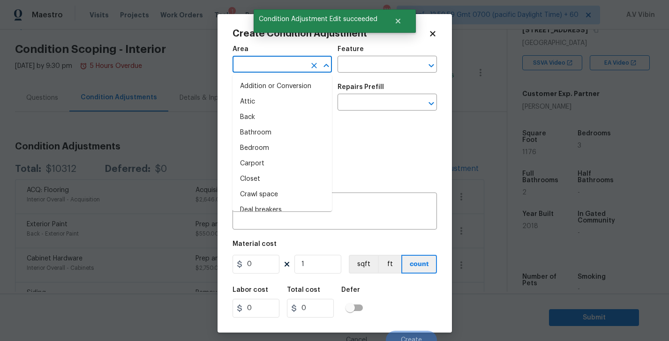
click at [293, 68] on input "text" at bounding box center [269, 65] width 73 height 15
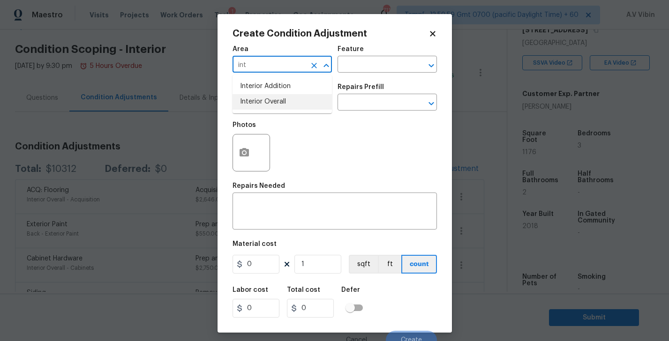
click at [283, 101] on li "Interior Overall" at bounding box center [282, 101] width 99 height 15
type input "Interior Overall"
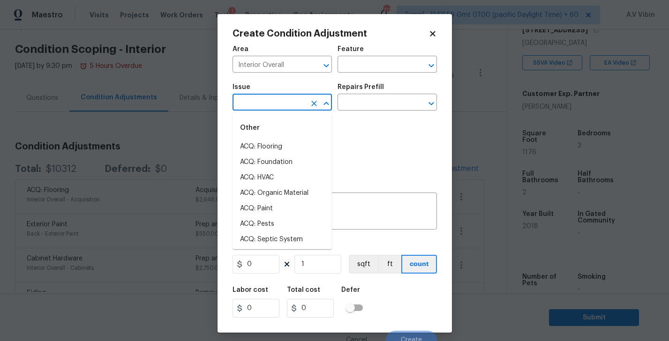
click at [273, 104] on input "text" at bounding box center [269, 103] width 73 height 15
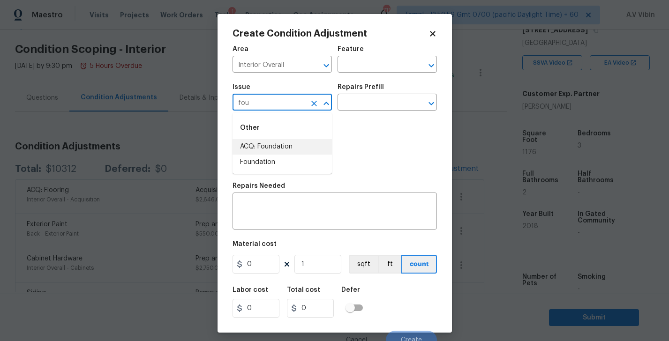
click at [287, 142] on li "ACQ: Foundation" at bounding box center [282, 146] width 99 height 15
type input "ACQ: Foundation"
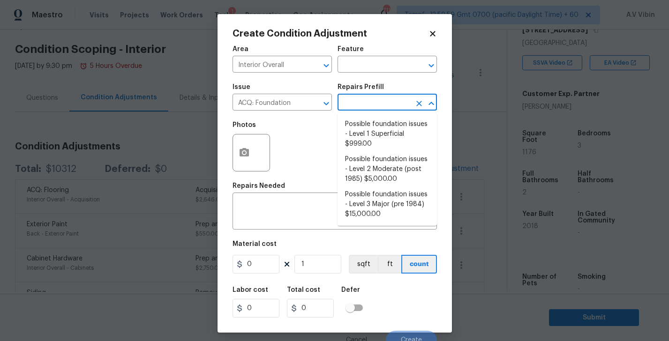
click at [376, 98] on input "text" at bounding box center [374, 103] width 73 height 15
click at [315, 103] on icon "Clear" at bounding box center [314, 104] width 6 height 6
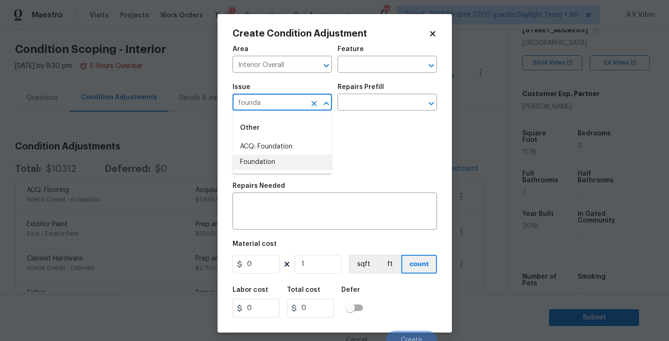
click at [266, 164] on li "Foundation" at bounding box center [282, 162] width 99 height 15
click at [374, 102] on input "text" at bounding box center [374, 103] width 73 height 15
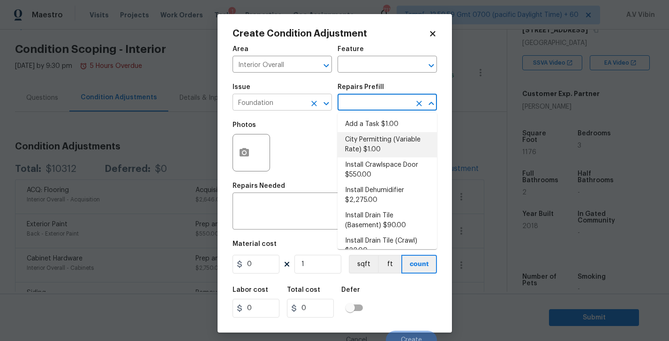
click at [283, 107] on input "Foundation" at bounding box center [269, 103] width 73 height 15
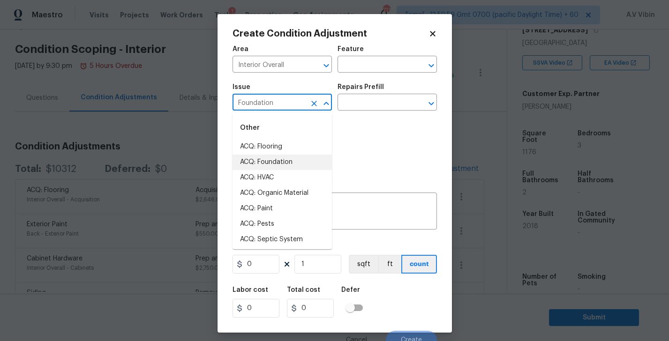
click at [283, 107] on input "Foundation" at bounding box center [269, 103] width 73 height 15
type input "ac"
click at [314, 106] on icon "Clear" at bounding box center [314, 103] width 9 height 9
click at [262, 109] on input "text" at bounding box center [269, 103] width 73 height 15
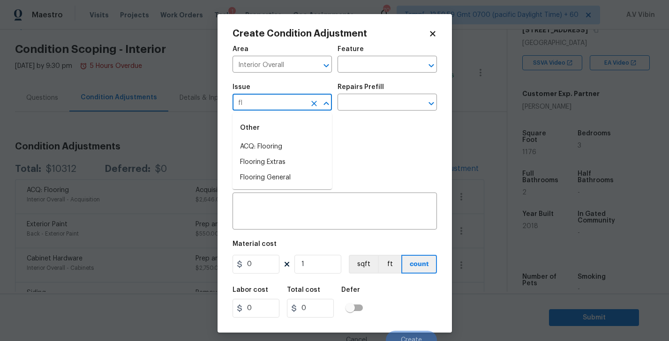
type input "f"
click at [281, 147] on li "ACQ: Paint" at bounding box center [282, 146] width 99 height 15
type input "ACQ: Paint"
click at [368, 111] on input "text" at bounding box center [374, 103] width 73 height 15
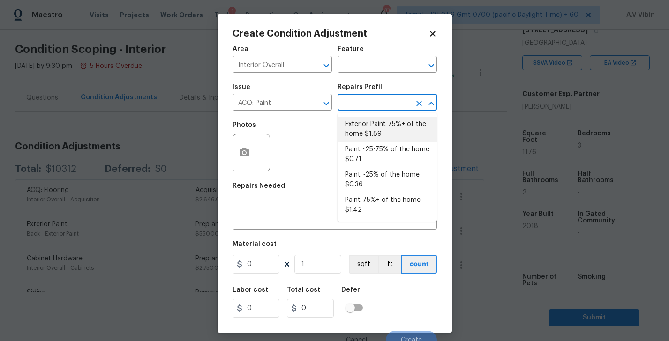
click at [368, 133] on li "Exterior Paint 75%+ of the home $1.89" at bounding box center [387, 129] width 99 height 25
type input "Acquisition"
type textarea "Acquisition Scope: 75%+ of the home exterior will likely require paint"
type input "1.89"
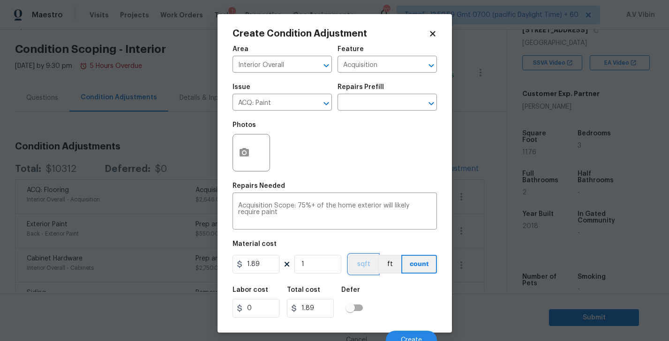
click at [361, 259] on button "sqft" at bounding box center [363, 264] width 29 height 19
click at [315, 265] on input "1" at bounding box center [317, 264] width 47 height 19
type input "11"
type input "20.79"
type input "117"
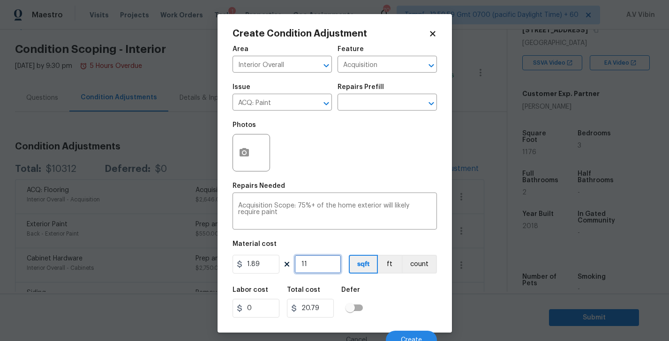
type input "221.13"
type input "1176"
type input "2222.64"
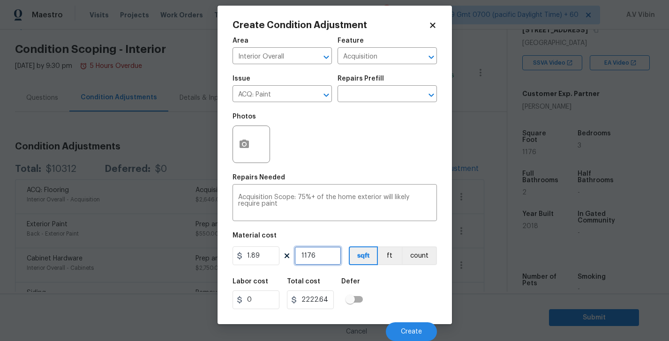
type input "1176"
click at [407, 327] on button "Create" at bounding box center [411, 332] width 51 height 19
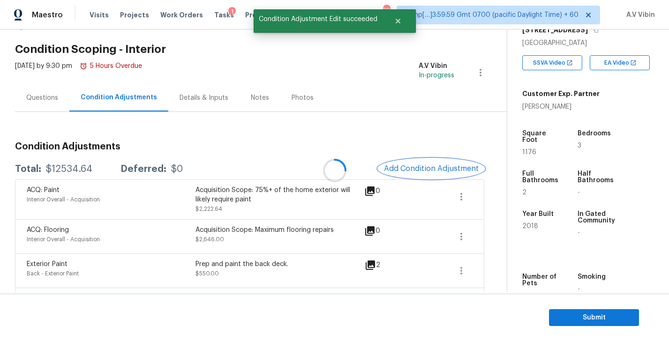
scroll to position [0, 0]
click at [423, 171] on span "Add Condition Adjustment" at bounding box center [431, 169] width 95 height 8
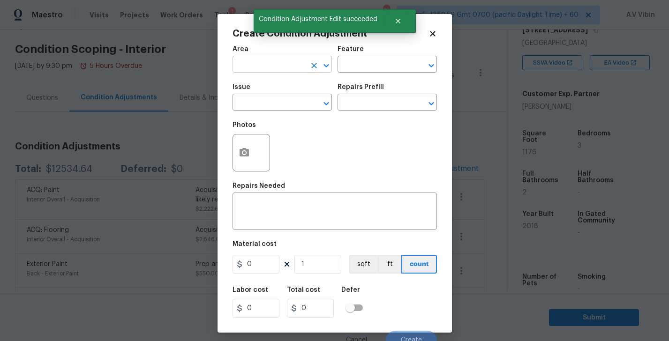
click at [269, 66] on input "text" at bounding box center [269, 65] width 73 height 15
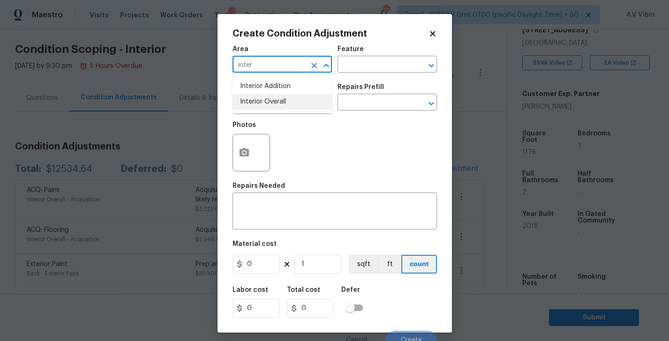
click at [264, 100] on li "Interior Overall" at bounding box center [282, 101] width 99 height 15
type input "Interior Overall"
click at [255, 110] on input "text" at bounding box center [269, 103] width 73 height 15
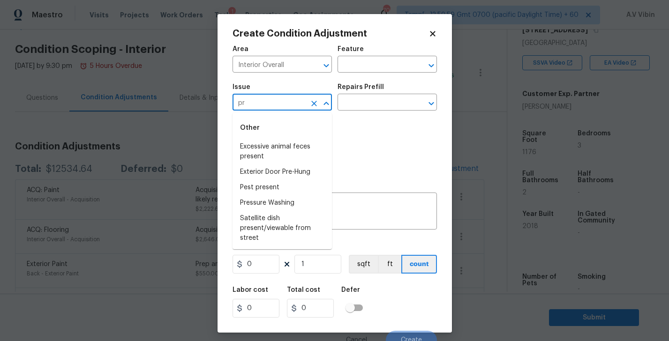
type input "p"
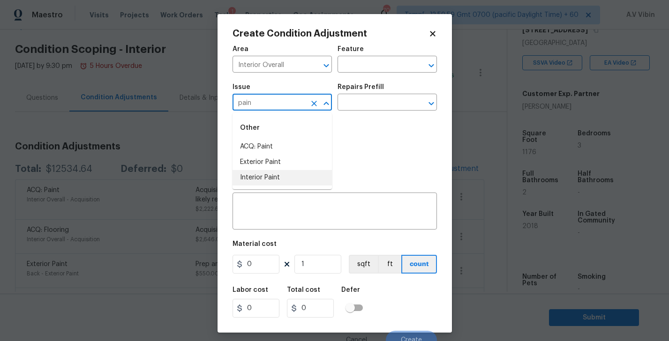
click at [257, 175] on li "Interior Paint" at bounding box center [282, 177] width 99 height 15
type input "Interior Paint"
click at [365, 104] on input "text" at bounding box center [374, 103] width 73 height 15
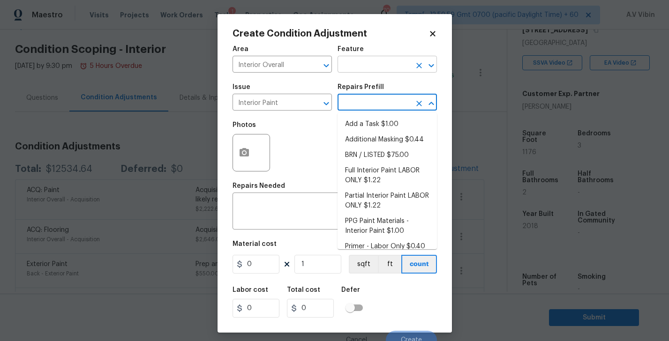
click at [347, 66] on input "text" at bounding box center [374, 65] width 73 height 15
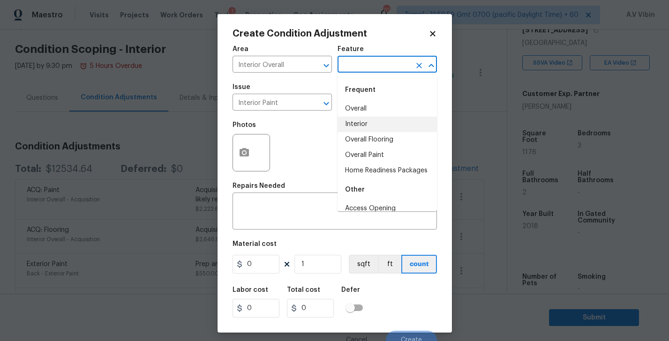
click at [370, 123] on li "Interior" at bounding box center [387, 124] width 99 height 15
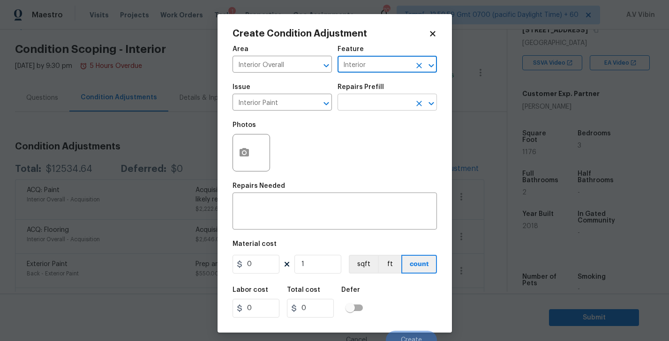
click at [363, 106] on input "text" at bounding box center [374, 103] width 73 height 15
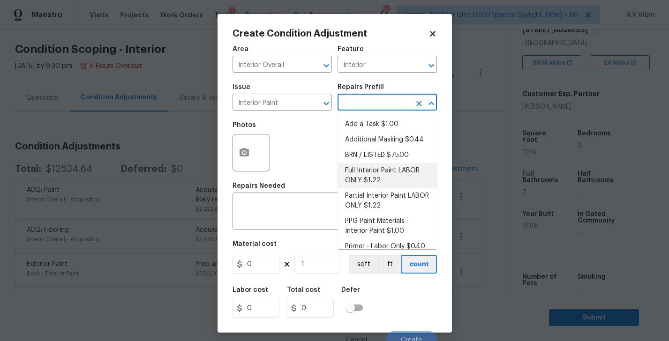
scroll to position [9, 0]
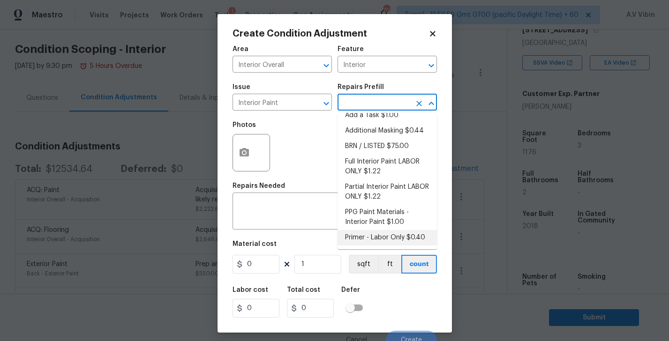
click at [389, 239] on li "Primer - Labor Only $0.40" at bounding box center [387, 237] width 99 height 15
type input "Overall Paint"
type textarea "Interior primer - PRIMER PROVIDED BY OPENDOOR - All nails, screws, drywall anch…"
type input "0.4"
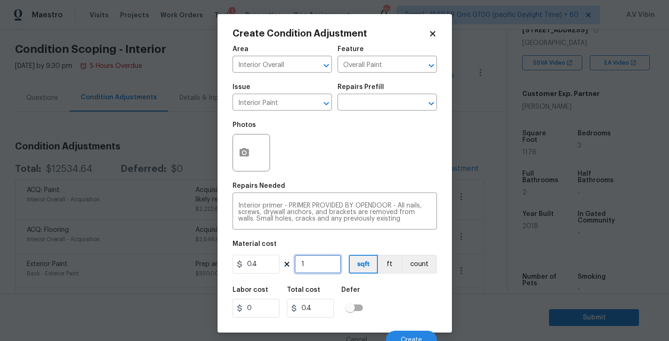
click at [310, 267] on input "1" at bounding box center [317, 264] width 47 height 19
type input "11"
type input "4.4"
type input "117"
type input "46.8"
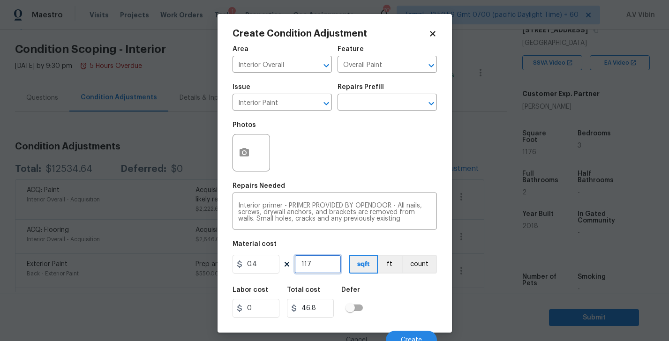
type input "1176"
type input "470.4"
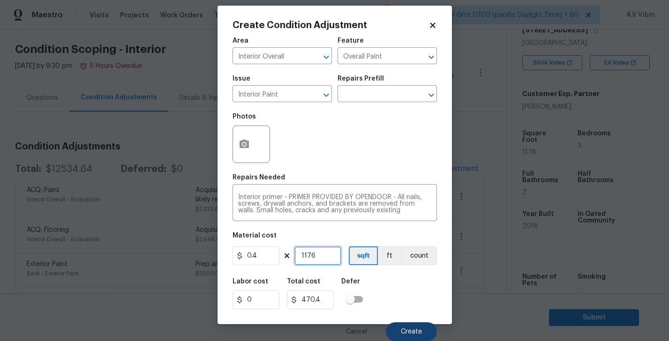
type input "1176"
click at [420, 327] on button "Create" at bounding box center [411, 332] width 51 height 19
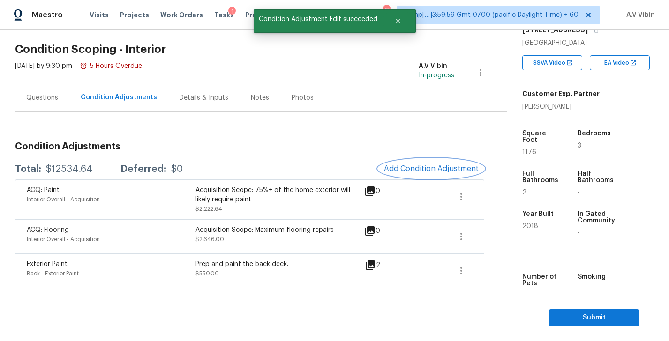
scroll to position [0, 0]
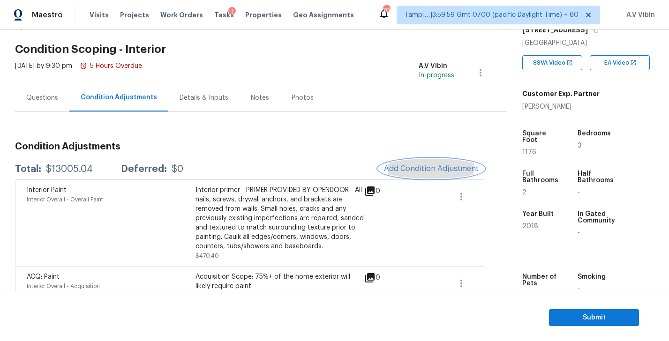
click at [422, 166] on span "Add Condition Adjustment" at bounding box center [431, 169] width 95 height 8
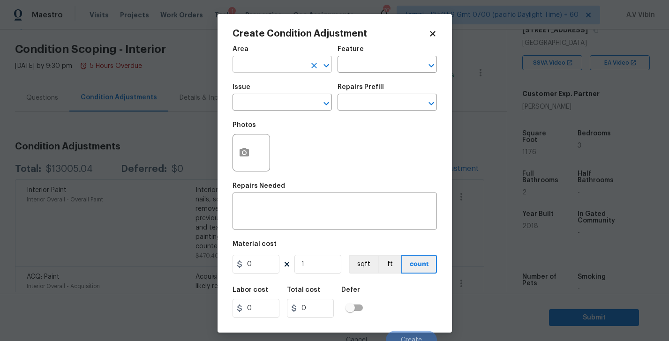
click at [258, 69] on input "text" at bounding box center [269, 65] width 73 height 15
click at [272, 101] on li "Interior Overall" at bounding box center [282, 101] width 99 height 15
type input "Interior Overall"
click at [272, 101] on input "text" at bounding box center [269, 103] width 73 height 15
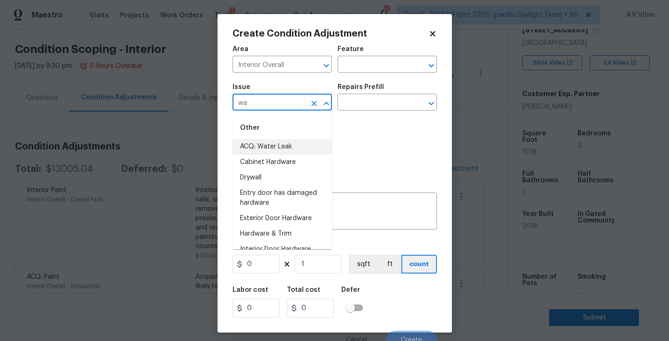
click at [291, 146] on li "ACQ: Water Leak" at bounding box center [282, 146] width 99 height 15
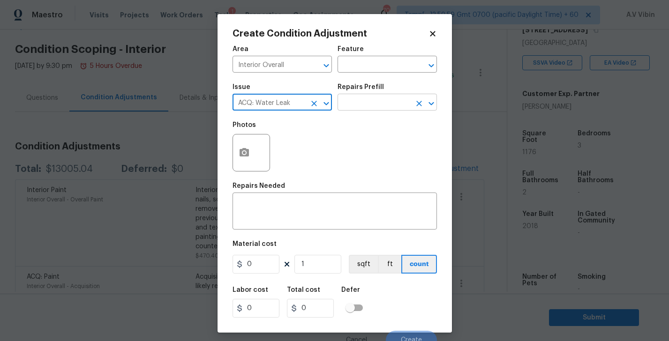
type input "ACQ: Water Leak"
click at [355, 106] on input "text" at bounding box center [374, 103] width 73 height 15
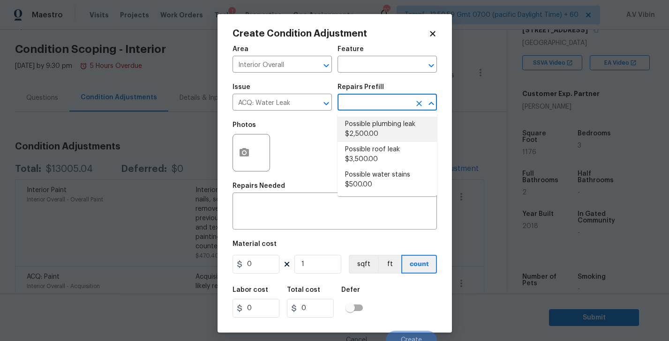
click at [383, 136] on li "Possible plumbing leak $2,500.00" at bounding box center [387, 129] width 99 height 25
type input "Acquisition"
type textarea "Acquisition Scope: Possible plumbing leak"
type input "2500"
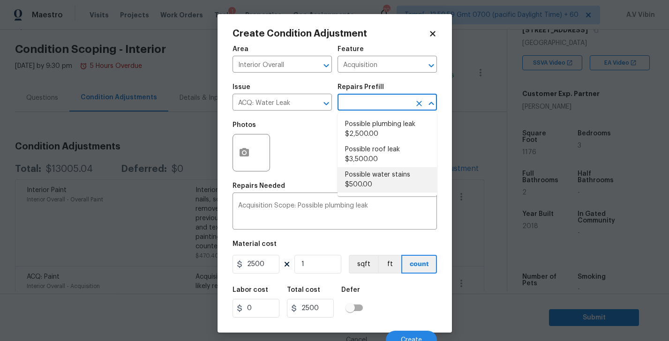
scroll to position [9, 0]
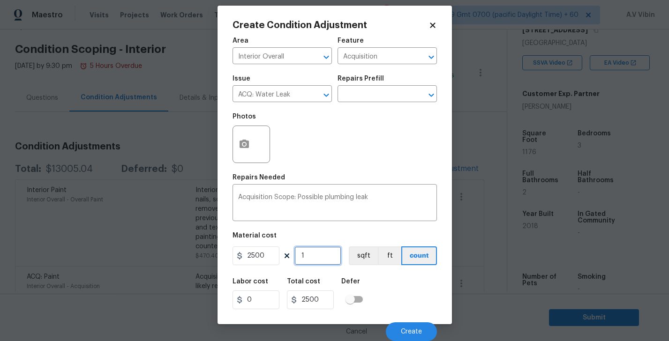
click at [310, 257] on input "1" at bounding box center [317, 256] width 47 height 19
type input "11"
type input "27500"
type input "117"
type input "292500"
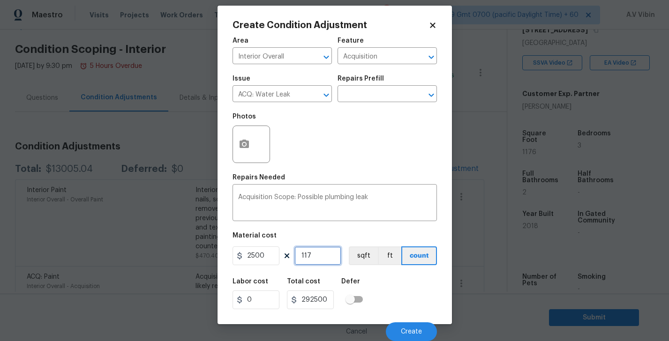
type input "1176"
type input "2940000"
type input "117"
type input "292500"
type input "11"
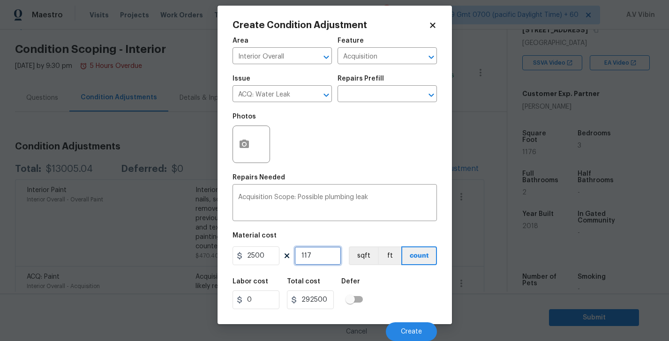
type input "27500"
type input "1"
type input "2500"
type input "11"
type input "27500"
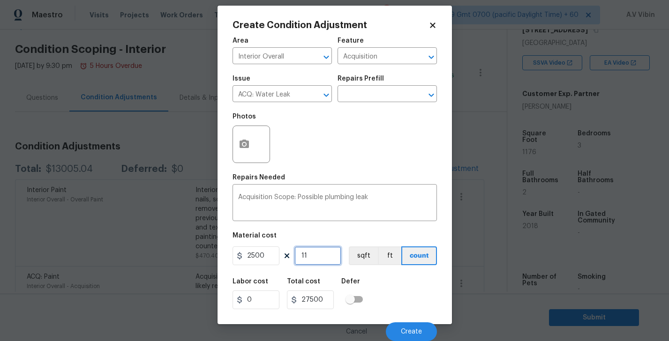
type input "117"
type input "292500"
type input "1176"
type input "2940000"
type input "117"
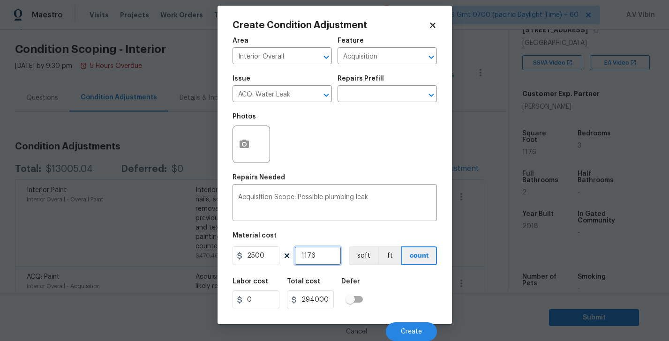
type input "292500"
type input "11"
type input "27500"
type input "1"
type input "2500"
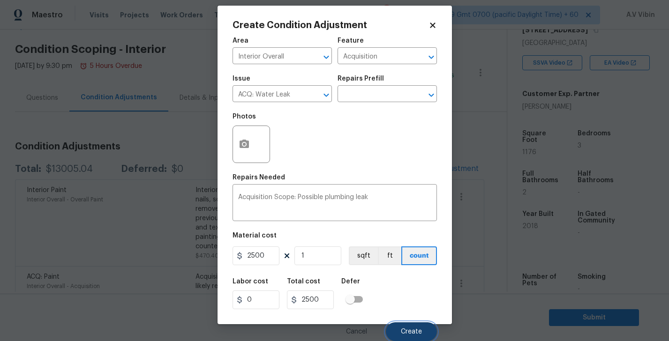
click at [419, 326] on button "Create" at bounding box center [411, 332] width 51 height 19
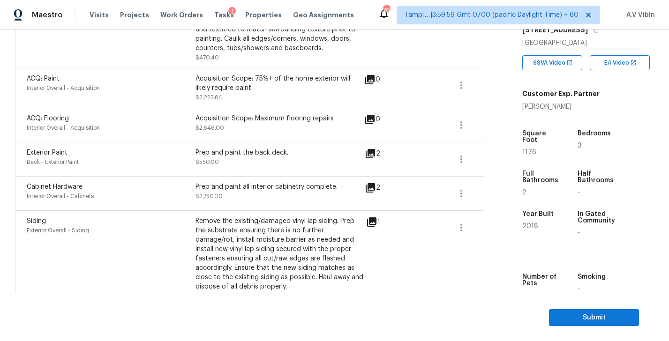
scroll to position [207, 0]
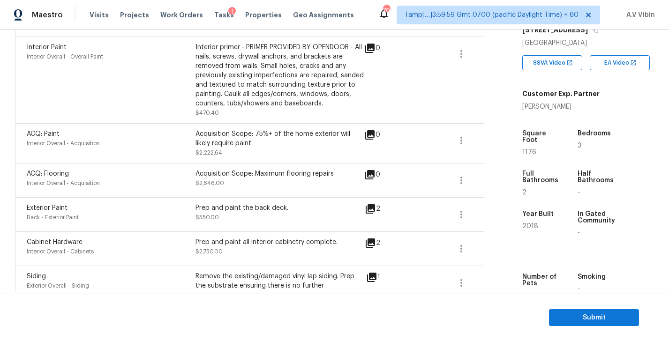
click at [371, 174] on icon at bounding box center [369, 174] width 9 height 9
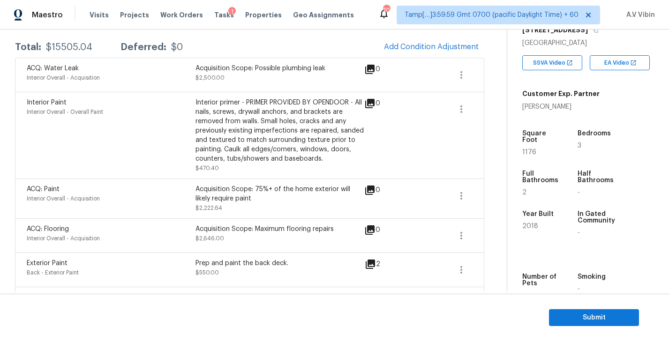
scroll to position [186, 0]
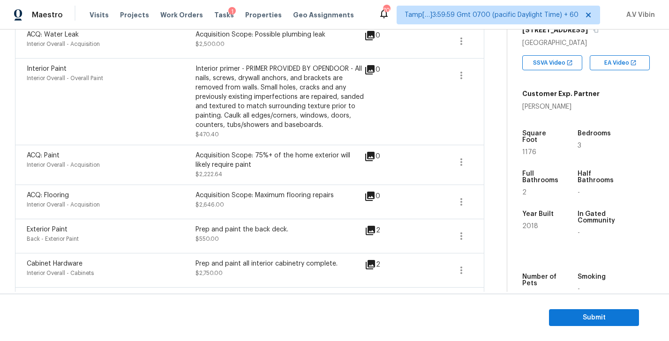
click at [161, 33] on div "ACQ: Water Leak" at bounding box center [111, 34] width 169 height 9
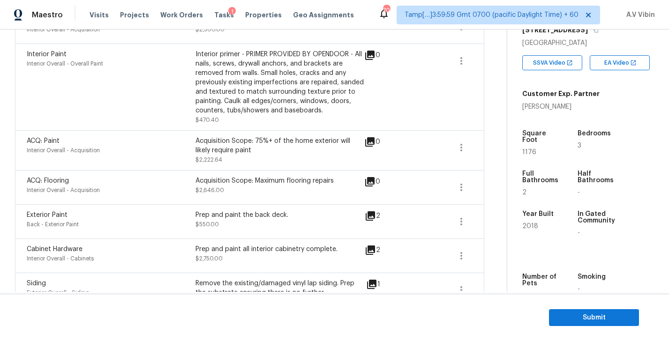
scroll to position [202, 0]
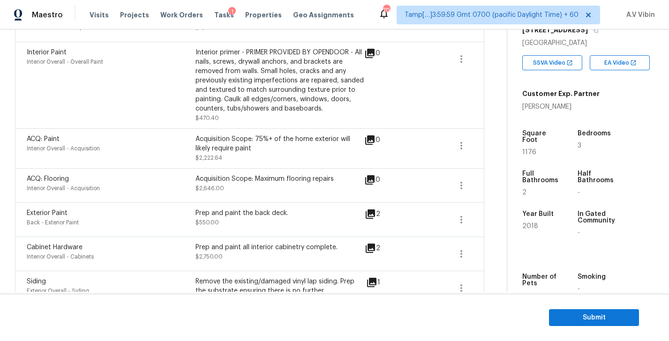
click at [371, 182] on icon at bounding box center [369, 179] width 11 height 11
click at [374, 177] on icon at bounding box center [369, 179] width 9 height 9
click at [461, 189] on icon "button" at bounding box center [461, 186] width 2 height 8
click at [490, 188] on div "Edit" at bounding box center [514, 184] width 73 height 9
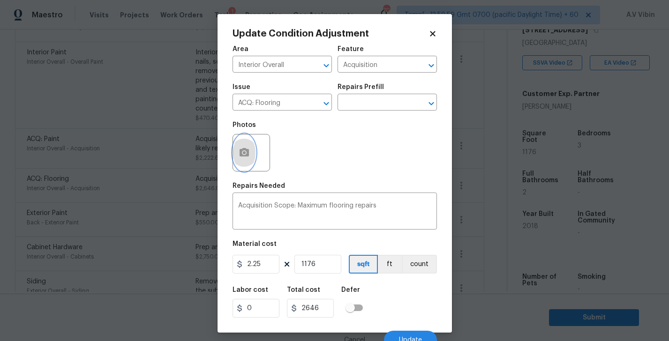
click at [242, 153] on circle "button" at bounding box center [243, 152] width 3 height 3
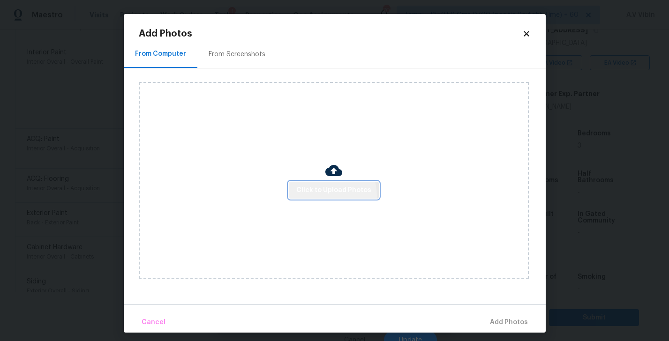
click at [322, 196] on span "Click to Upload Photos" at bounding box center [333, 191] width 75 height 12
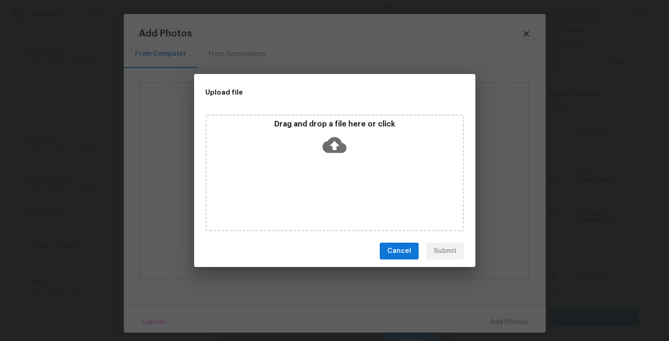
click at [333, 148] on icon at bounding box center [335, 145] width 24 height 24
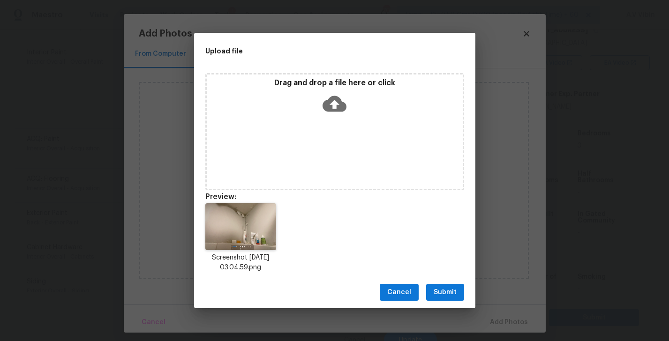
click at [400, 293] on span "Cancel" at bounding box center [399, 293] width 24 height 12
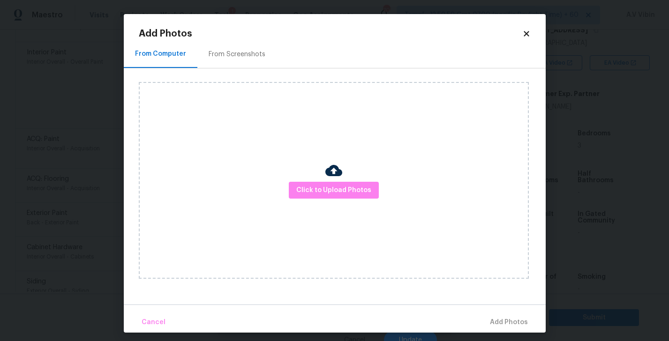
click at [528, 31] on icon at bounding box center [526, 33] width 5 height 5
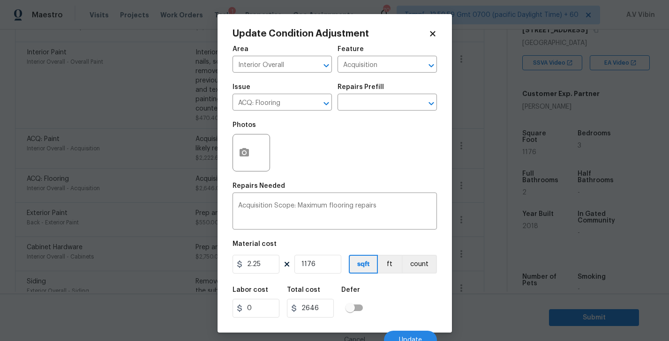
click at [431, 37] on icon at bounding box center [433, 34] width 8 height 8
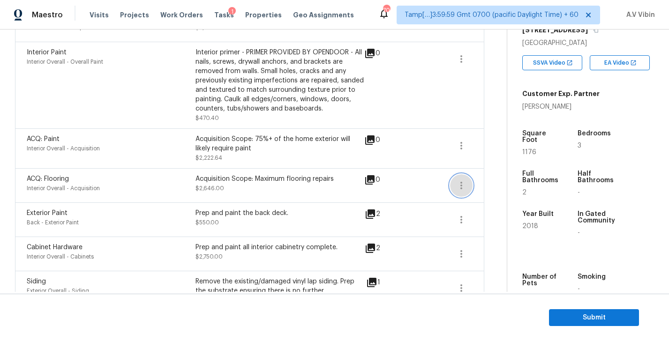
click at [458, 184] on icon "button" at bounding box center [461, 185] width 11 height 11
click at [414, 113] on span at bounding box center [428, 85] width 36 height 75
click at [460, 183] on icon "button" at bounding box center [461, 186] width 2 height 8
click at [492, 183] on div "Edit" at bounding box center [514, 184] width 73 height 9
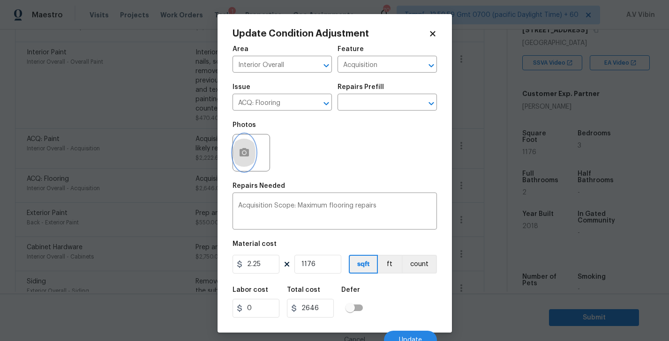
click at [242, 154] on icon "button" at bounding box center [244, 152] width 9 height 8
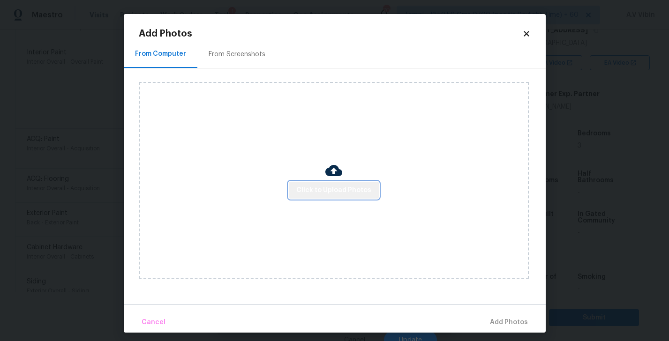
click at [343, 187] on span "Click to Upload Photos" at bounding box center [333, 191] width 75 height 12
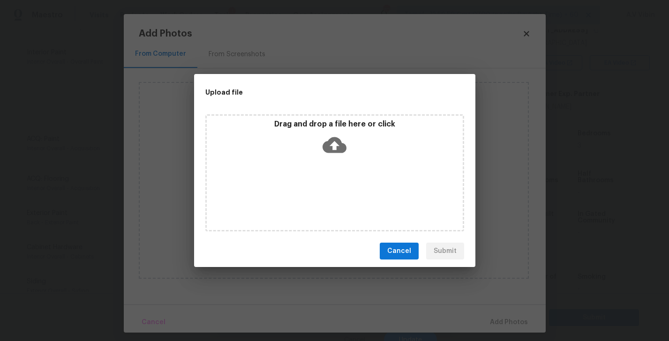
click at [331, 139] on icon at bounding box center [335, 145] width 24 height 16
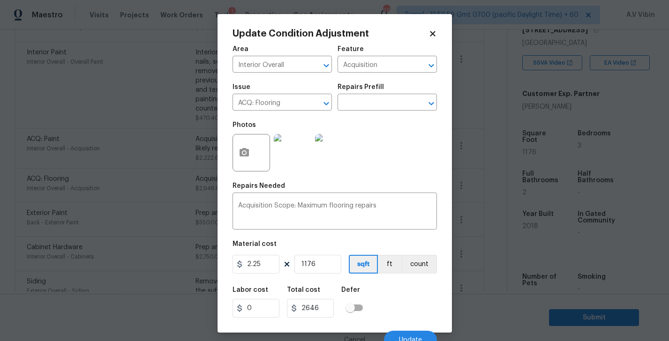
scroll to position [9, 0]
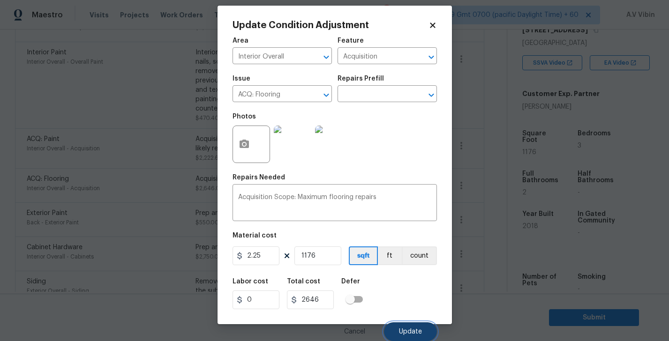
click at [406, 327] on button "Update" at bounding box center [410, 332] width 53 height 19
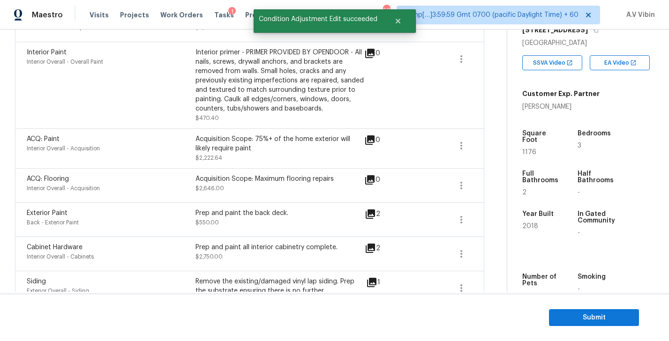
scroll to position [0, 0]
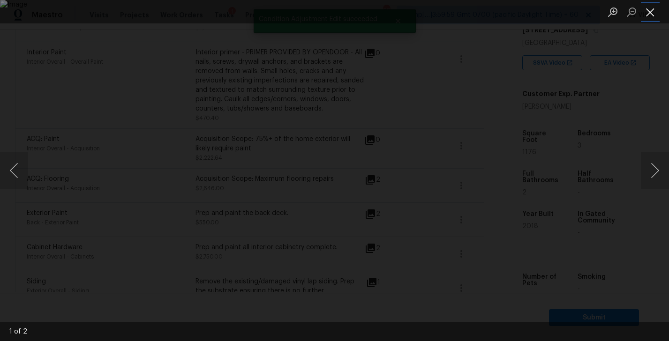
click at [649, 10] on button "Close lightbox" at bounding box center [650, 12] width 19 height 16
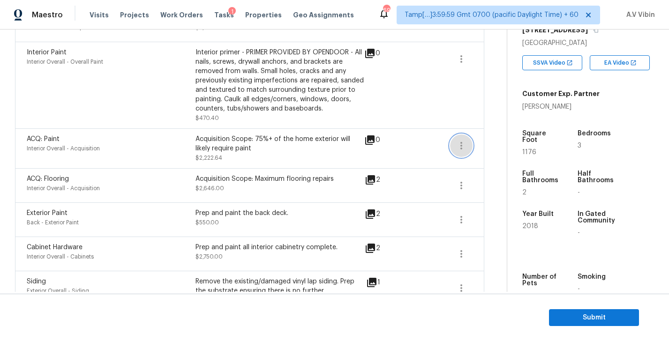
click at [463, 143] on icon "button" at bounding box center [461, 145] width 11 height 11
click at [498, 148] on div "Edit" at bounding box center [514, 144] width 73 height 9
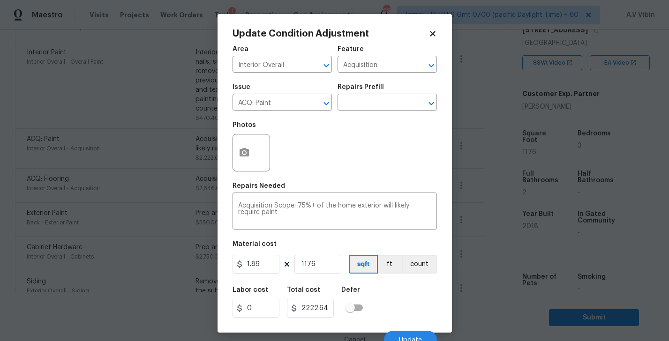
click at [263, 155] on div at bounding box center [252, 153] width 38 height 38
click at [245, 153] on circle "button" at bounding box center [243, 152] width 3 height 3
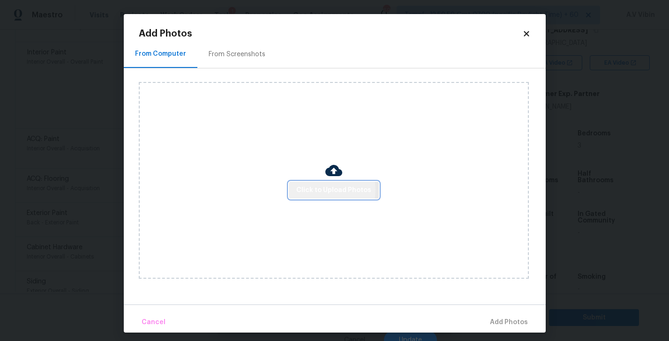
click at [325, 189] on span "Click to Upload Photos" at bounding box center [333, 191] width 75 height 12
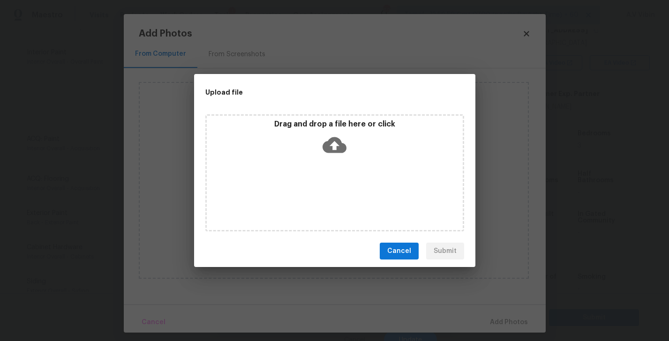
click at [336, 146] on icon at bounding box center [335, 145] width 24 height 16
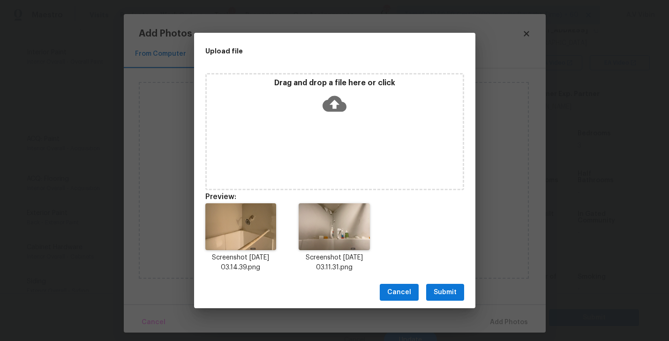
click at [431, 292] on button "Submit" at bounding box center [445, 292] width 38 height 17
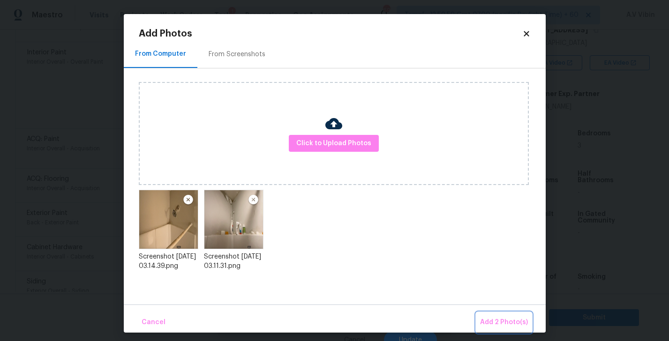
click at [505, 326] on span "Add 2 Photo(s)" at bounding box center [504, 323] width 48 height 12
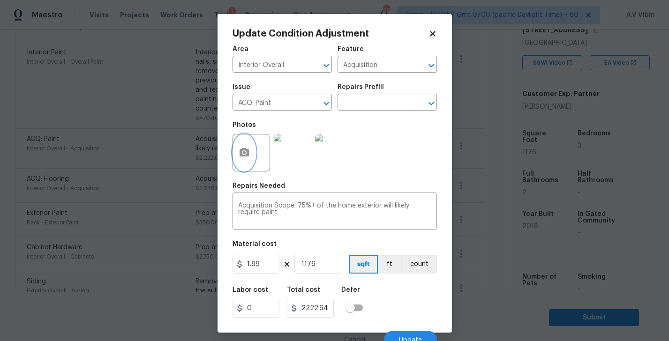
scroll to position [9, 0]
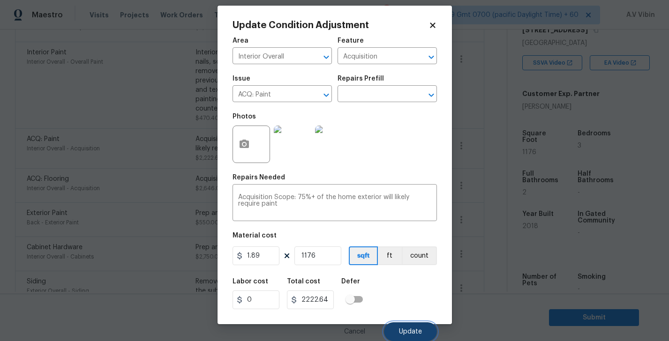
click at [408, 327] on button "Update" at bounding box center [410, 332] width 53 height 19
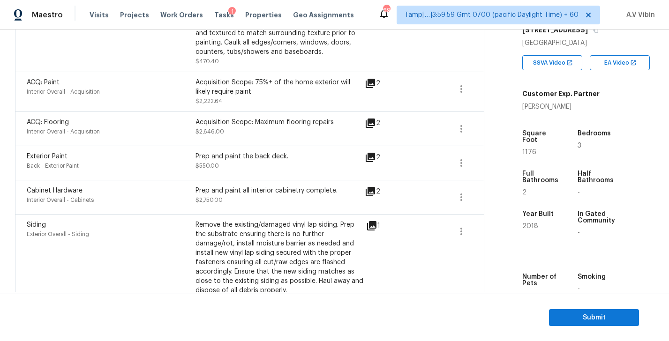
scroll to position [0, 0]
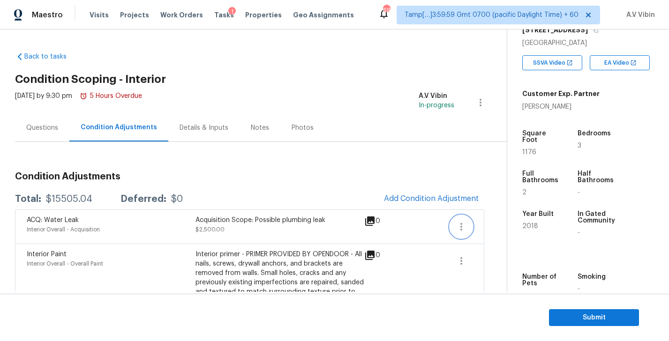
click at [460, 226] on icon "button" at bounding box center [461, 227] width 2 height 8
click at [481, 227] on div "Edit" at bounding box center [514, 224] width 73 height 9
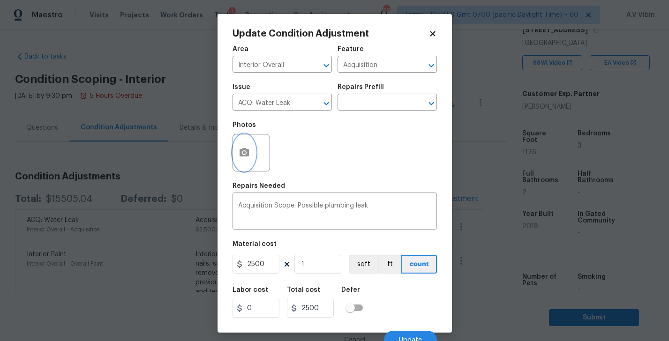
click at [245, 155] on icon "button" at bounding box center [244, 152] width 9 height 8
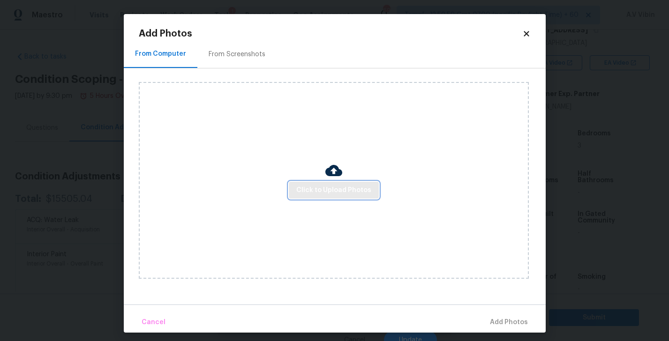
click at [336, 194] on span "Click to Upload Photos" at bounding box center [333, 191] width 75 height 12
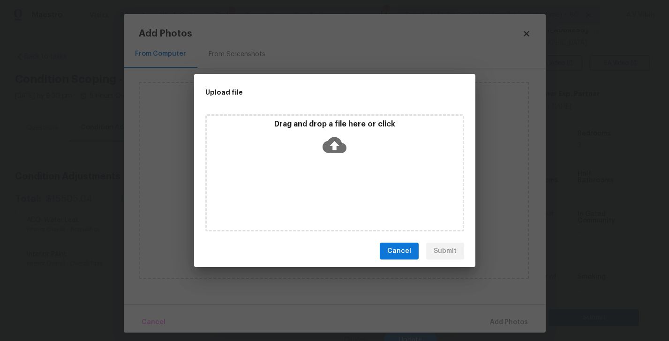
click at [335, 144] on icon at bounding box center [335, 145] width 24 height 24
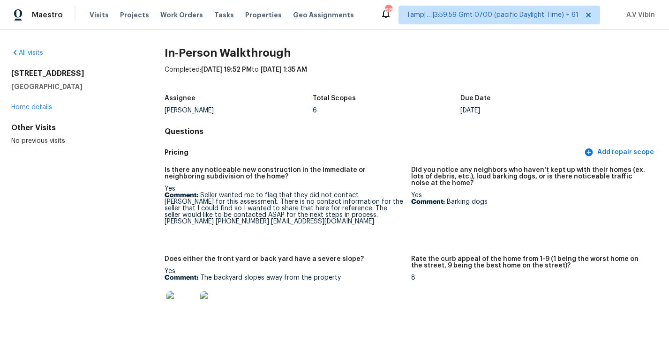
drag, startPoint x: 13, startPoint y: 72, endPoint x: 80, endPoint y: 84, distance: 68.1
click at [80, 84] on div "[STREET_ADDRESS]" at bounding box center [72, 80] width 123 height 23
copy div "[STREET_ADDRESS]"
click at [215, 15] on span "Tasks" at bounding box center [224, 15] width 20 height 7
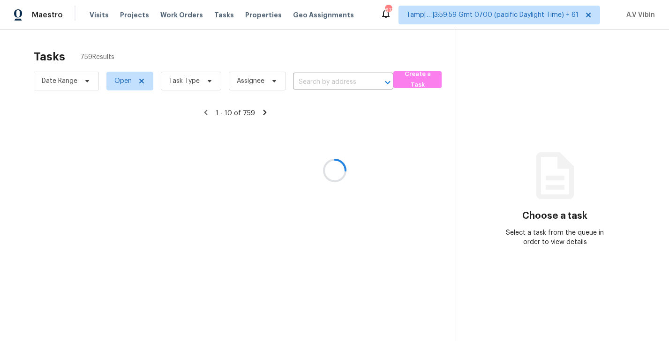
click at [179, 14] on div at bounding box center [334, 170] width 669 height 341
click at [176, 15] on div at bounding box center [334, 170] width 669 height 341
click at [170, 15] on div at bounding box center [334, 170] width 669 height 341
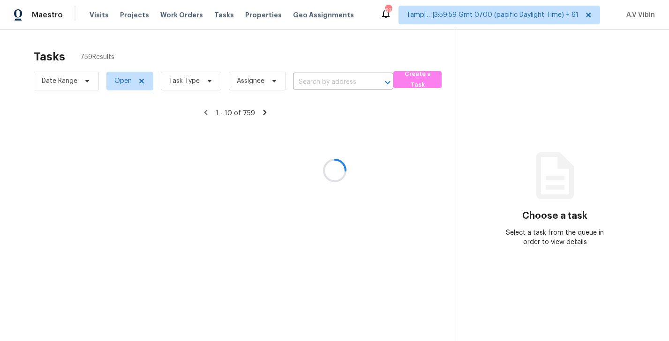
click at [170, 15] on div at bounding box center [334, 170] width 669 height 341
click at [246, 13] on div at bounding box center [334, 170] width 669 height 341
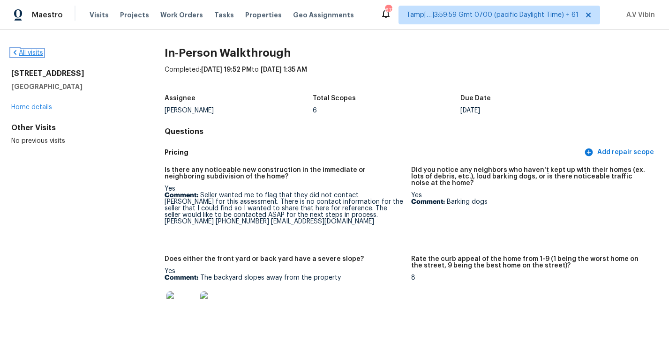
click at [28, 51] on link "All visits" at bounding box center [27, 53] width 32 height 7
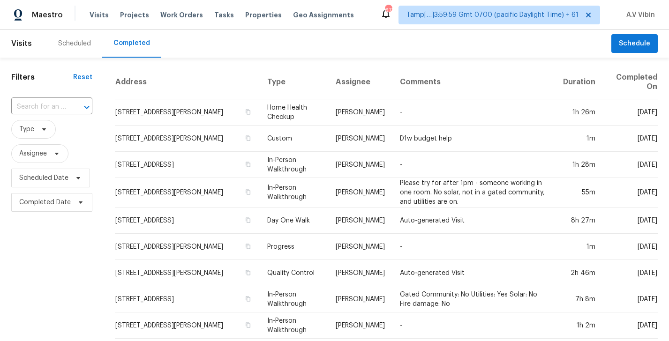
click at [75, 105] on div at bounding box center [80, 107] width 24 height 13
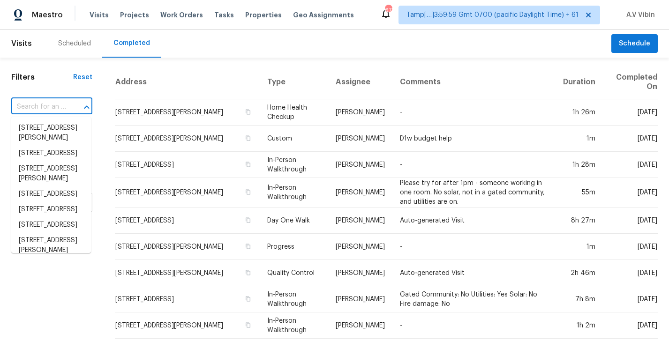
click at [75, 105] on div at bounding box center [80, 107] width 24 height 13
paste input "[STREET_ADDRESS]"
type input "[STREET_ADDRESS]"
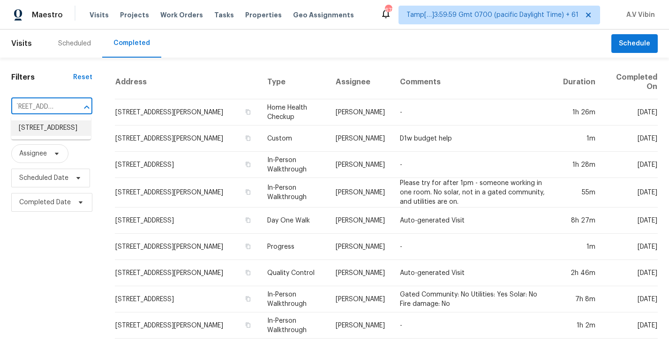
click at [68, 128] on li "[STREET_ADDRESS]" at bounding box center [51, 128] width 80 height 15
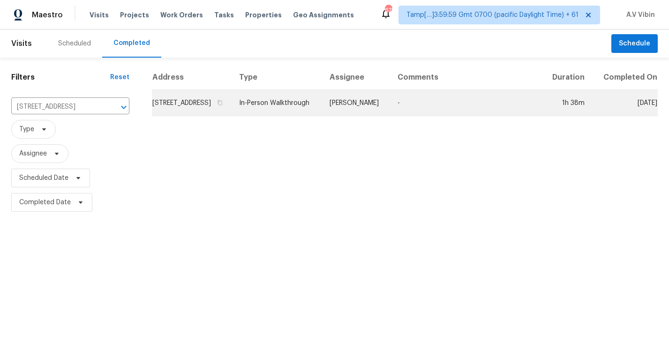
click at [211, 116] on td "[STREET_ADDRESS]" at bounding box center [192, 103] width 80 height 26
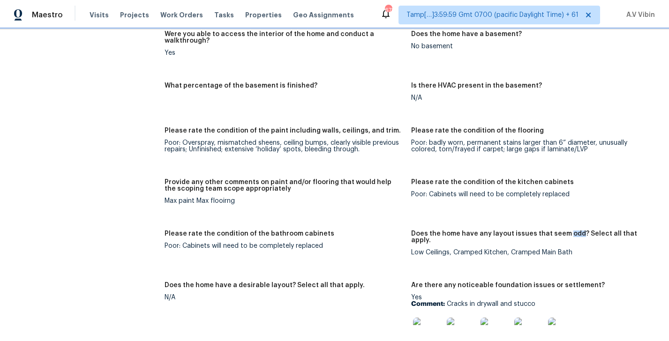
scroll to position [1440, 0]
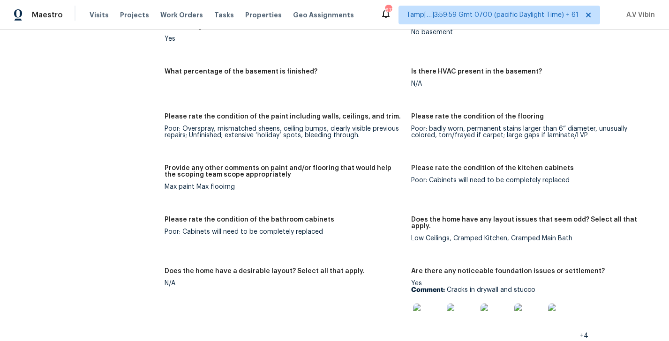
click at [205, 184] on div "Max paint Max flooirng" at bounding box center [284, 187] width 239 height 7
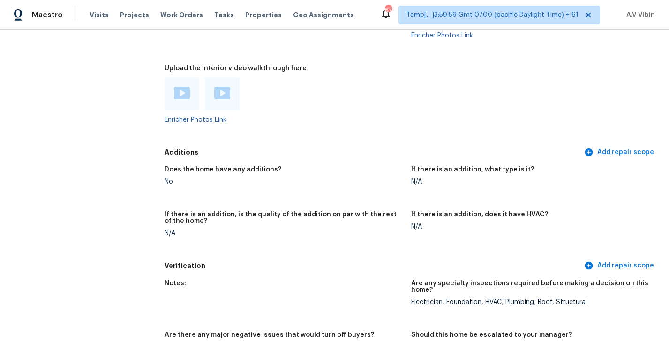
scroll to position [2386, 0]
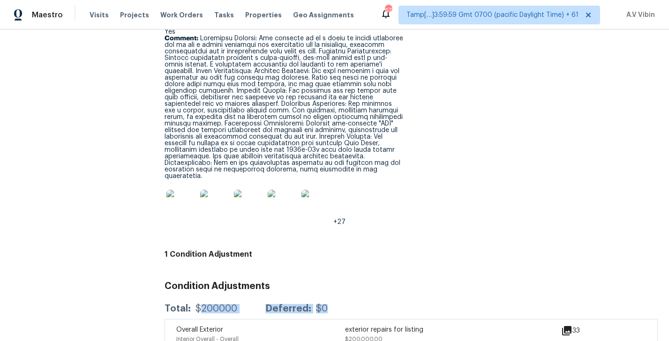
drag, startPoint x: 201, startPoint y: 277, endPoint x: 338, endPoint y: 283, distance: 137.5
click at [336, 299] on div "Total: $200000 Deferred: $0" at bounding box center [411, 309] width 493 height 21
click at [574, 325] on div "33" at bounding box center [585, 330] width 49 height 11
click at [572, 325] on icon at bounding box center [566, 330] width 11 height 11
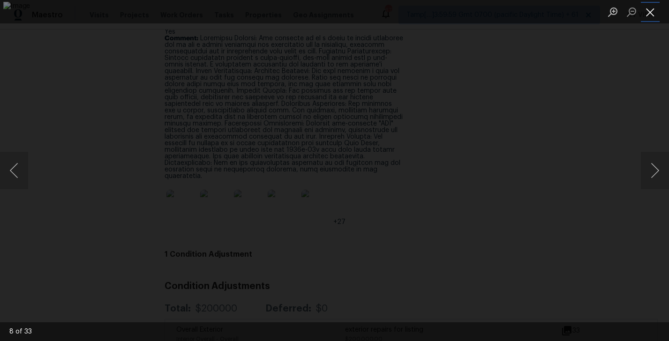
click at [646, 7] on button "Close lightbox" at bounding box center [650, 12] width 19 height 16
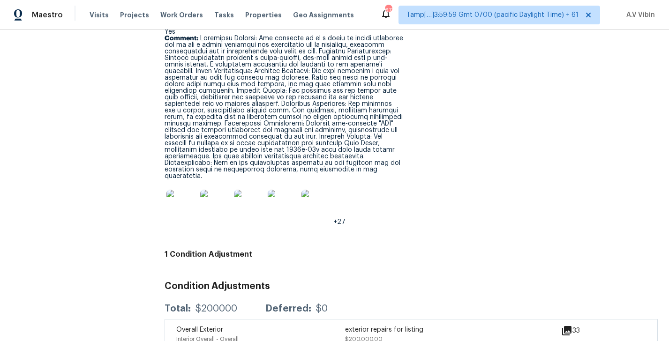
click at [573, 325] on div "33" at bounding box center [585, 330] width 49 height 11
click at [568, 326] on icon at bounding box center [566, 330] width 9 height 9
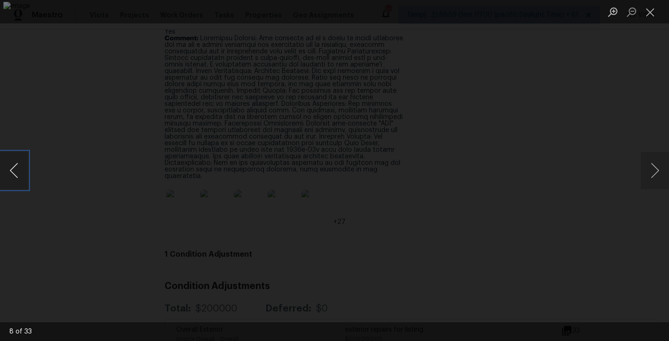
click at [17, 167] on button "Previous image" at bounding box center [14, 171] width 28 height 38
click at [648, 169] on button "Next image" at bounding box center [655, 171] width 28 height 38
click at [653, 174] on button "Next image" at bounding box center [655, 171] width 28 height 38
click at [661, 173] on button "Next image" at bounding box center [655, 171] width 28 height 38
click at [657, 172] on button "Next image" at bounding box center [655, 171] width 28 height 38
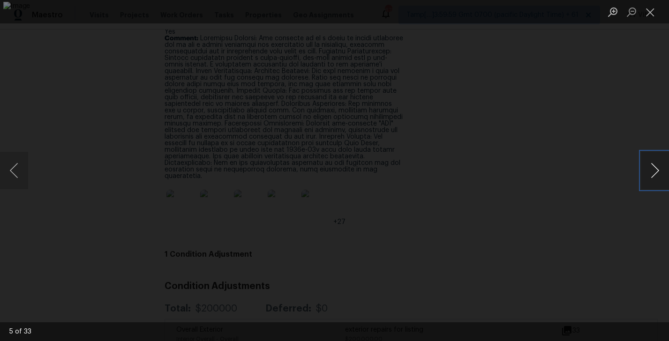
click at [653, 175] on button "Next image" at bounding box center [655, 171] width 28 height 38
click at [653, 173] on button "Next image" at bounding box center [655, 171] width 28 height 38
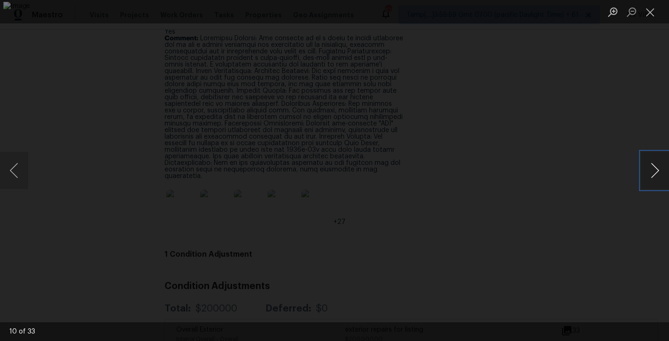
click at [657, 173] on button "Next image" at bounding box center [655, 171] width 28 height 38
click at [651, 8] on button "Close lightbox" at bounding box center [650, 12] width 19 height 16
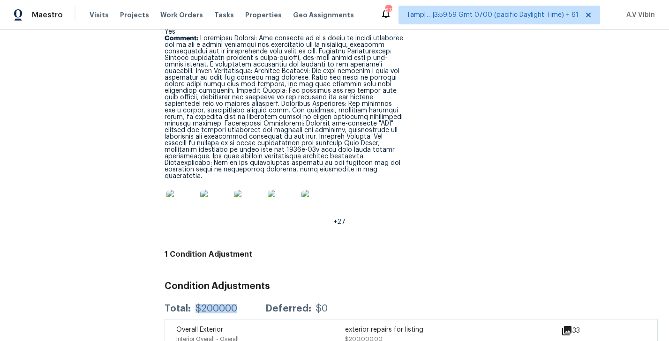
drag, startPoint x: 195, startPoint y: 276, endPoint x: 245, endPoint y: 275, distance: 49.7
click at [245, 304] on div "Total: $200000 Deferred: $0" at bounding box center [246, 308] width 163 height 9
copy div "$200000"
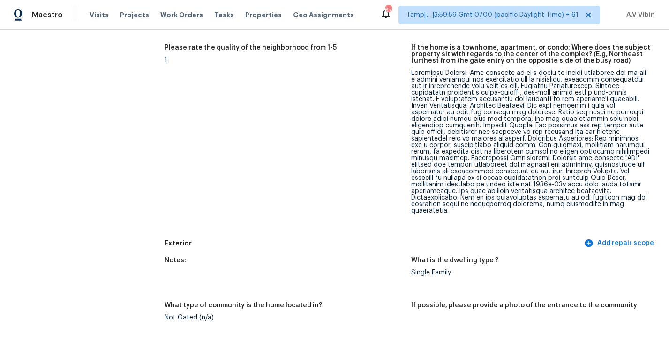
scroll to position [0, 0]
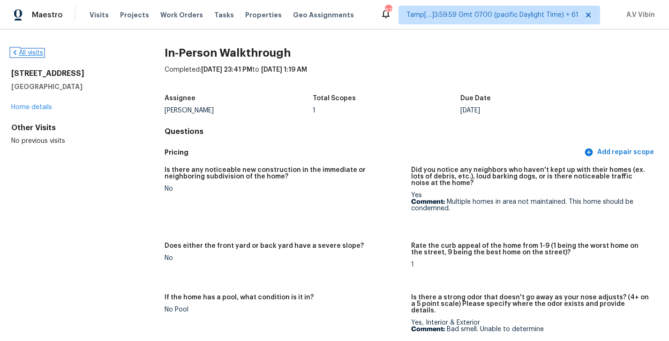
click at [37, 54] on link "All visits" at bounding box center [27, 53] width 32 height 7
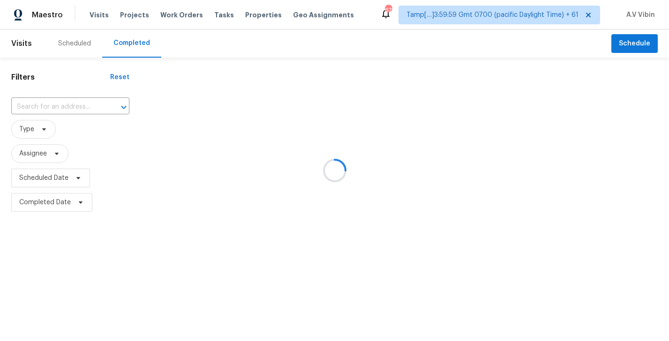
click at [73, 104] on div at bounding box center [334, 170] width 669 height 341
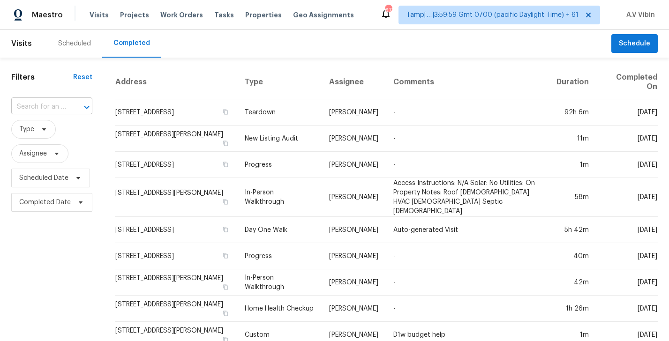
click at [69, 106] on div at bounding box center [80, 107] width 24 height 13
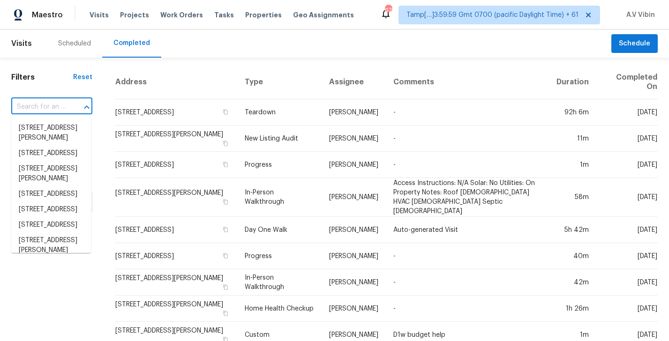
paste input "[STREET_ADDRESS]"
type input "[STREET_ADDRESS]"
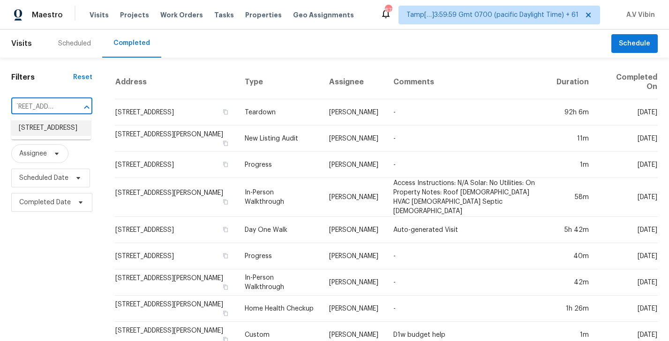
click at [62, 129] on li "[STREET_ADDRESS]" at bounding box center [51, 128] width 80 height 15
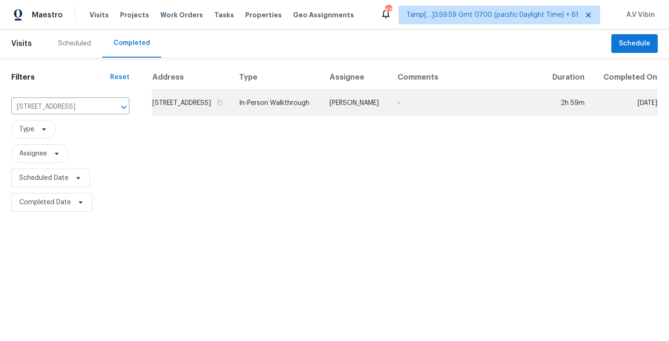
click at [302, 113] on td "In-Person Walkthrough" at bounding box center [277, 103] width 91 height 26
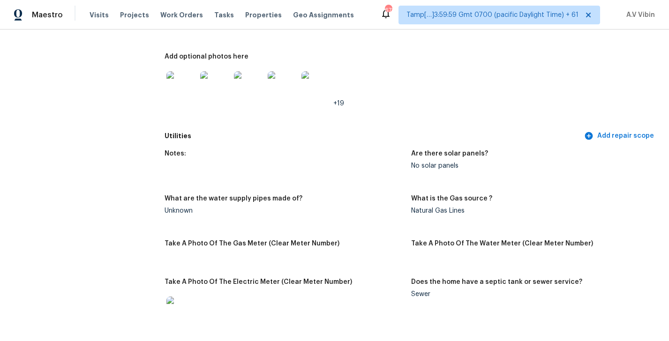
scroll to position [1995, 0]
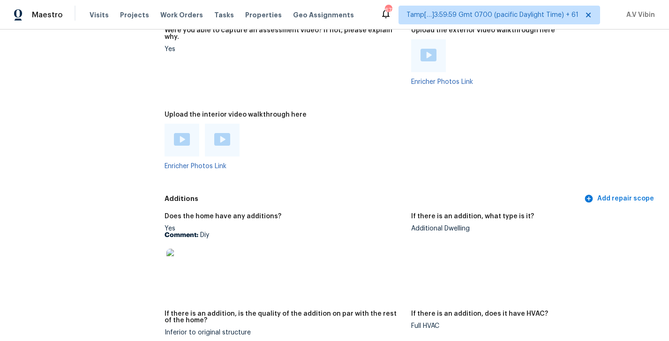
click at [437, 226] on div "Additional Dwelling" at bounding box center [530, 229] width 239 height 7
copy div "Additional Dwelling"
click at [181, 262] on img at bounding box center [181, 264] width 30 height 30
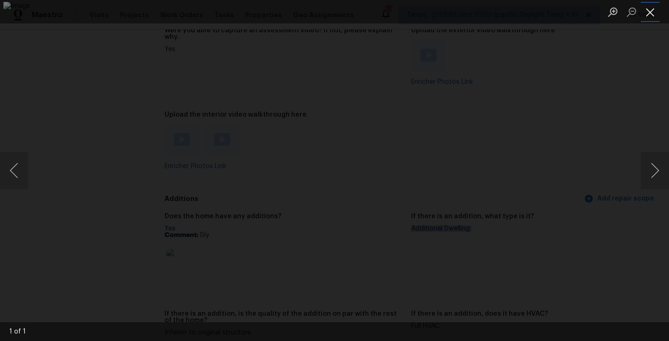
click at [655, 14] on button "Close lightbox" at bounding box center [650, 12] width 19 height 16
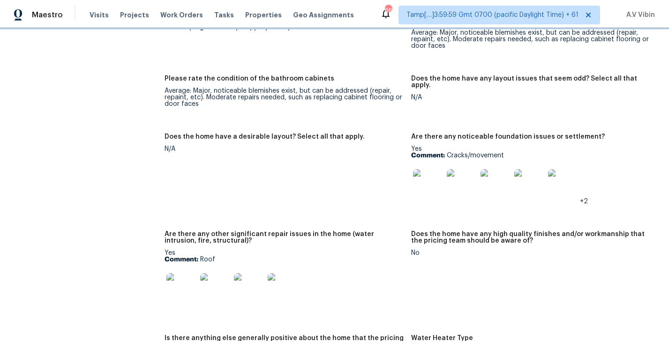
scroll to position [1572, 0]
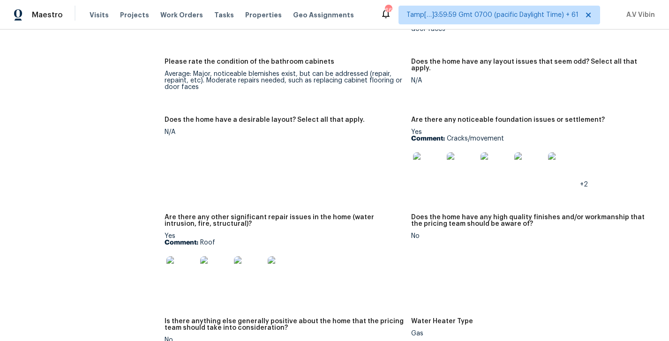
click at [182, 257] on img at bounding box center [181, 272] width 30 height 30
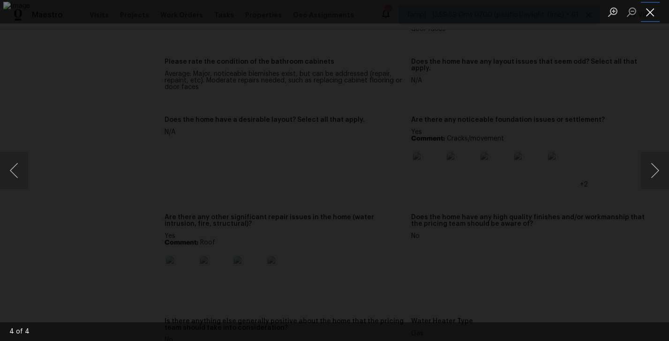
click at [644, 11] on button "Close lightbox" at bounding box center [650, 12] width 19 height 16
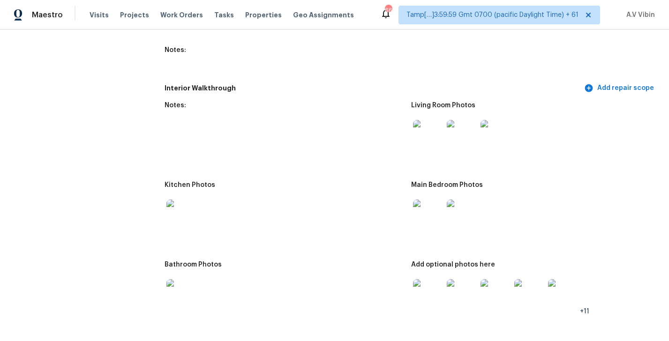
scroll to position [1077, 0]
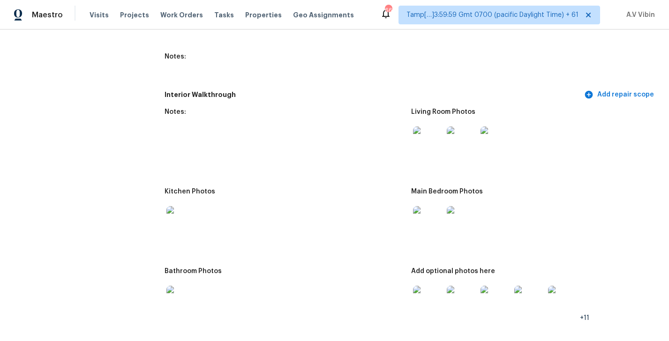
click at [429, 132] on img at bounding box center [428, 142] width 30 height 30
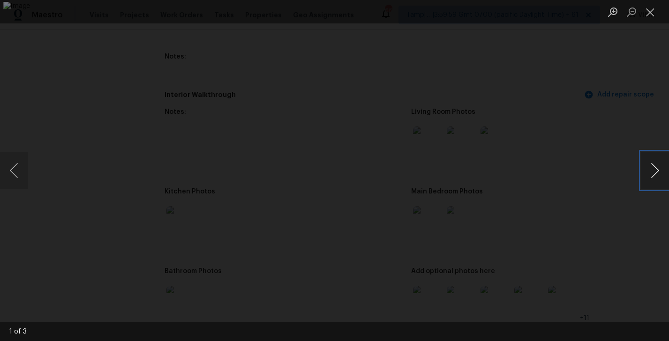
click at [653, 174] on button "Next image" at bounding box center [655, 171] width 28 height 38
click at [654, 171] on button "Next image" at bounding box center [655, 171] width 28 height 38
click at [651, 11] on button "Close lightbox" at bounding box center [650, 12] width 19 height 16
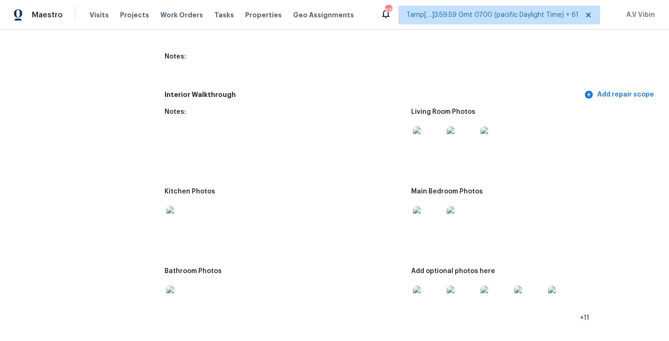
click at [428, 210] on img at bounding box center [428, 221] width 30 height 30
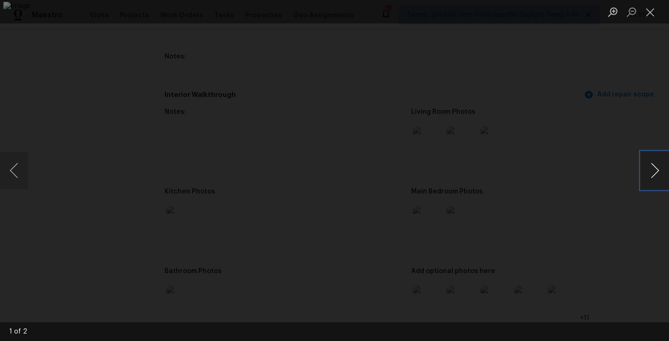
click at [656, 168] on button "Next image" at bounding box center [655, 171] width 28 height 38
click at [15, 177] on button "Previous image" at bounding box center [14, 171] width 28 height 38
click at [652, 170] on button "Next image" at bounding box center [655, 171] width 28 height 38
click at [648, 8] on button "Close lightbox" at bounding box center [650, 12] width 19 height 16
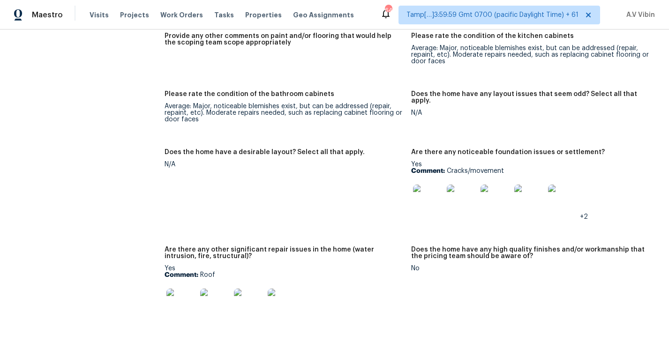
scroll to position [1545, 0]
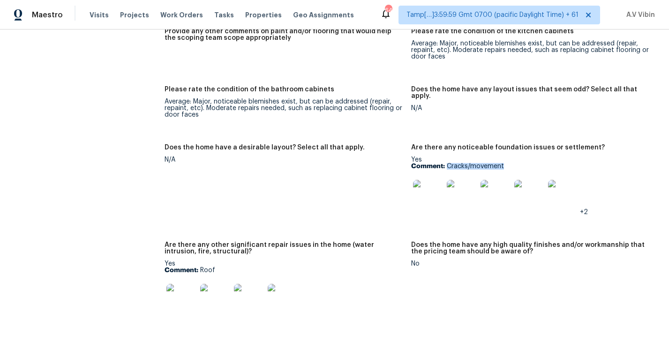
drag, startPoint x: 447, startPoint y: 152, endPoint x: 510, endPoint y: 153, distance: 63.3
click at [510, 163] on p "Comment: Cracks/movement" at bounding box center [530, 166] width 239 height 7
copy p "Cracks/movement"
click at [439, 186] on img at bounding box center [428, 195] width 30 height 30
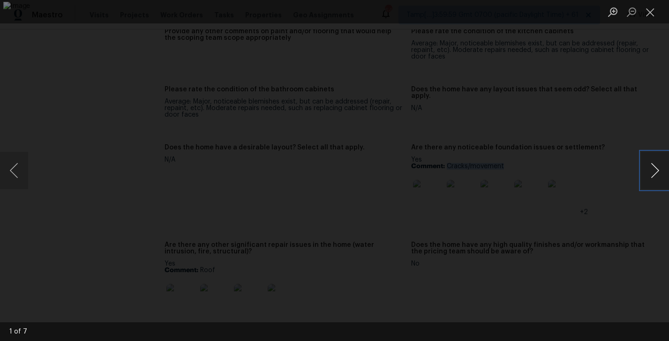
click at [656, 174] on button "Next image" at bounding box center [655, 171] width 28 height 38
click at [652, 169] on button "Next image" at bounding box center [655, 171] width 28 height 38
click at [650, 175] on button "Next image" at bounding box center [655, 171] width 28 height 38
click at [652, 180] on button "Next image" at bounding box center [655, 171] width 28 height 38
click at [654, 177] on button "Next image" at bounding box center [655, 171] width 28 height 38
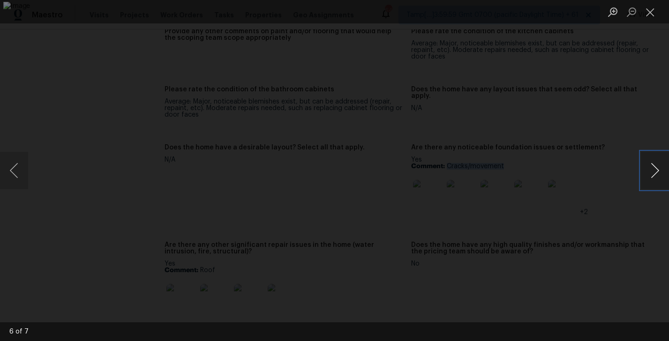
click at [658, 171] on button "Next image" at bounding box center [655, 171] width 28 height 38
click at [649, 22] on li "Lightbox" at bounding box center [650, 11] width 19 height 23
click at [649, 15] on button "Close lightbox" at bounding box center [650, 12] width 19 height 16
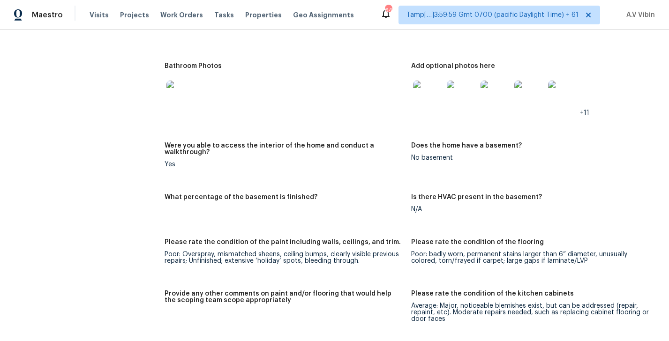
scroll to position [1251, 0]
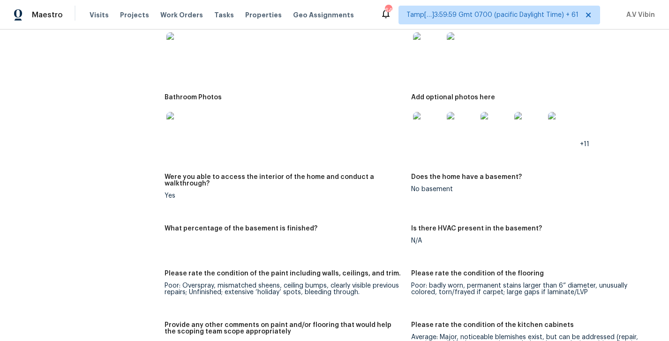
click at [432, 122] on img at bounding box center [428, 127] width 30 height 30
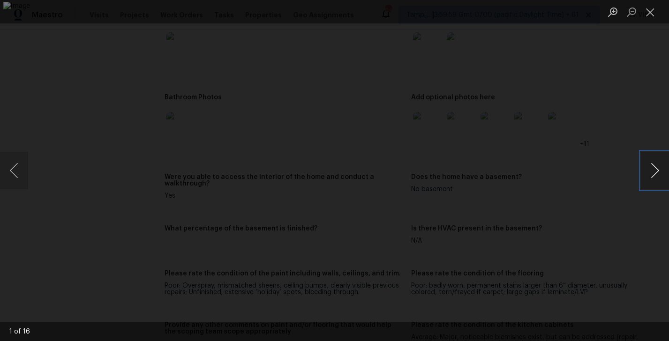
click at [656, 171] on button "Next image" at bounding box center [655, 171] width 28 height 38
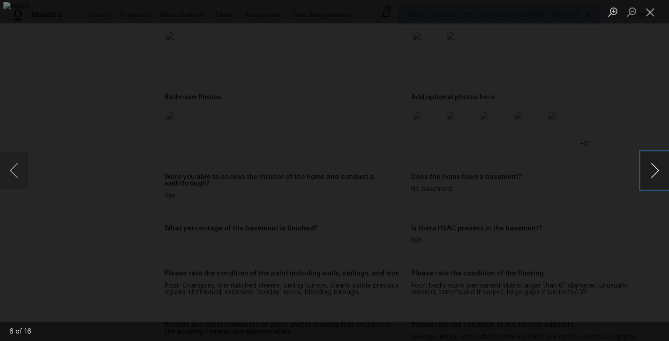
click at [656, 171] on button "Next image" at bounding box center [655, 171] width 28 height 38
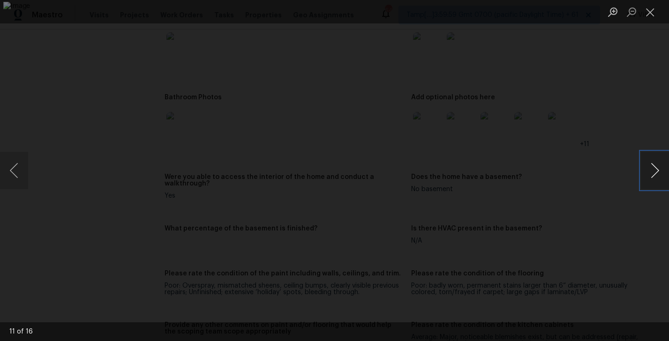
click at [656, 171] on button "Next image" at bounding box center [655, 171] width 28 height 38
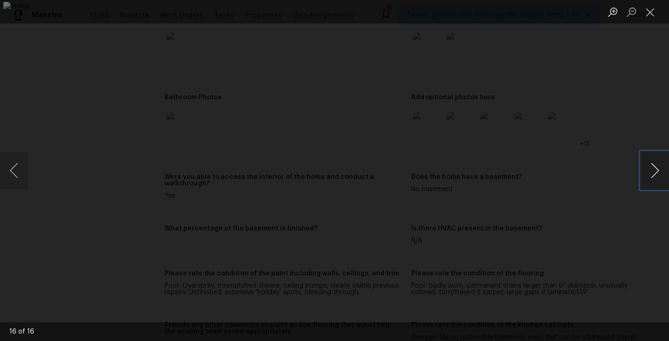
click at [656, 171] on button "Next image" at bounding box center [655, 171] width 28 height 38
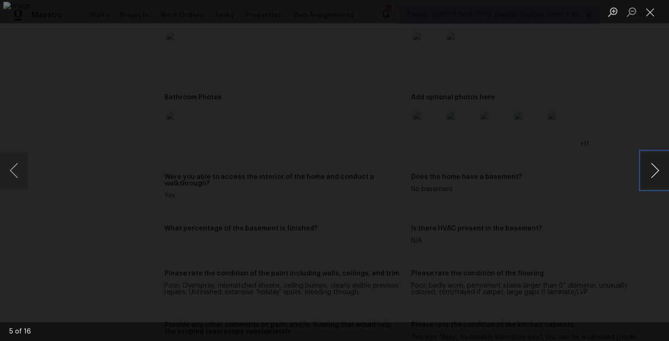
click at [656, 171] on button "Next image" at bounding box center [655, 171] width 28 height 38
click at [656, 170] on button "Next image" at bounding box center [655, 171] width 28 height 38
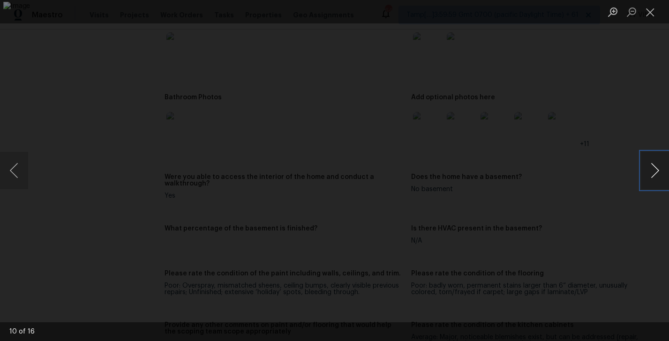
click at [656, 170] on button "Next image" at bounding box center [655, 171] width 28 height 38
click at [648, 165] on button "Next image" at bounding box center [655, 171] width 28 height 38
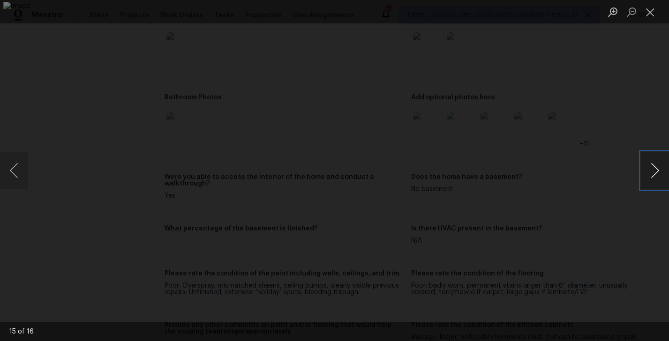
click at [648, 165] on button "Next image" at bounding box center [655, 171] width 28 height 38
click at [651, 13] on button "Close lightbox" at bounding box center [650, 12] width 19 height 16
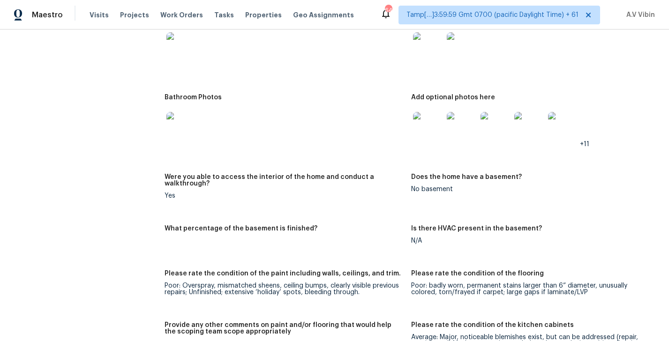
scroll to position [0, 0]
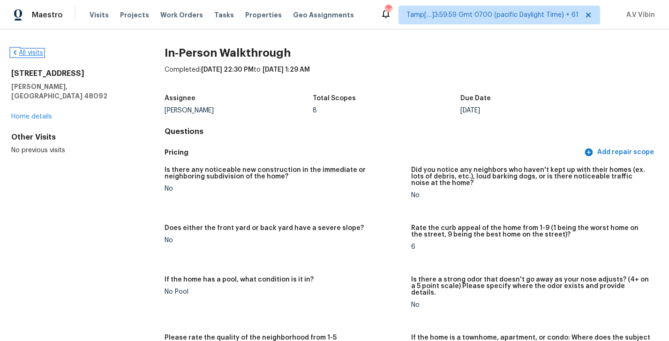
click at [36, 53] on link "All visits" at bounding box center [27, 53] width 32 height 7
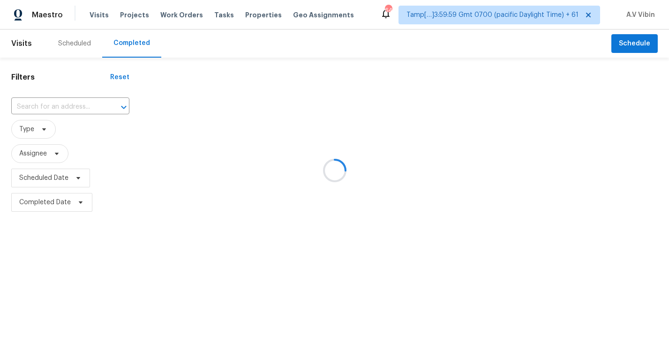
click at [43, 102] on div at bounding box center [334, 170] width 669 height 341
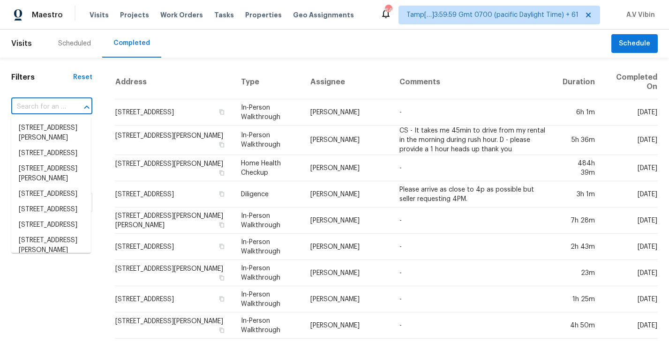
click at [40, 111] on input "text" at bounding box center [38, 107] width 55 height 15
paste input "[STREET_ADDRESS]"
type input "[STREET_ADDRESS]"
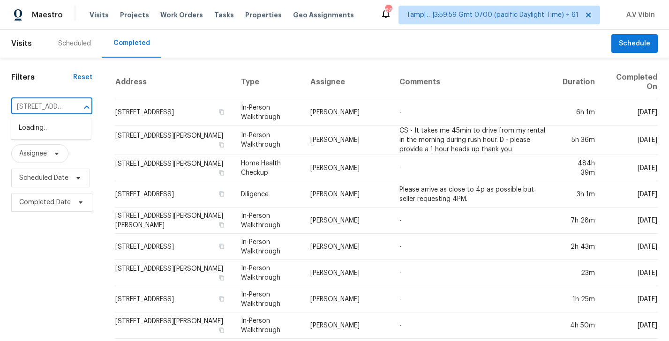
scroll to position [0, 93]
click at [56, 125] on li "[STREET_ADDRESS]" at bounding box center [51, 128] width 80 height 15
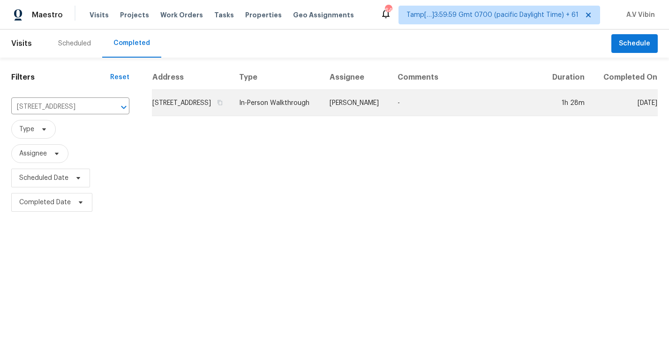
click at [322, 113] on td "In-Person Walkthrough" at bounding box center [277, 103] width 91 height 26
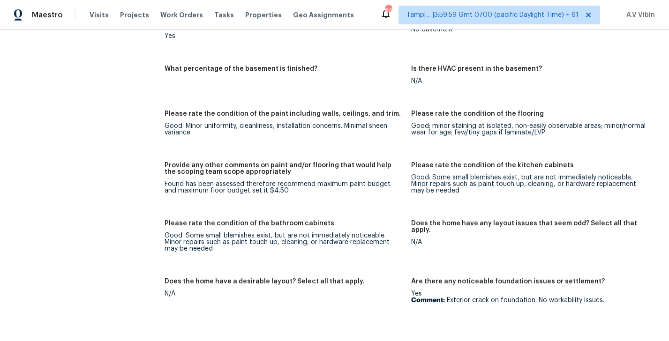
scroll to position [1637, 0]
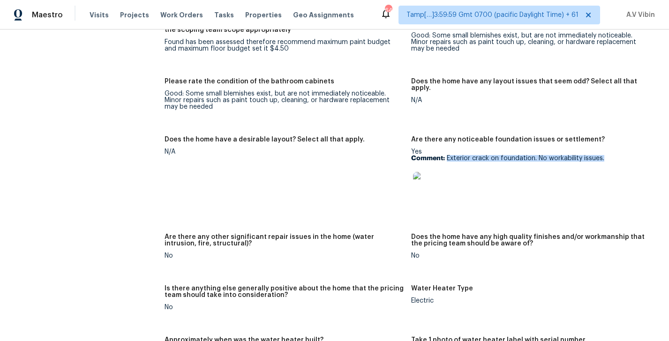
drag, startPoint x: 448, startPoint y: 151, endPoint x: 617, endPoint y: 155, distance: 169.3
click at [617, 155] on p "Comment: Exterior crack on foundation. No workability issues." at bounding box center [530, 158] width 239 height 7
copy p "Exterior crack on foundation. No workability issues."
click at [437, 181] on img at bounding box center [428, 187] width 30 height 30
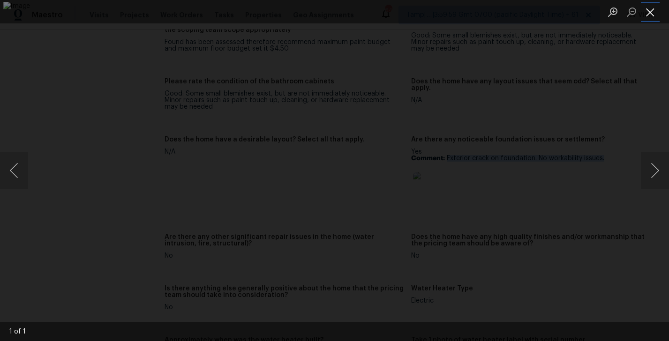
click at [657, 10] on button "Close lightbox" at bounding box center [650, 12] width 19 height 16
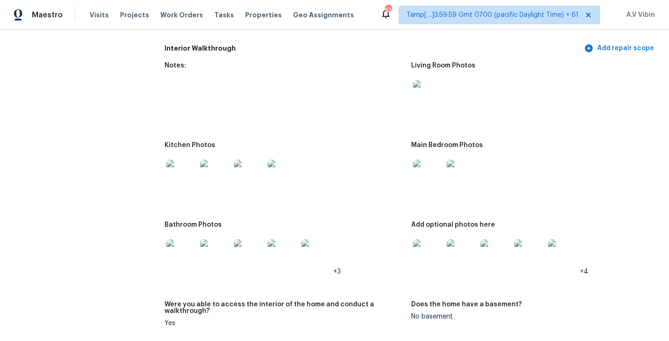
scroll to position [1174, 0]
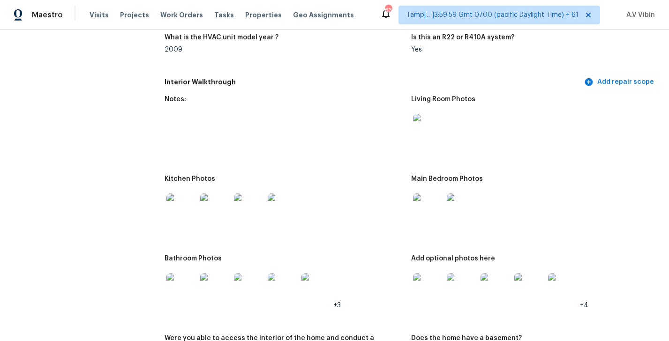
click at [439, 200] on img at bounding box center [428, 209] width 30 height 30
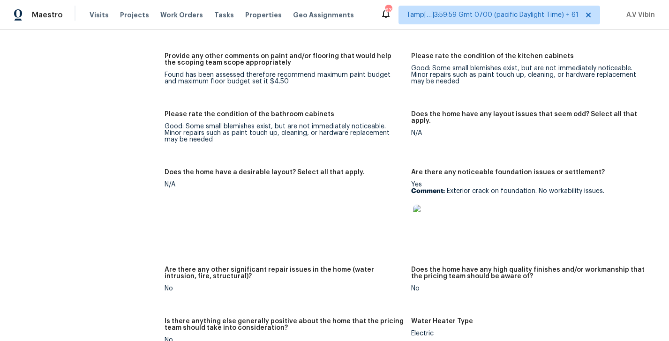
scroll to position [1608, 0]
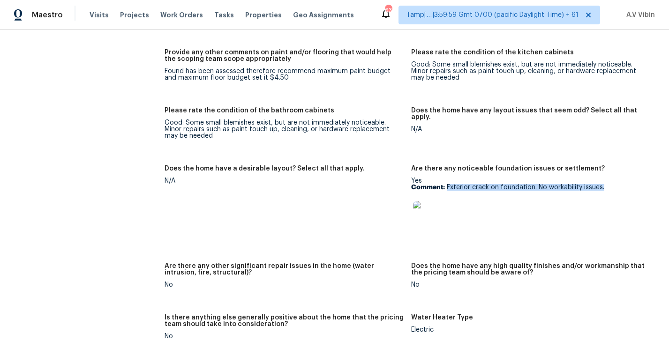
drag, startPoint x: 446, startPoint y: 181, endPoint x: 641, endPoint y: 178, distance: 195.1
click at [641, 184] on p "Comment: Exterior crack on foundation. No workability issues." at bounding box center [530, 187] width 239 height 7
copy p "Exterior crack on foundation. No workability issues."
click at [424, 214] on img at bounding box center [428, 216] width 30 height 30
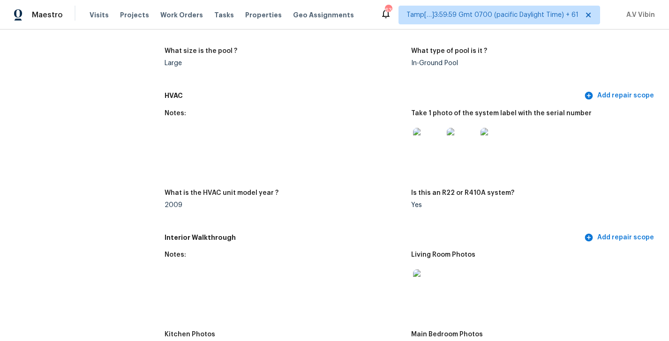
scroll to position [1088, 0]
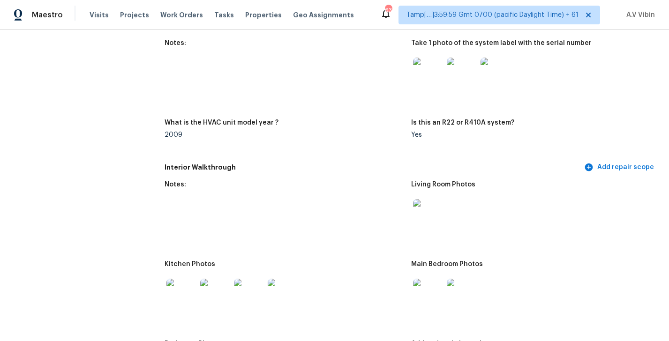
click at [422, 211] on img at bounding box center [428, 214] width 30 height 30
click at [436, 292] on img at bounding box center [428, 294] width 30 height 30
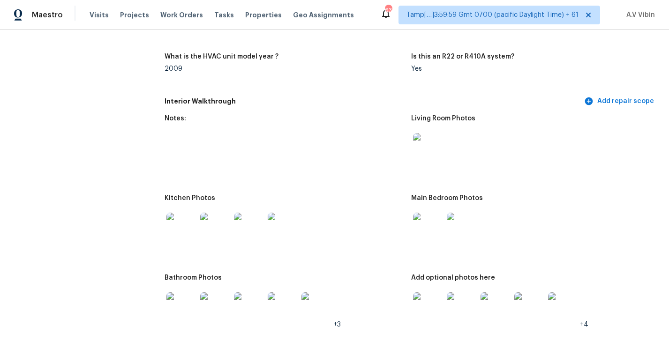
click at [427, 293] on img at bounding box center [428, 308] width 30 height 30
click at [179, 224] on img at bounding box center [181, 228] width 30 height 30
click at [172, 299] on img at bounding box center [181, 308] width 30 height 30
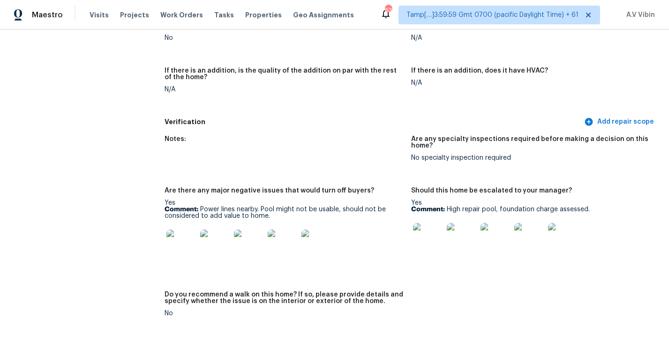
scroll to position [2276, 0]
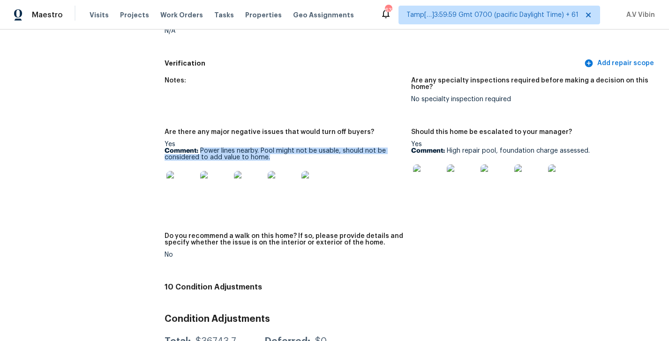
drag, startPoint x: 201, startPoint y: 145, endPoint x: 272, endPoint y: 153, distance: 71.3
click at [272, 153] on p "Comment: Power lines nearby. Pool might not be usable, should not be considered…" at bounding box center [284, 154] width 239 height 13
copy p "Power lines nearby. Pool might not be usable, should not be considered to add v…"
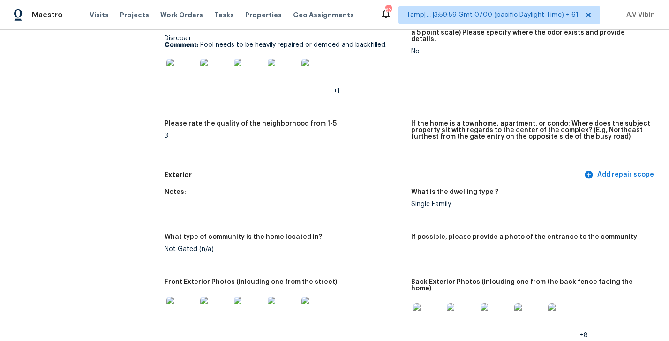
scroll to position [0, 0]
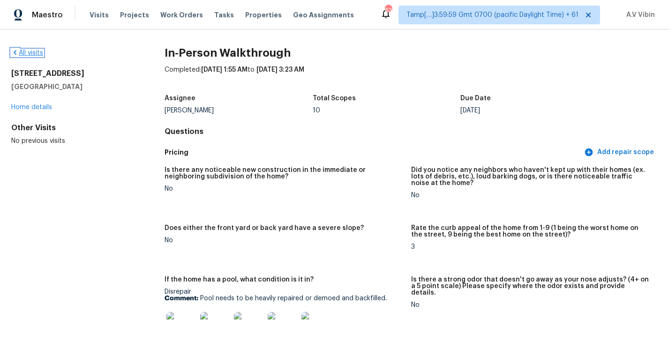
click at [34, 52] on link "All visits" at bounding box center [27, 53] width 32 height 7
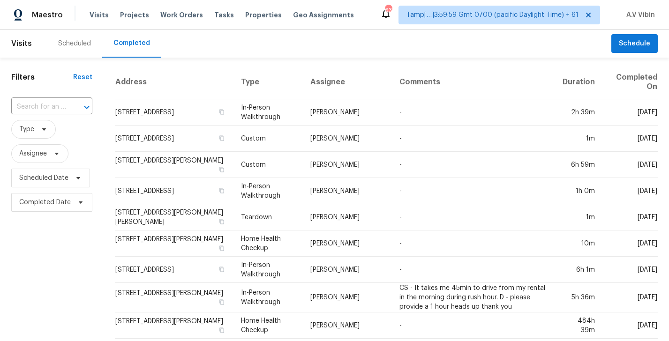
click at [53, 115] on div "​" at bounding box center [51, 107] width 81 height 20
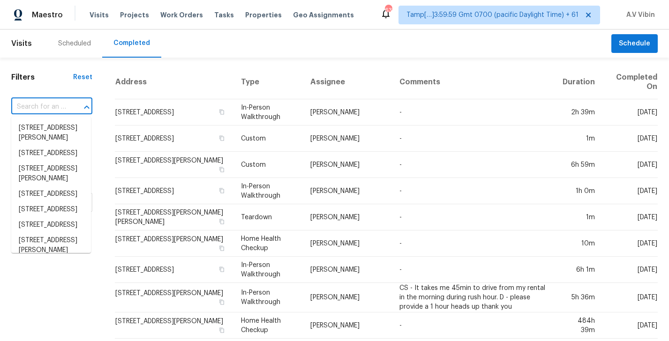
paste input "[STREET_ADDRESS][PERSON_NAME][PERSON_NAME]"
type input "[STREET_ADDRESS][PERSON_NAME][PERSON_NAME]"
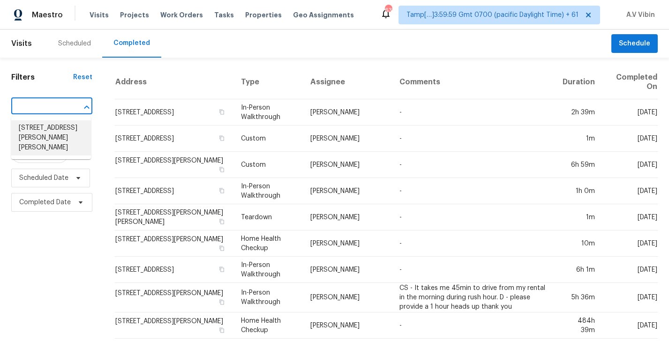
click at [51, 136] on li "[STREET_ADDRESS][PERSON_NAME][PERSON_NAME]" at bounding box center [51, 138] width 80 height 35
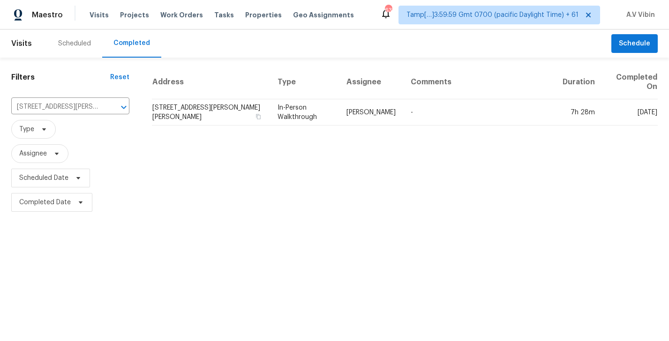
click at [175, 102] on td "[STREET_ADDRESS][PERSON_NAME][PERSON_NAME]" at bounding box center [211, 112] width 118 height 26
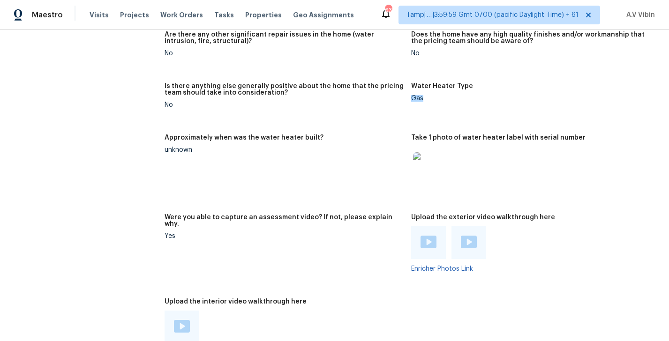
scroll to position [1654, 0]
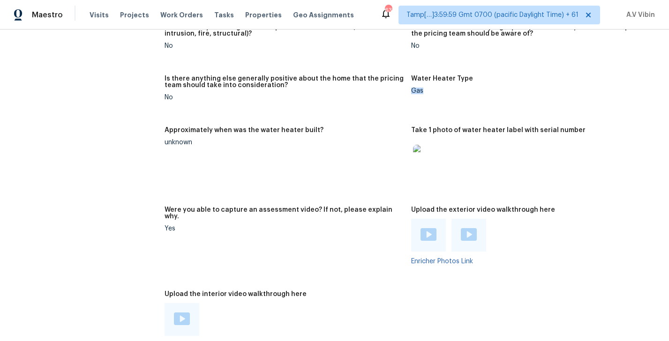
click at [423, 228] on img at bounding box center [429, 234] width 16 height 13
click at [465, 228] on img at bounding box center [469, 234] width 16 height 13
click at [179, 313] on img at bounding box center [182, 319] width 16 height 13
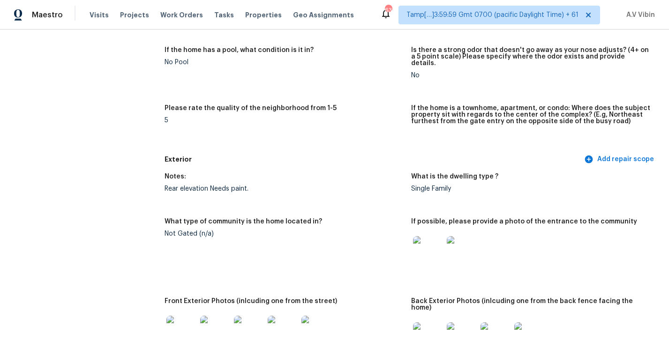
scroll to position [0, 0]
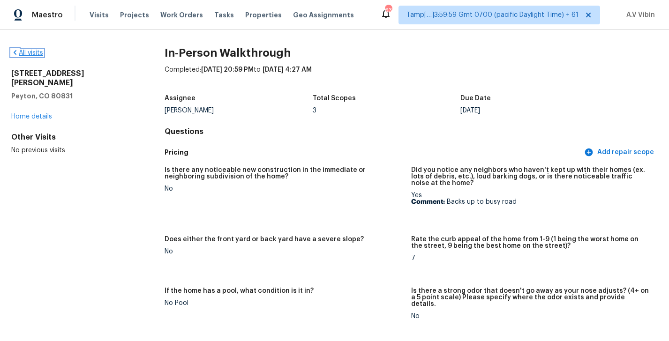
click at [29, 51] on link "All visits" at bounding box center [27, 53] width 32 height 7
